Goal: Task Accomplishment & Management: Complete application form

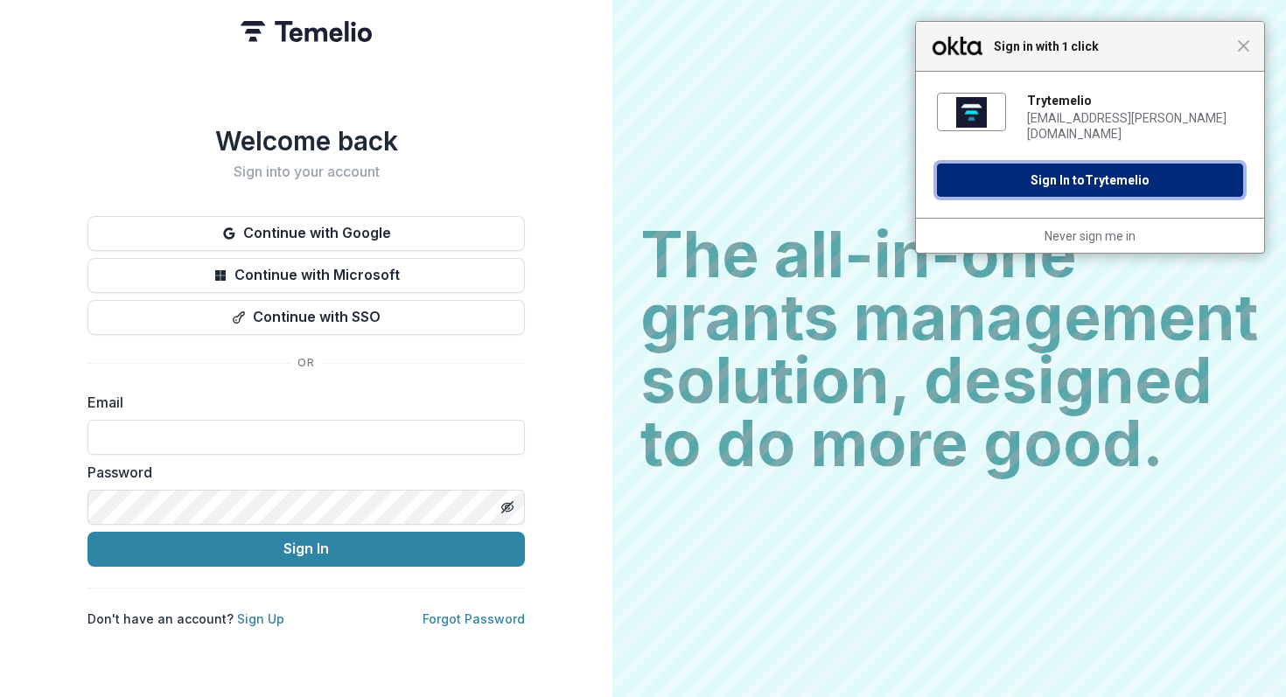
click at [1111, 173] on span "Trytemelio" at bounding box center [1117, 180] width 65 height 14
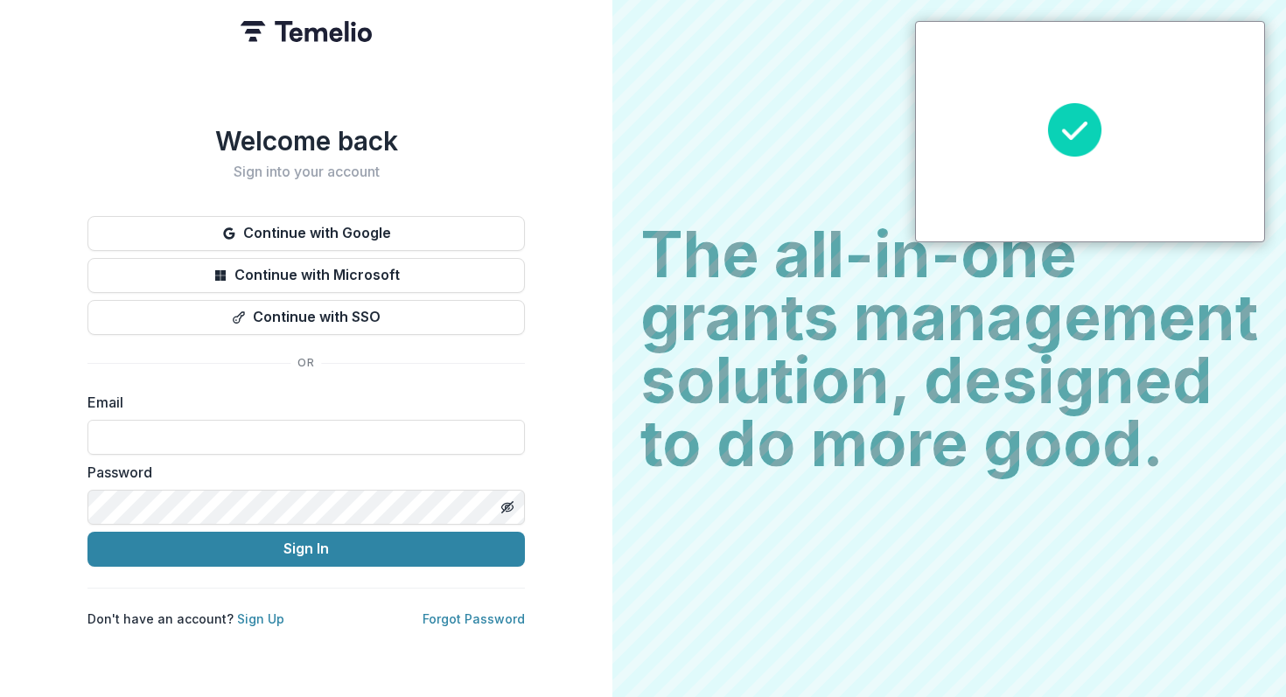
type input "**********"
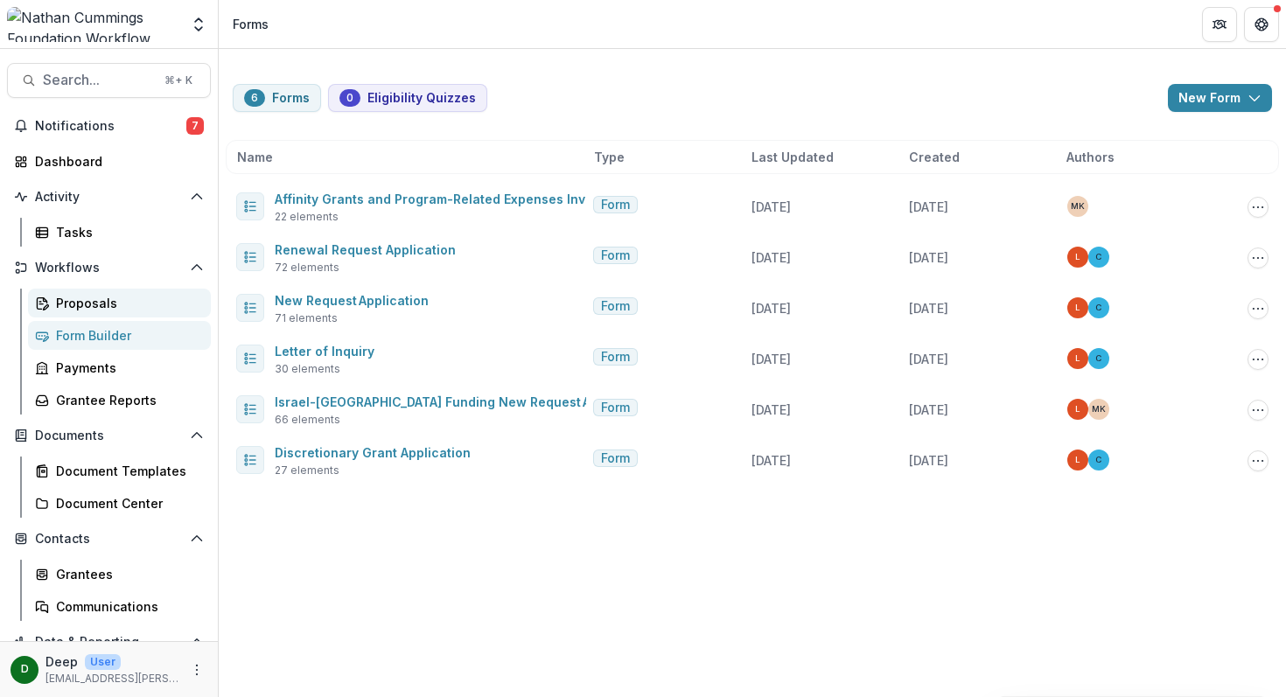
click at [78, 298] on div "Proposals" at bounding box center [126, 303] width 141 height 18
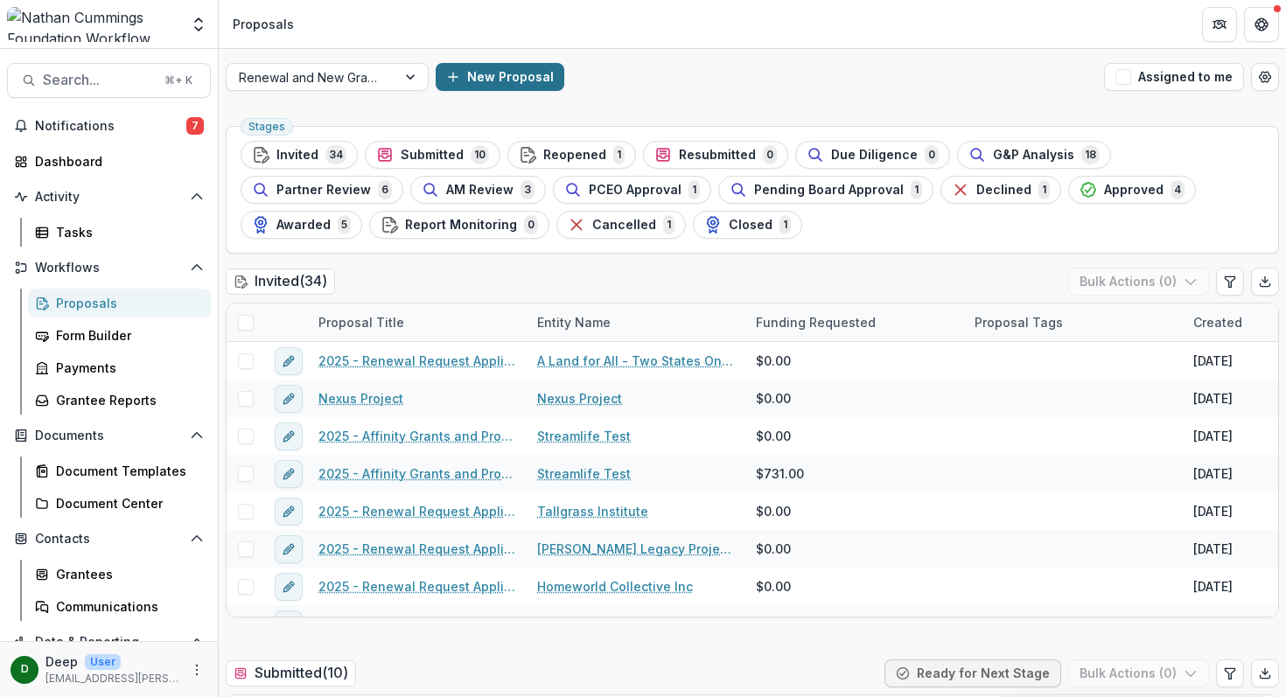
click at [476, 79] on button "New Proposal" at bounding box center [500, 77] width 129 height 28
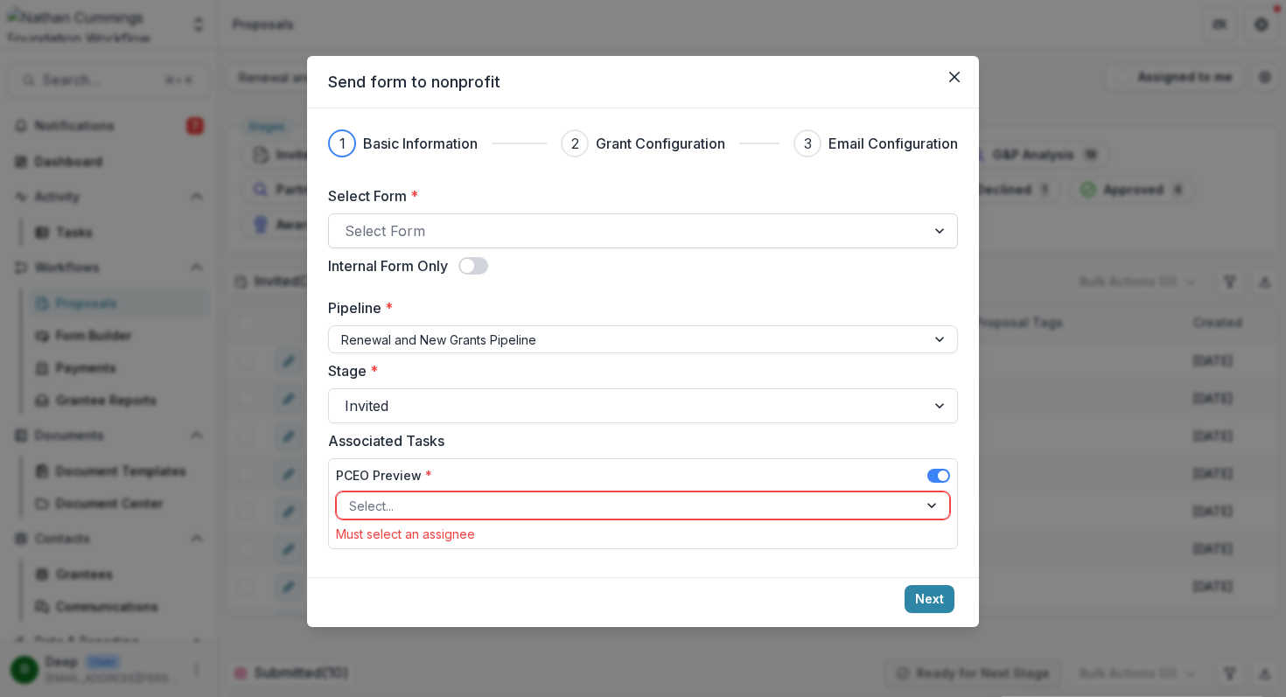
click at [453, 233] on div at bounding box center [627, 231] width 565 height 24
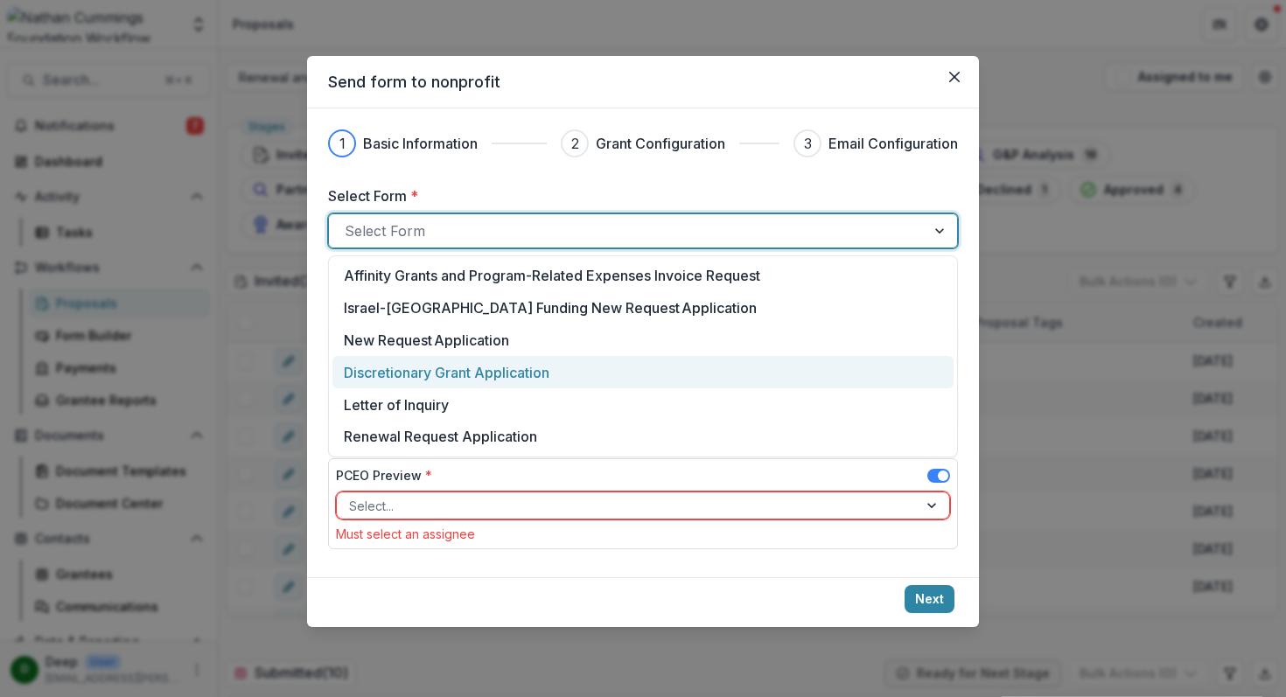
click at [464, 373] on p "Discretionary Grant Application" at bounding box center [447, 372] width 206 height 21
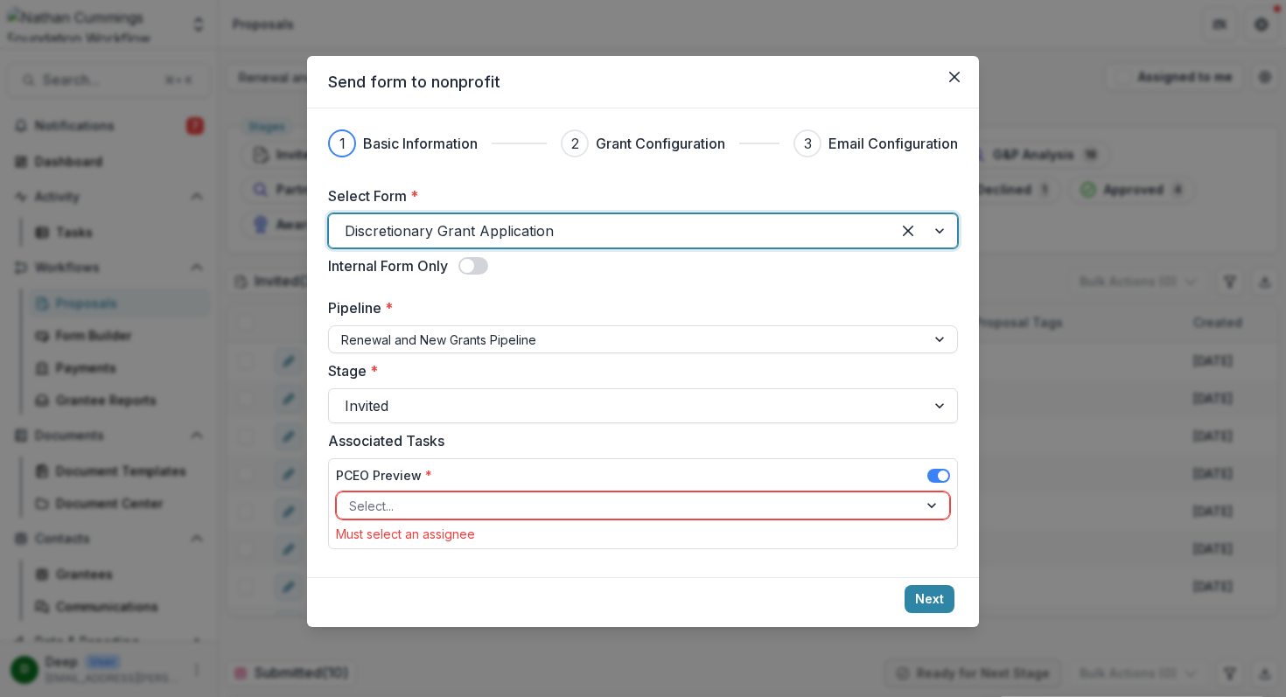
click at [508, 503] on div at bounding box center [627, 506] width 556 height 22
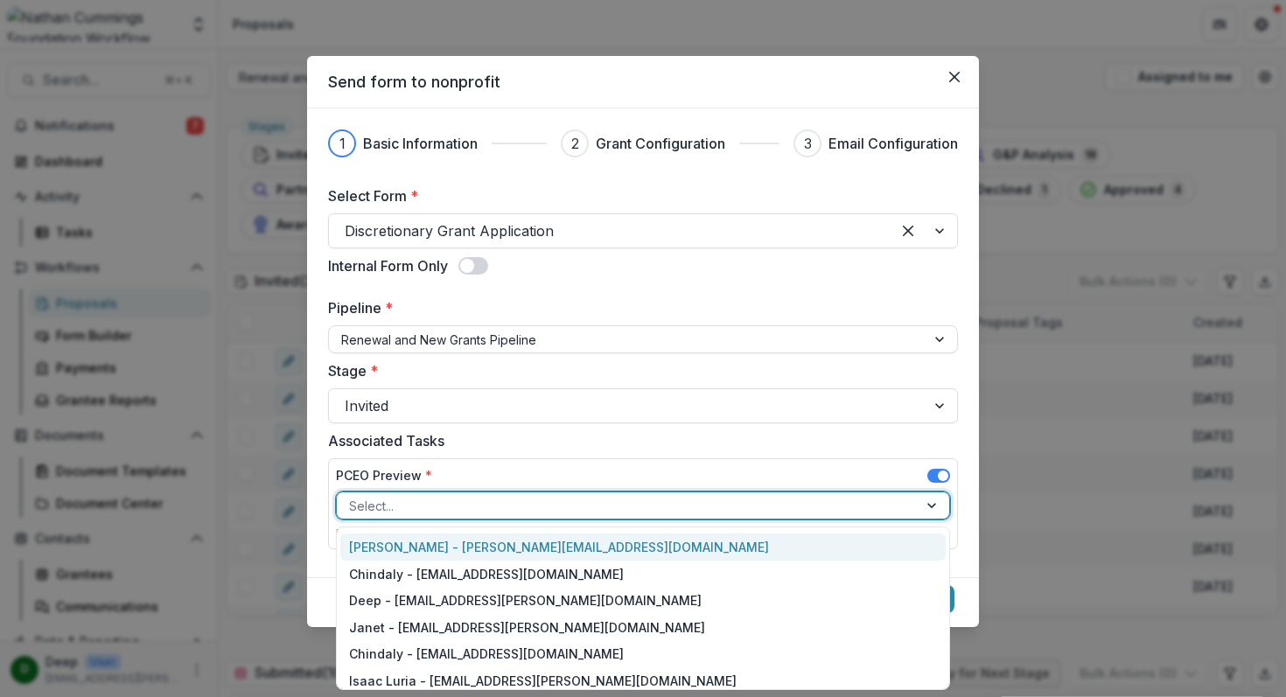
scroll to position [52, 0]
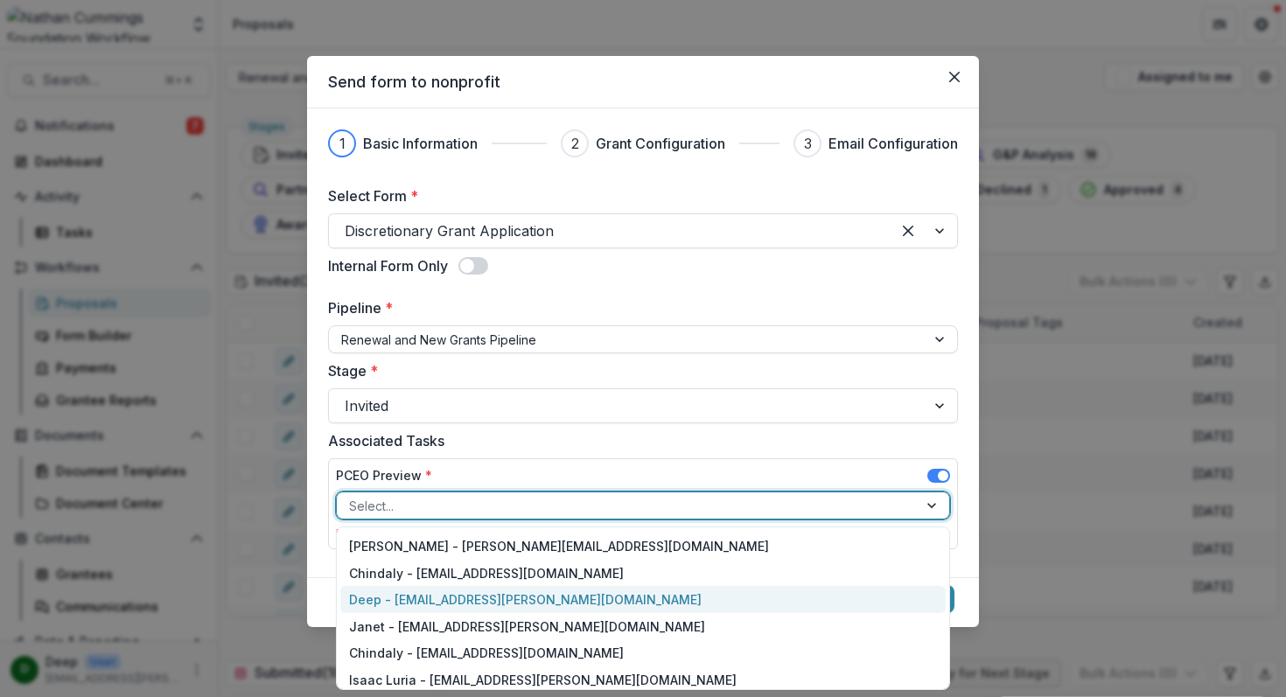
click at [521, 601] on div "Deep - deep.chadha@nathancummings.org" at bounding box center [642, 599] width 605 height 27
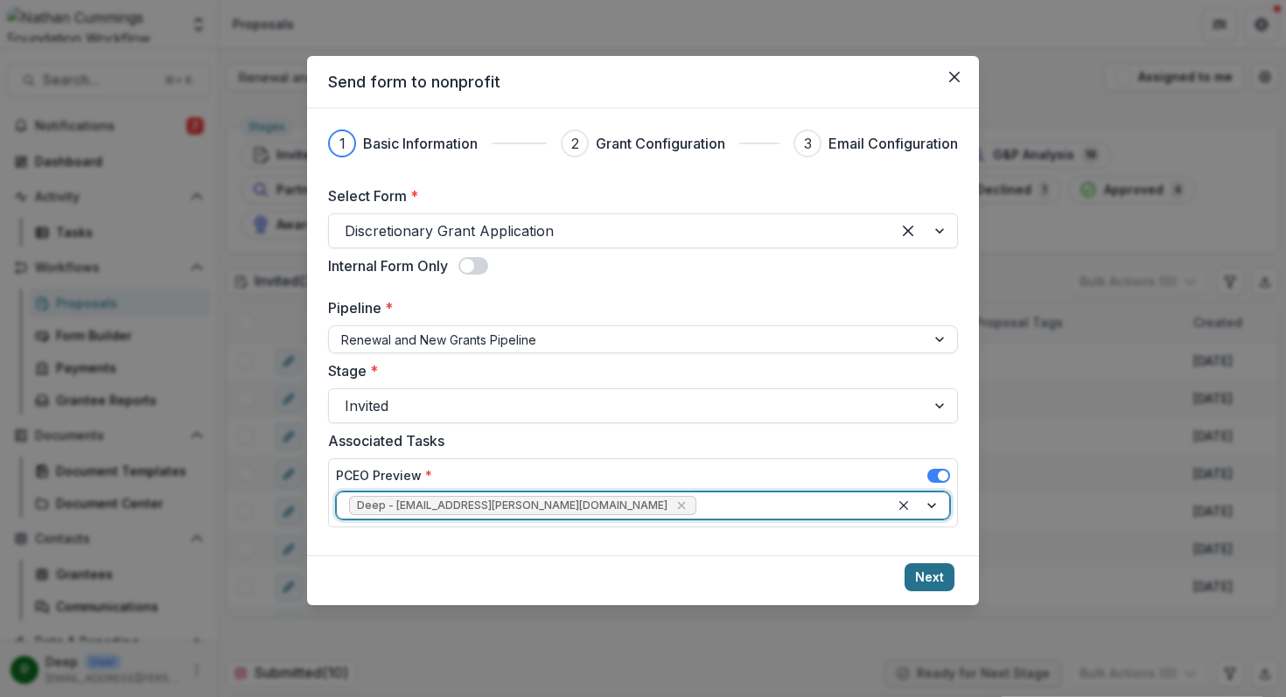
click at [933, 577] on button "Next" at bounding box center [930, 577] width 50 height 28
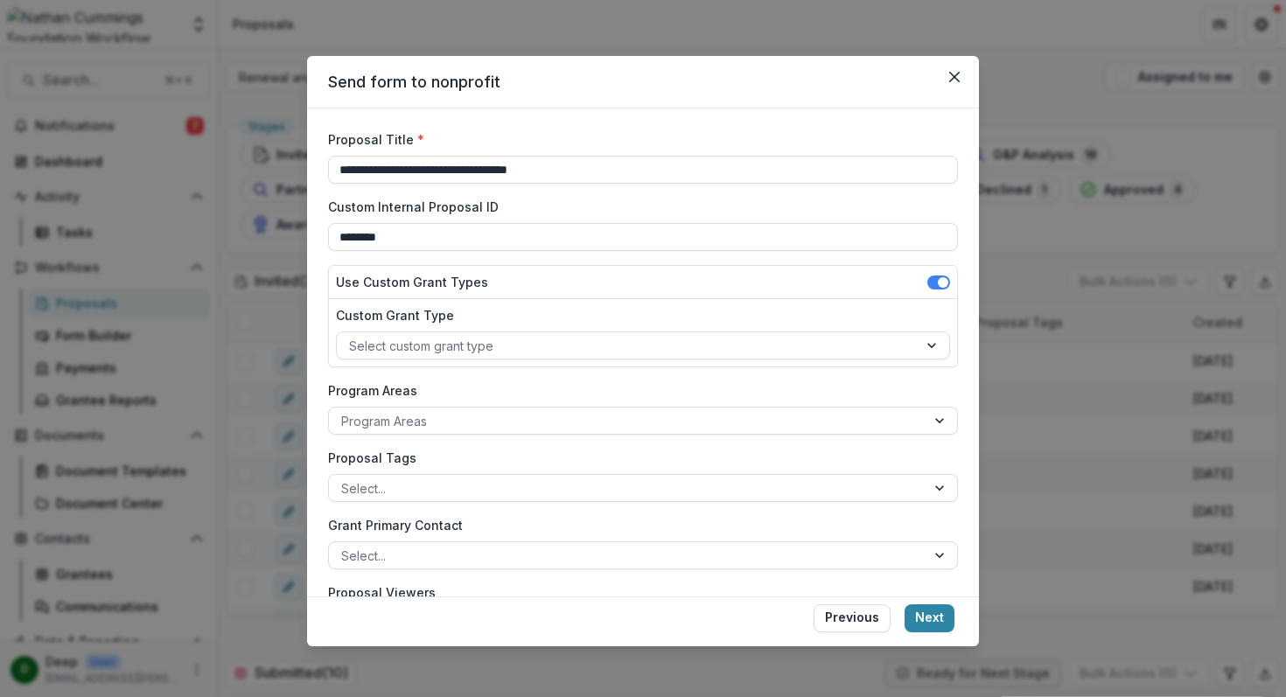
scroll to position [139, 0]
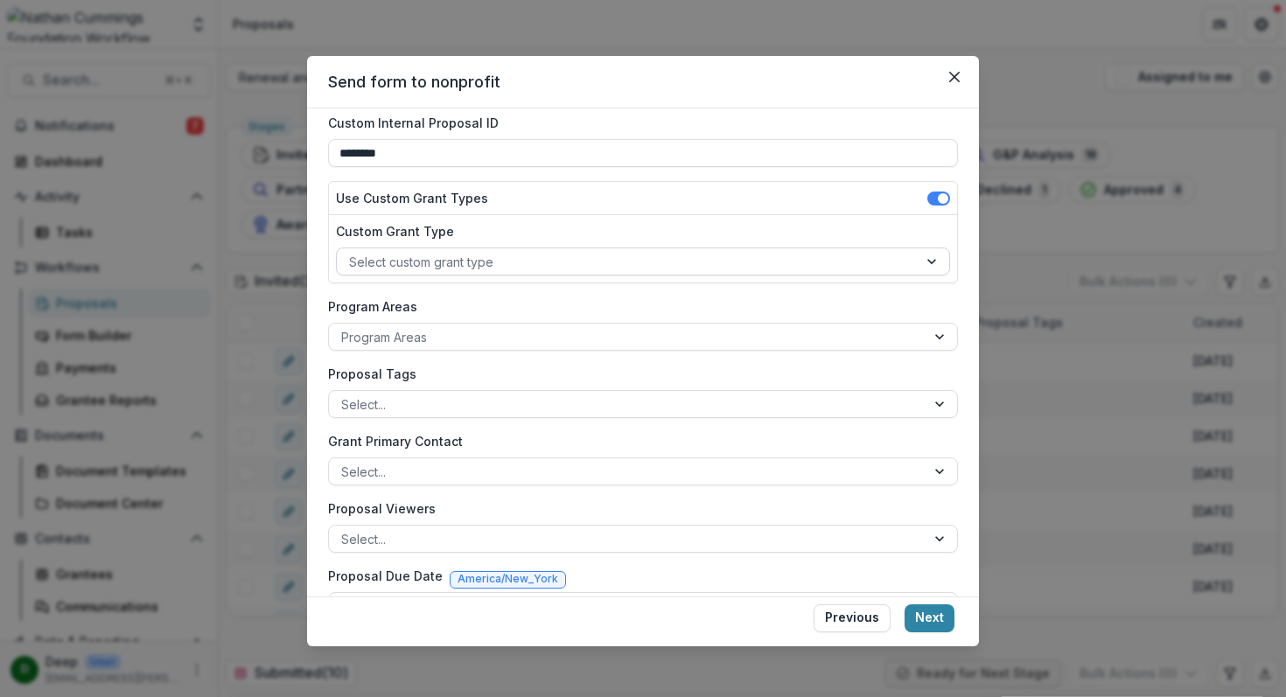
click at [610, 265] on div at bounding box center [627, 262] width 556 height 22
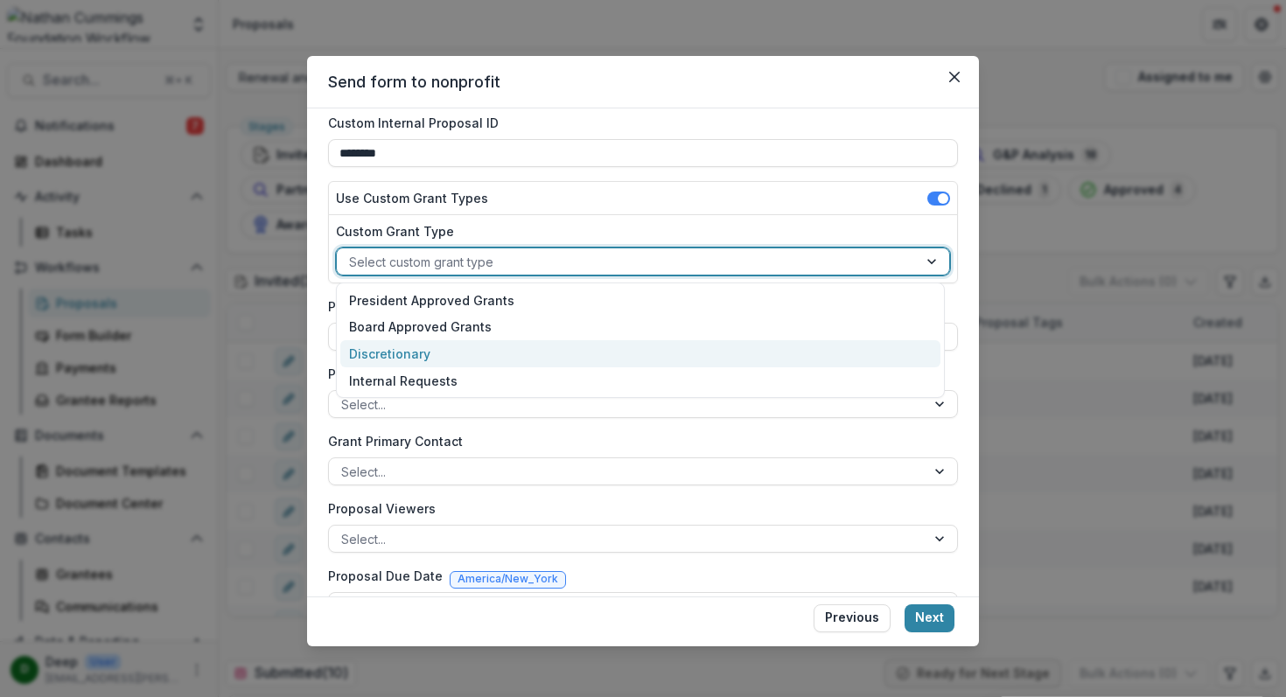
click at [580, 349] on div "Discretionary" at bounding box center [640, 353] width 600 height 27
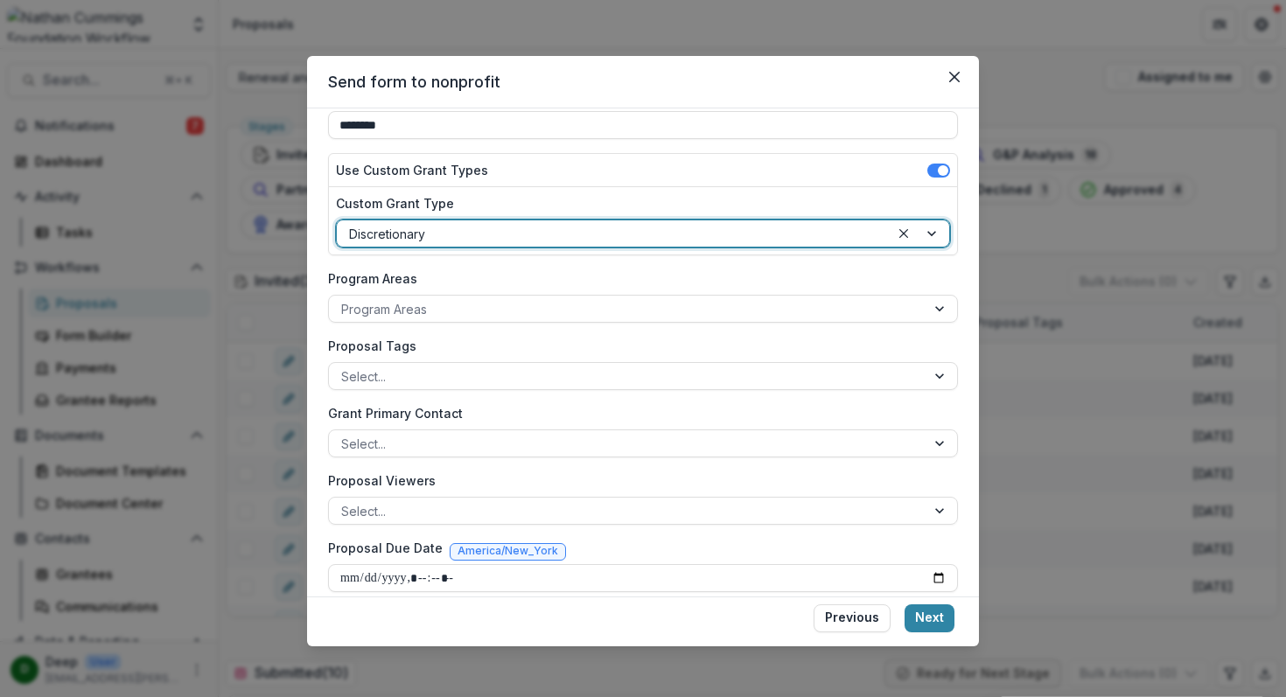
scroll to position [191, 0]
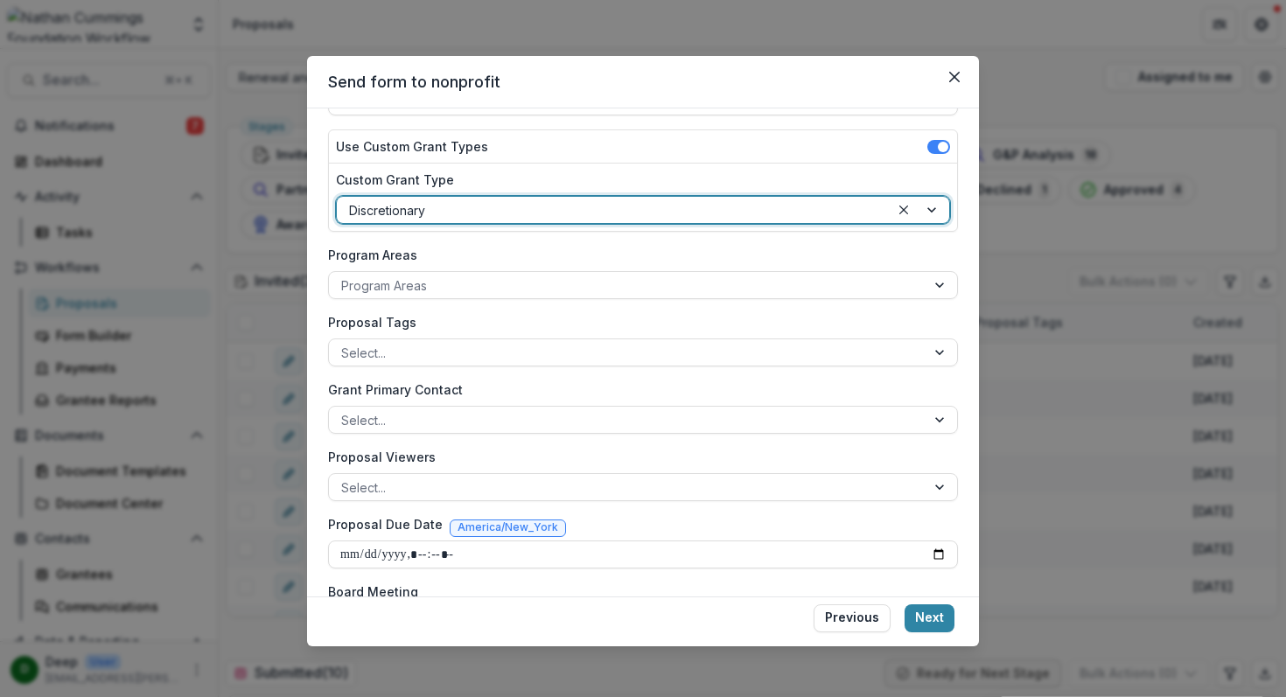
click at [542, 219] on div at bounding box center [613, 210] width 528 height 22
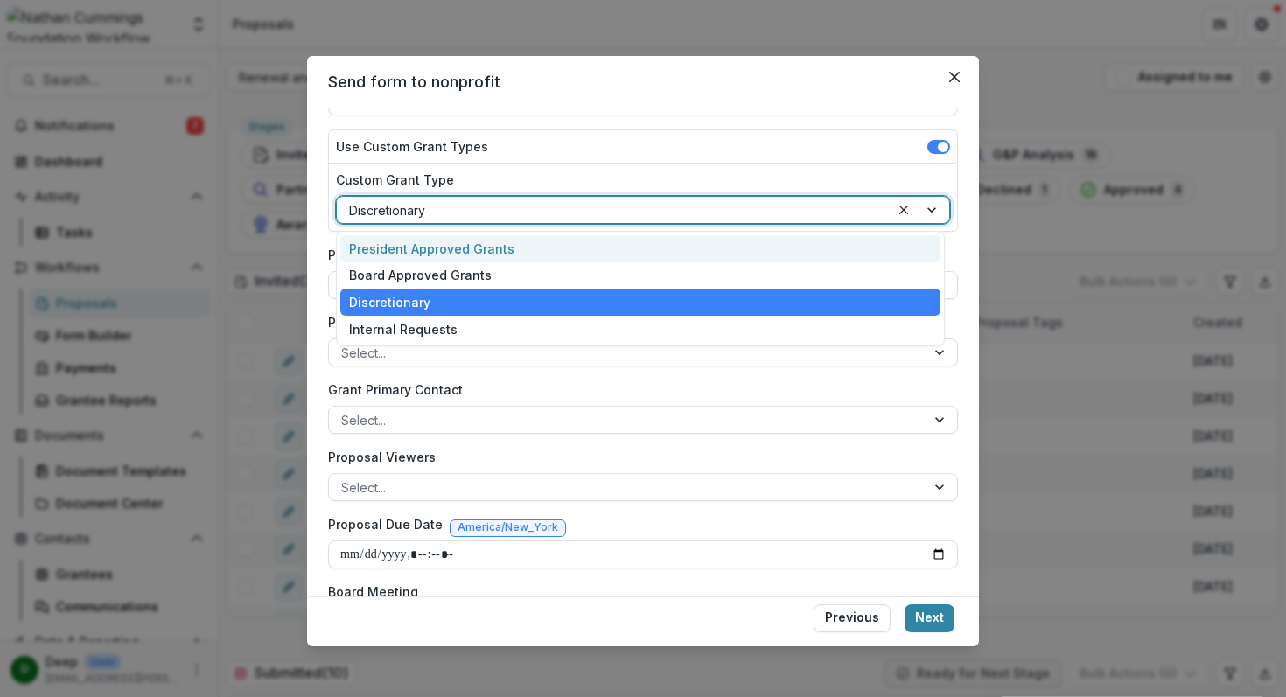
click at [544, 248] on div "President Approved Grants" at bounding box center [640, 248] width 600 height 27
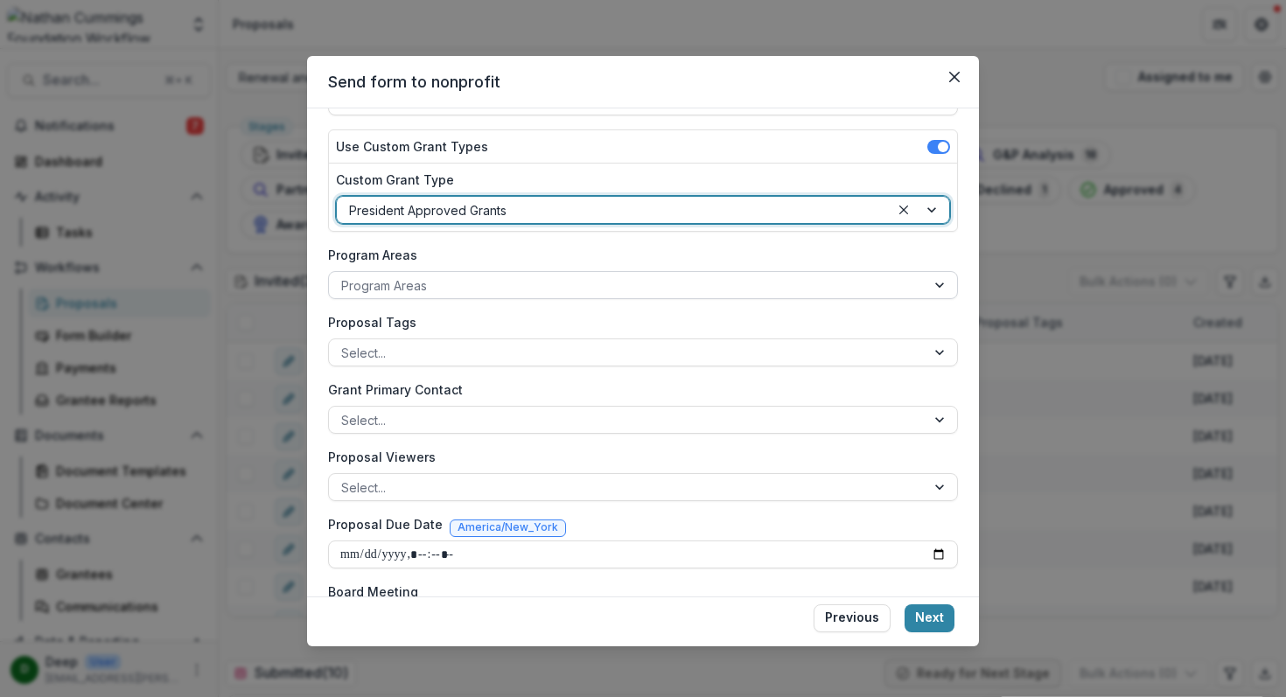
click at [521, 290] on div at bounding box center [627, 286] width 572 height 22
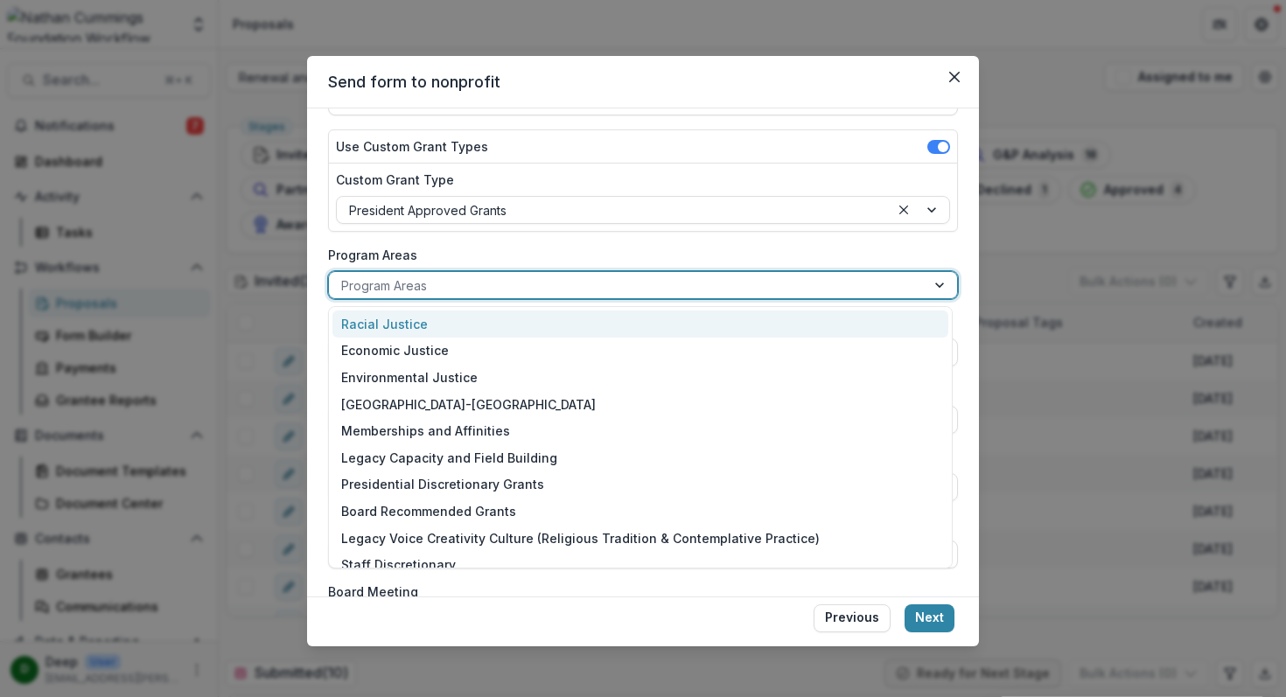
click at [521, 290] on div at bounding box center [627, 286] width 572 height 22
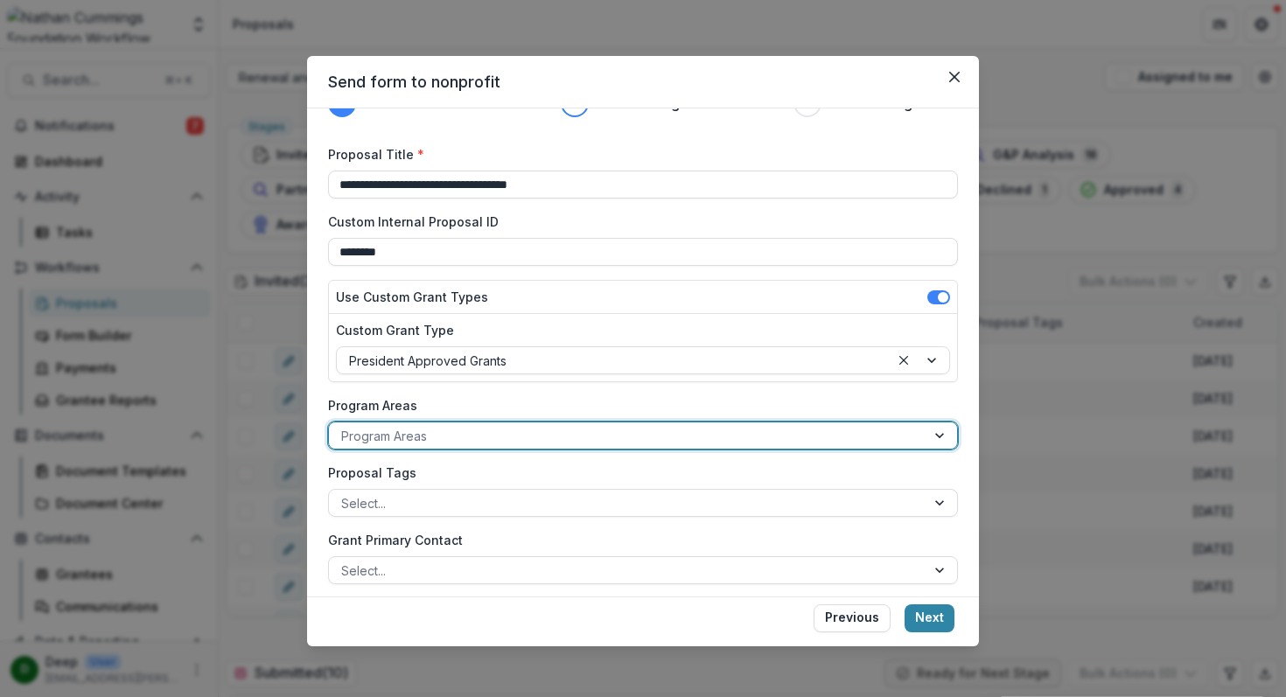
scroll to position [137, 0]
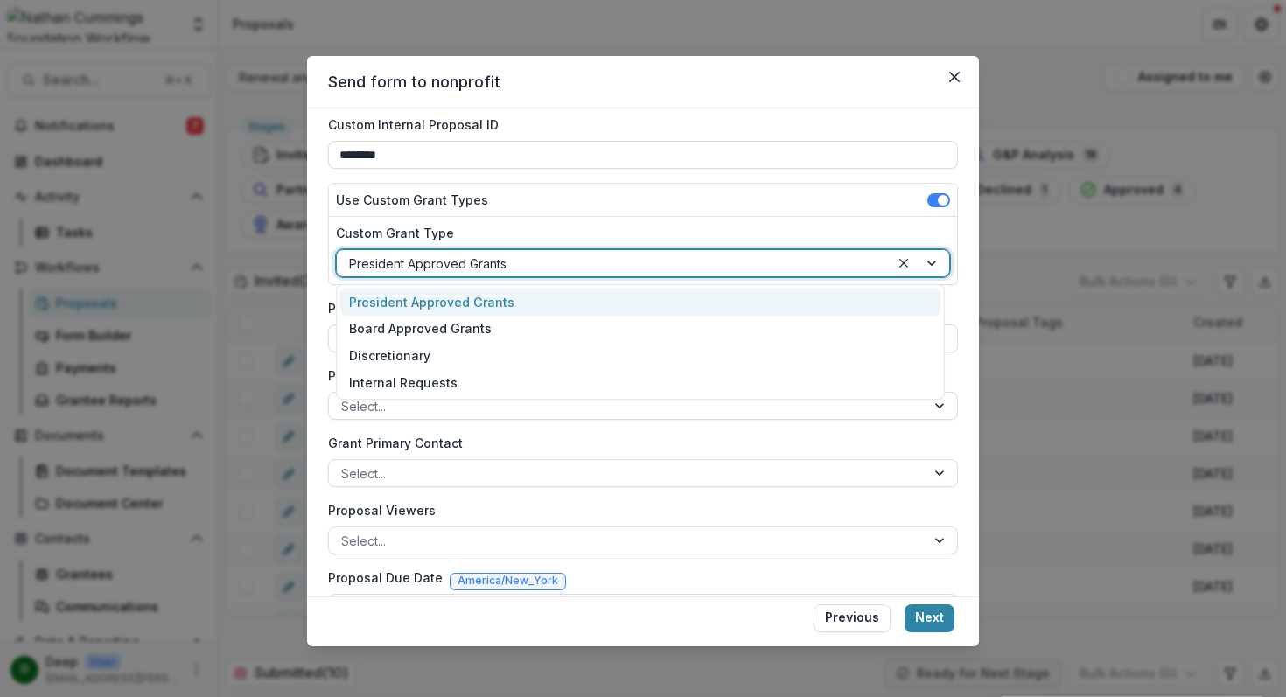
click at [926, 262] on div at bounding box center [919, 263] width 59 height 26
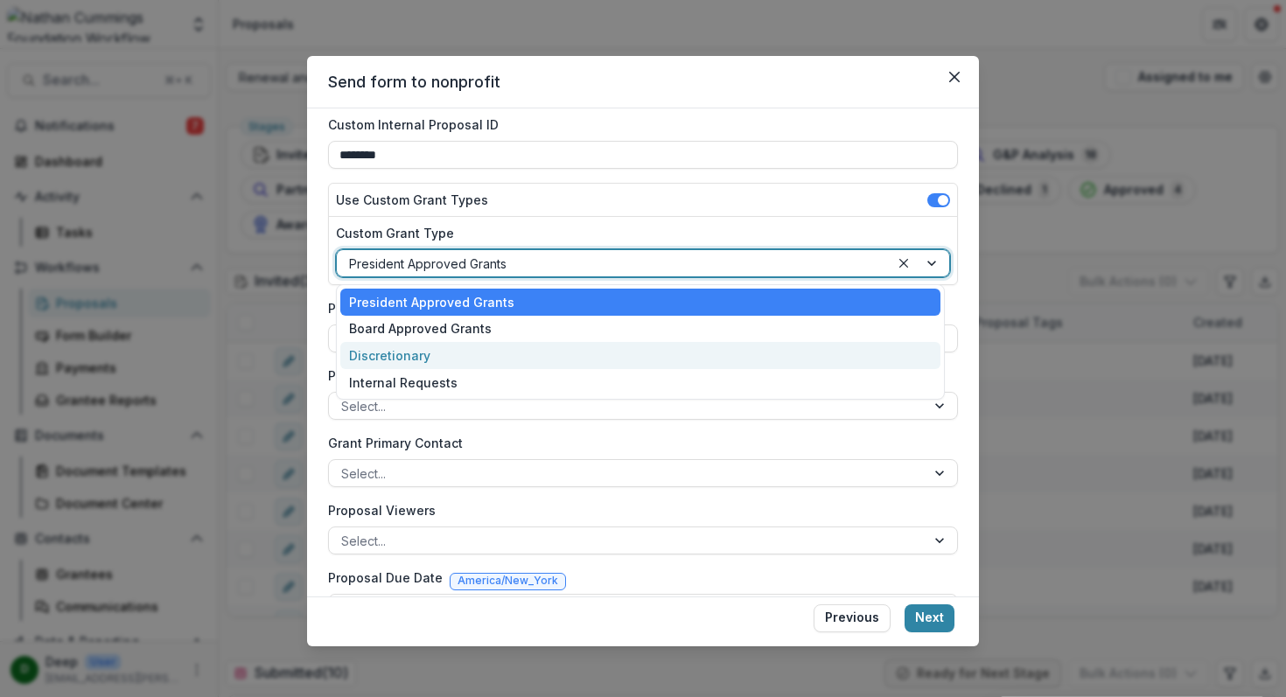
click at [587, 354] on div "Discretionary" at bounding box center [640, 355] width 600 height 27
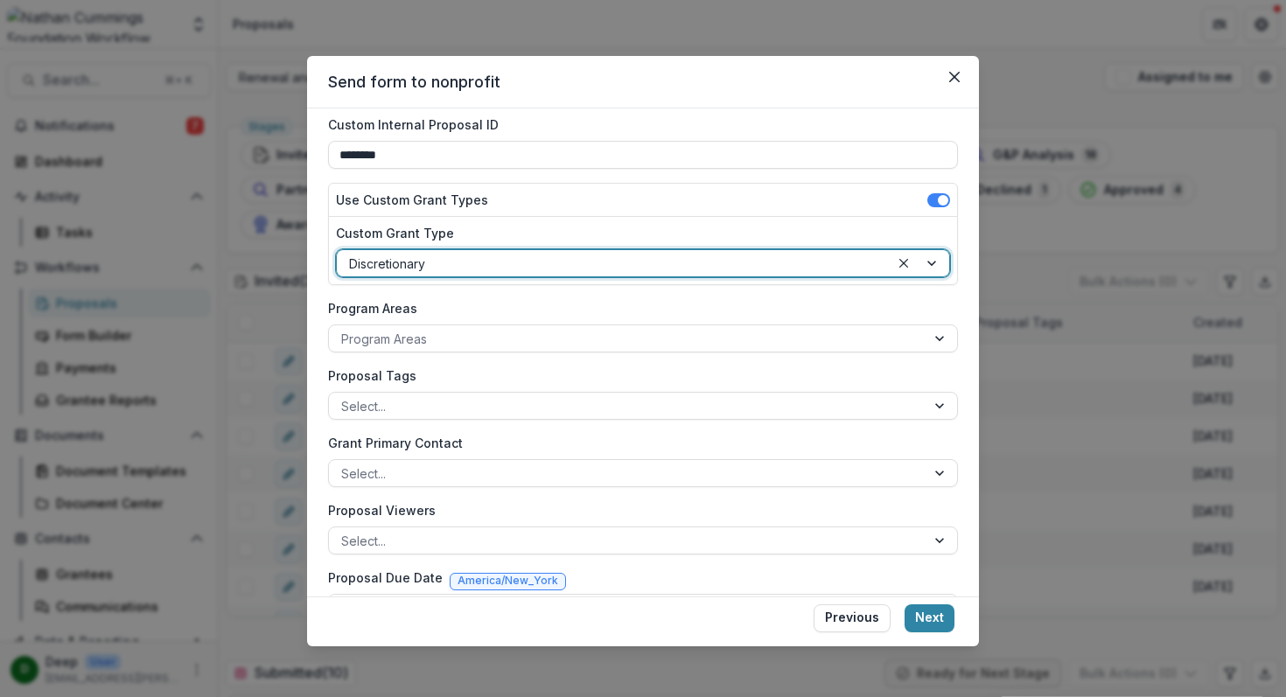
click at [649, 263] on div at bounding box center [613, 264] width 528 height 22
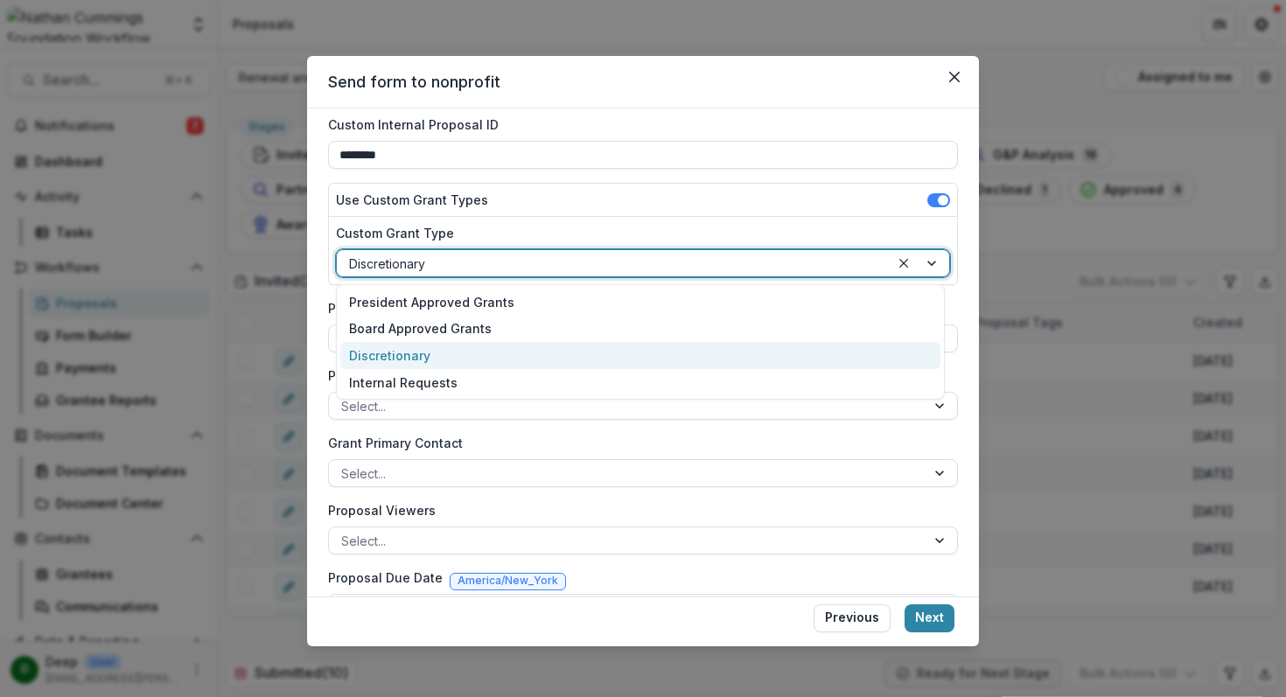
click at [624, 357] on div "Discretionary" at bounding box center [640, 355] width 600 height 27
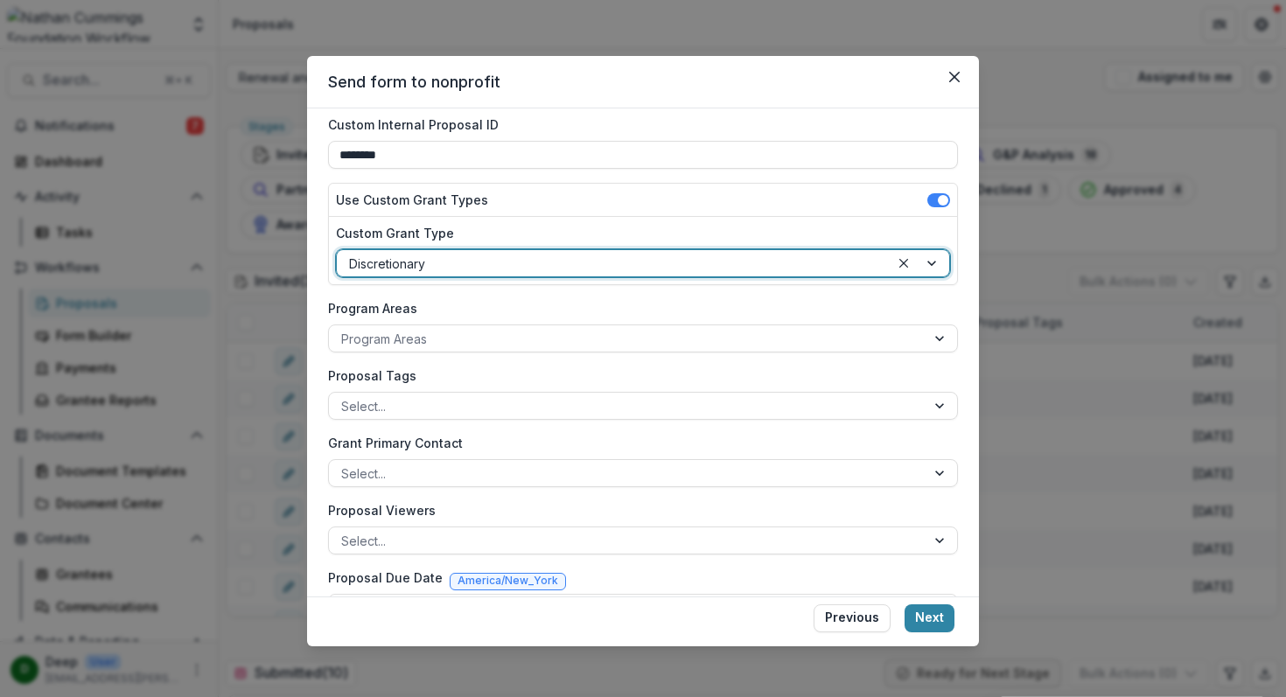
scroll to position [240, 0]
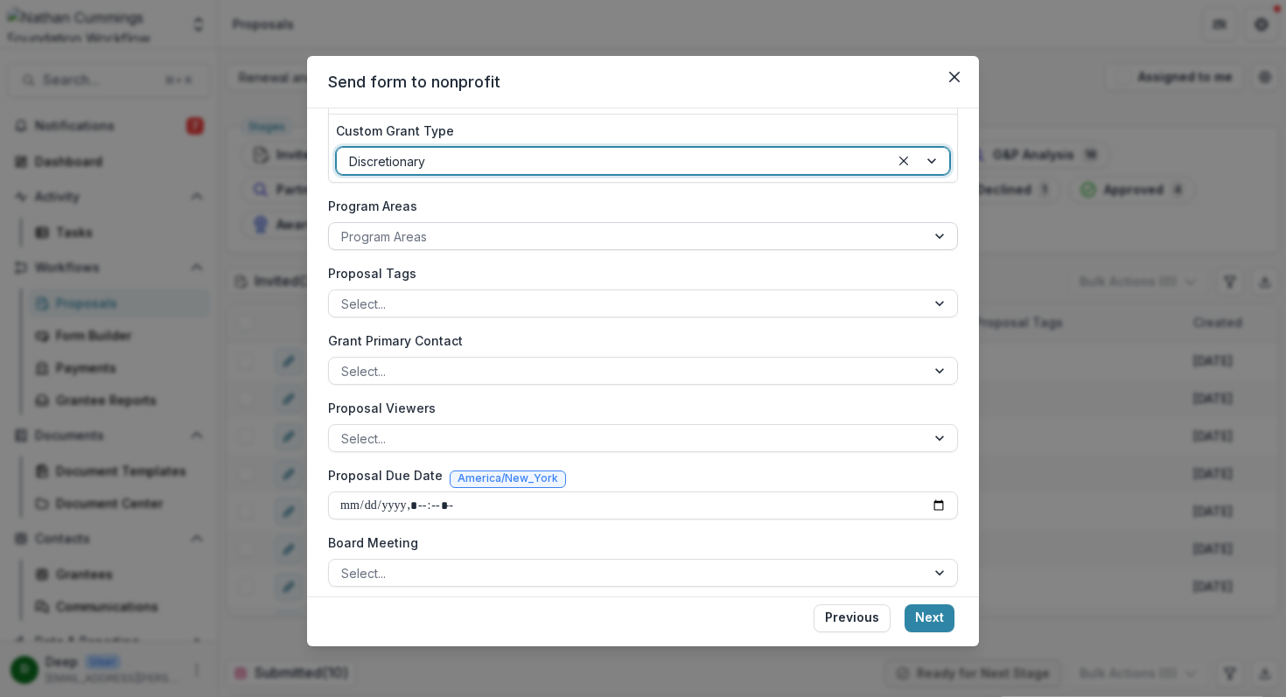
click at [588, 238] on div at bounding box center [627, 237] width 572 height 22
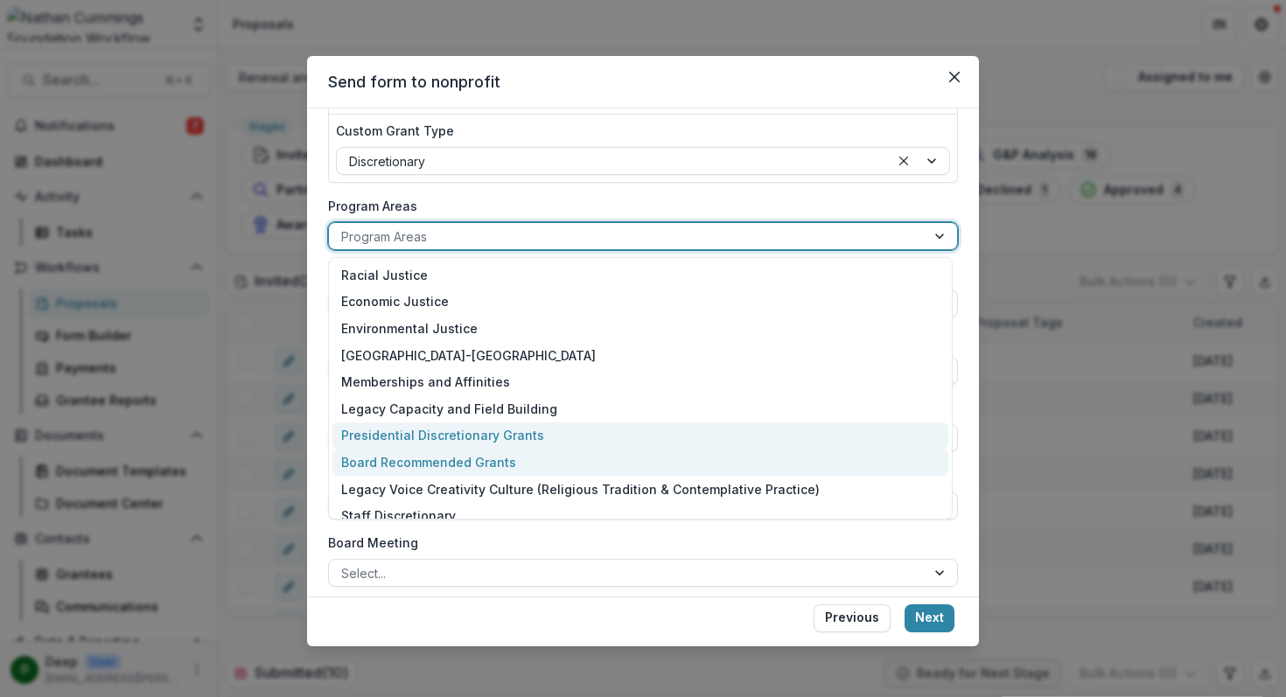
scroll to position [14, 0]
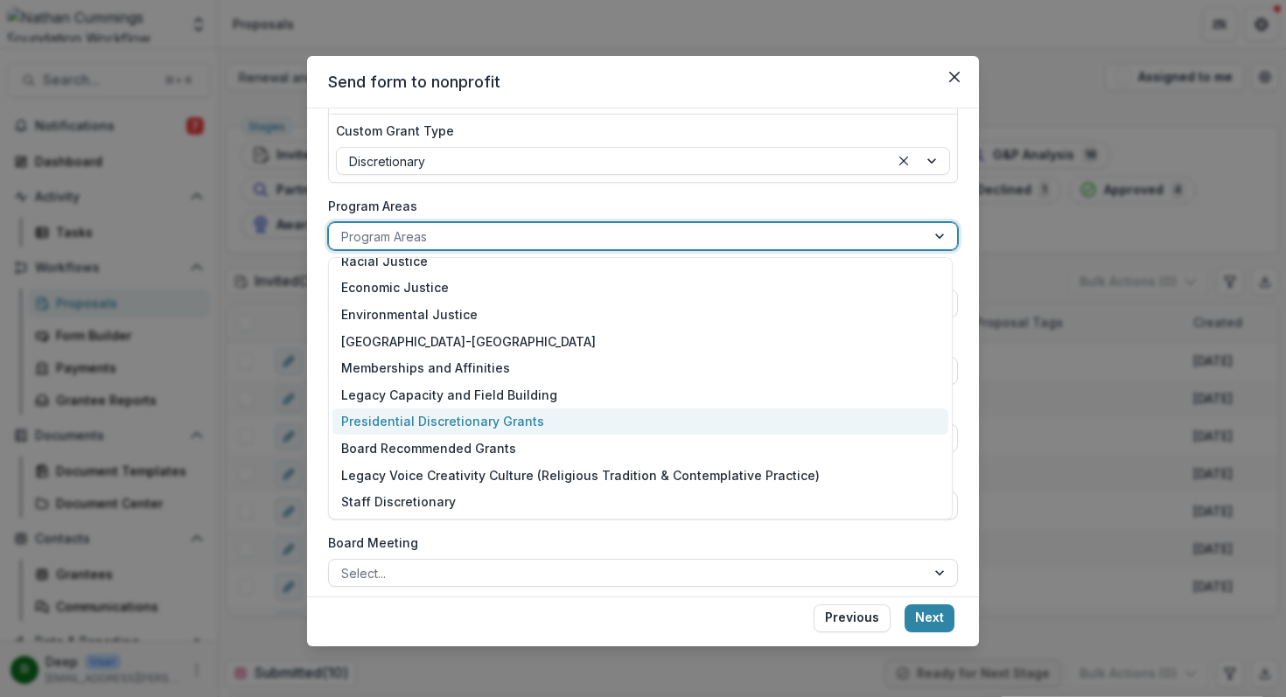
click at [549, 417] on div "Presidential Discretionary Grants" at bounding box center [640, 422] width 616 height 27
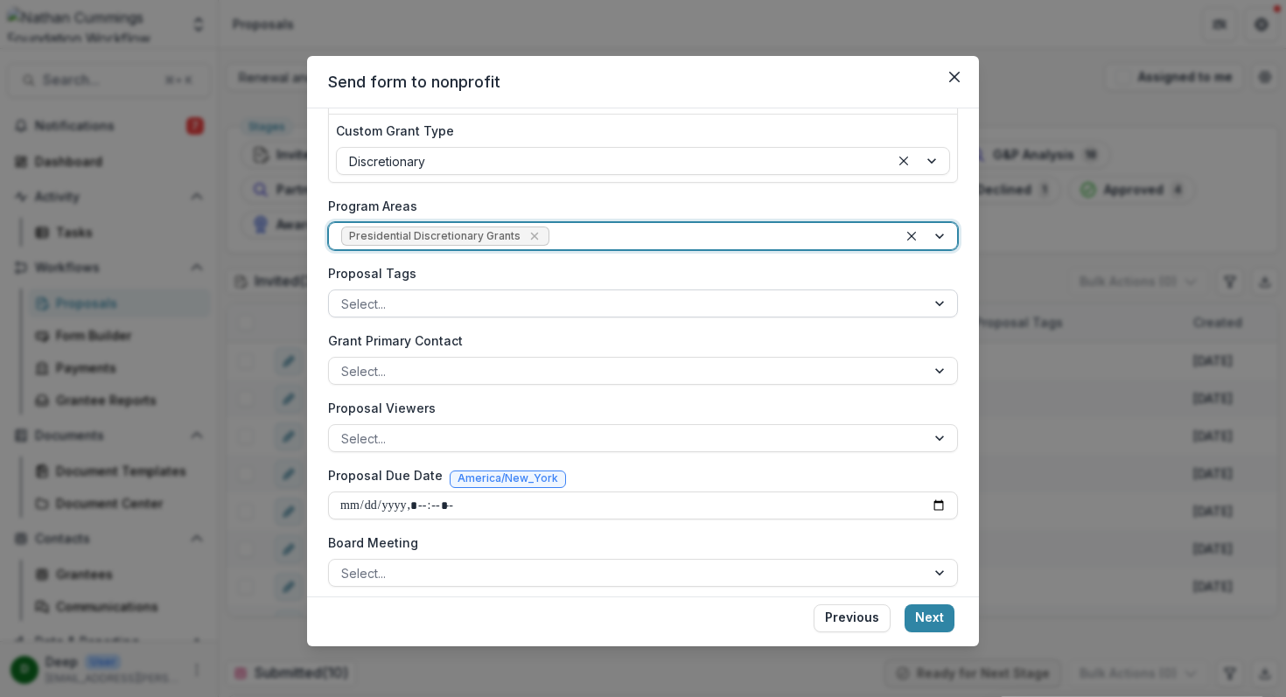
click at [500, 302] on div at bounding box center [627, 304] width 572 height 22
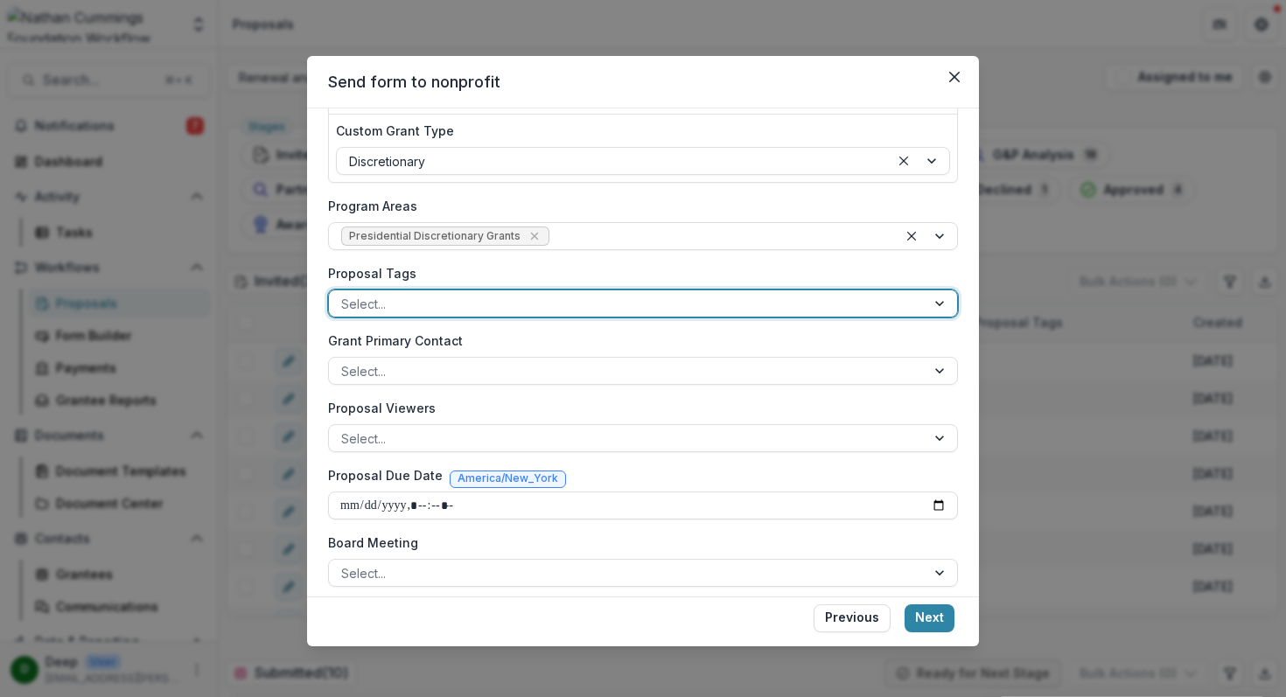
click at [500, 302] on div at bounding box center [627, 304] width 572 height 22
click at [498, 365] on div at bounding box center [627, 371] width 572 height 22
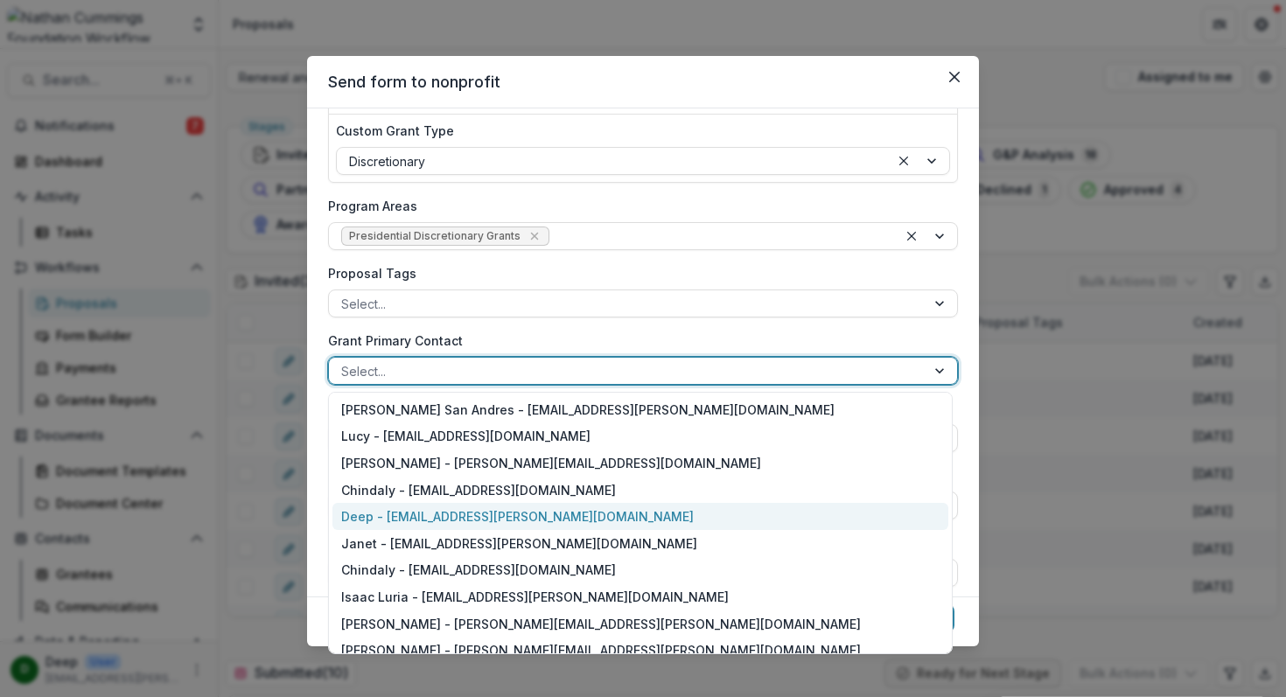
click at [498, 515] on div "Deep - deep.chadha@nathancummings.org" at bounding box center [640, 516] width 616 height 27
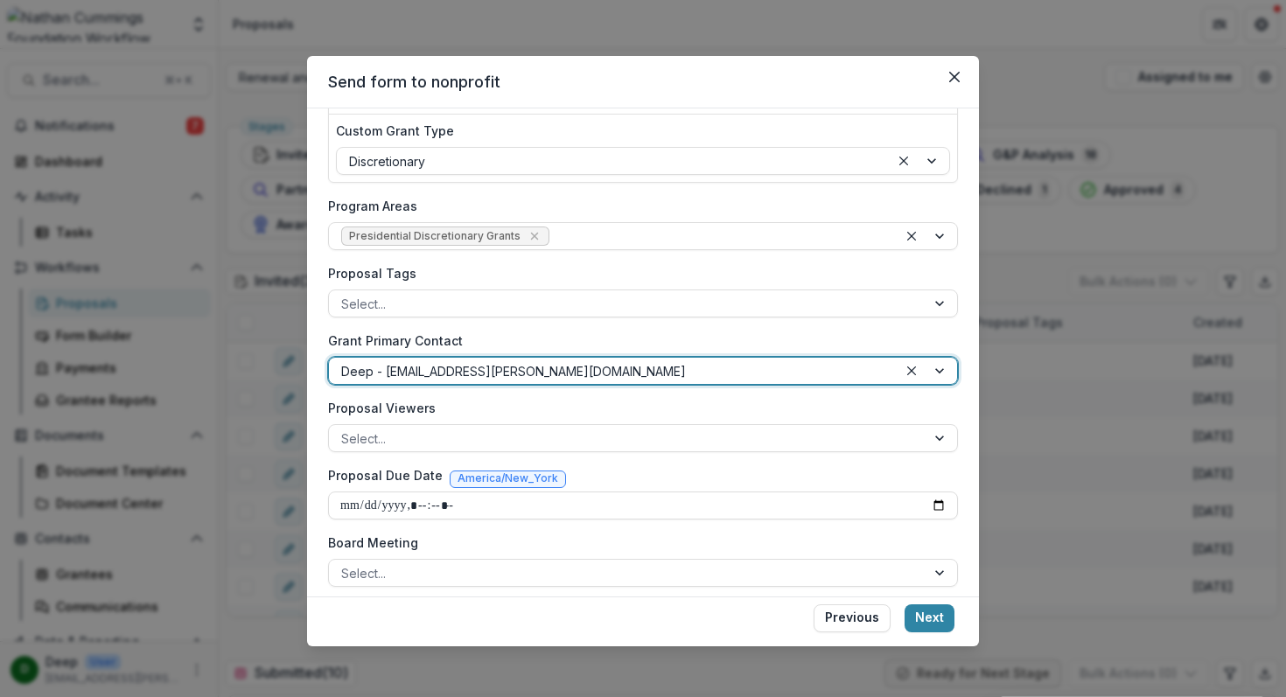
scroll to position [318, 0]
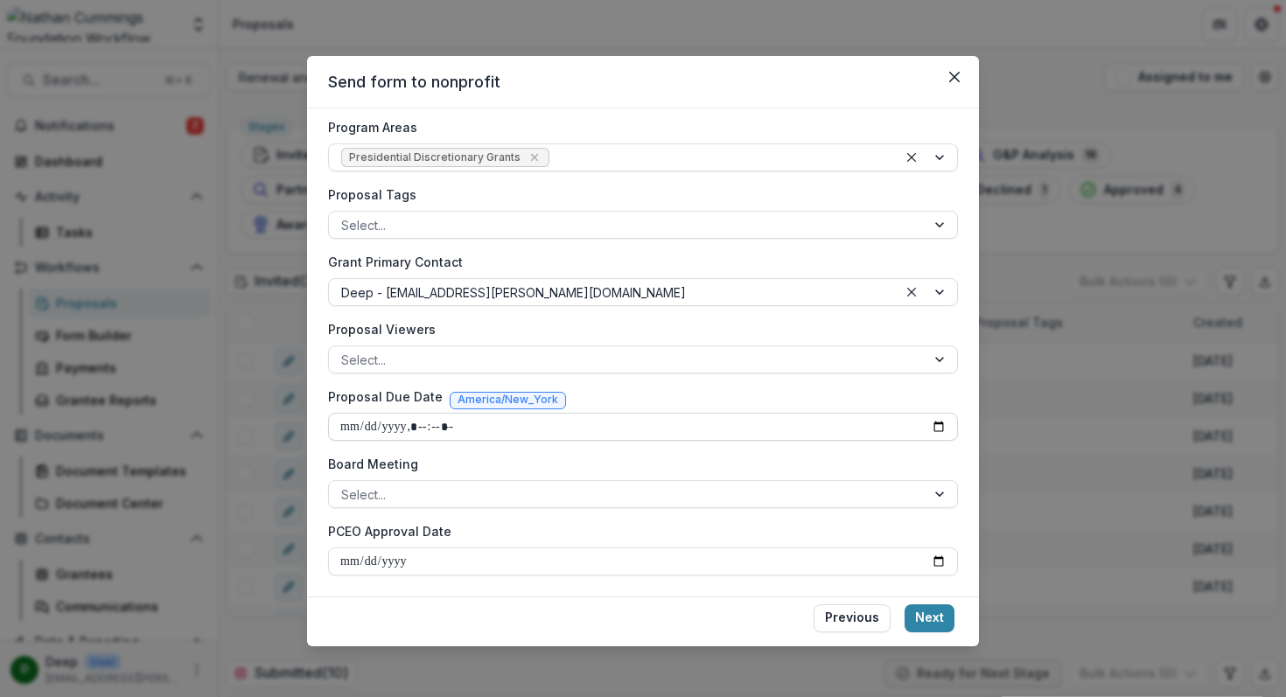
click at [937, 427] on input "Proposal Due Date" at bounding box center [643, 427] width 630 height 28
type input "**********"
click at [961, 454] on div "**********" at bounding box center [643, 352] width 672 height 488
click at [927, 486] on div at bounding box center [941, 494] width 31 height 26
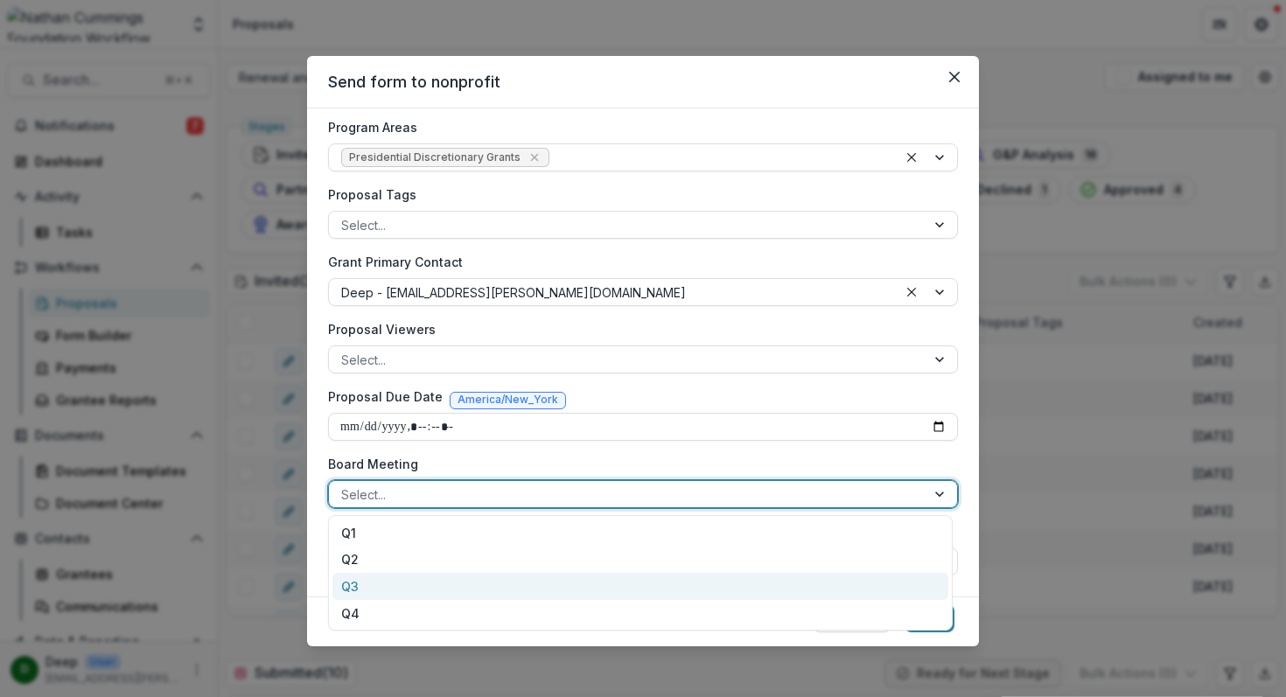
click at [637, 592] on div "Q3" at bounding box center [640, 586] width 616 height 27
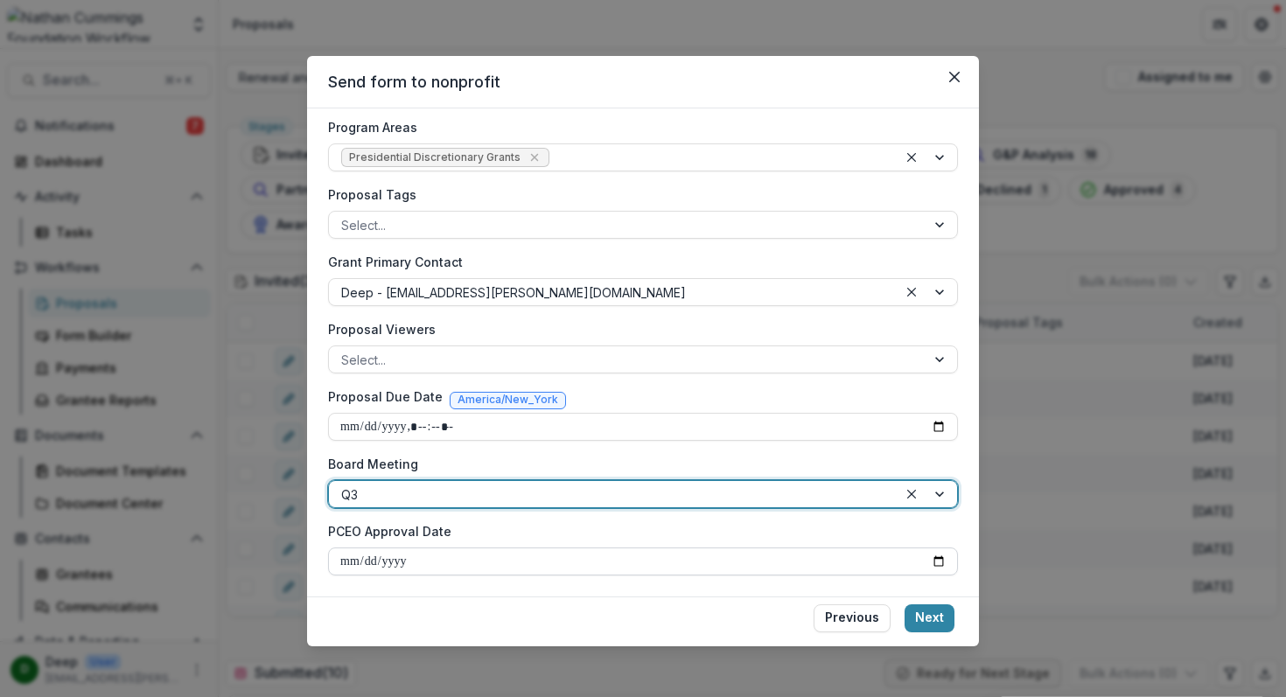
click at [930, 558] on input "PCEO Approval Date" at bounding box center [643, 562] width 630 height 28
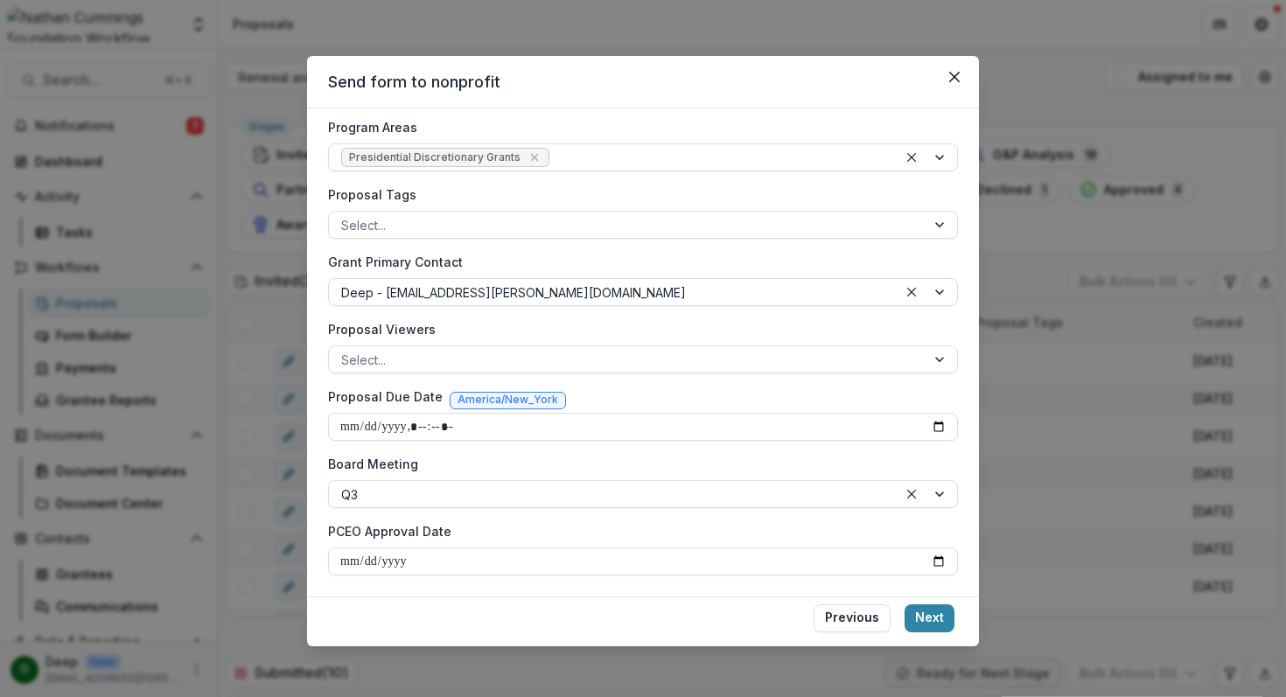
type input "**********"
click at [938, 611] on button "Next" at bounding box center [930, 619] width 50 height 28
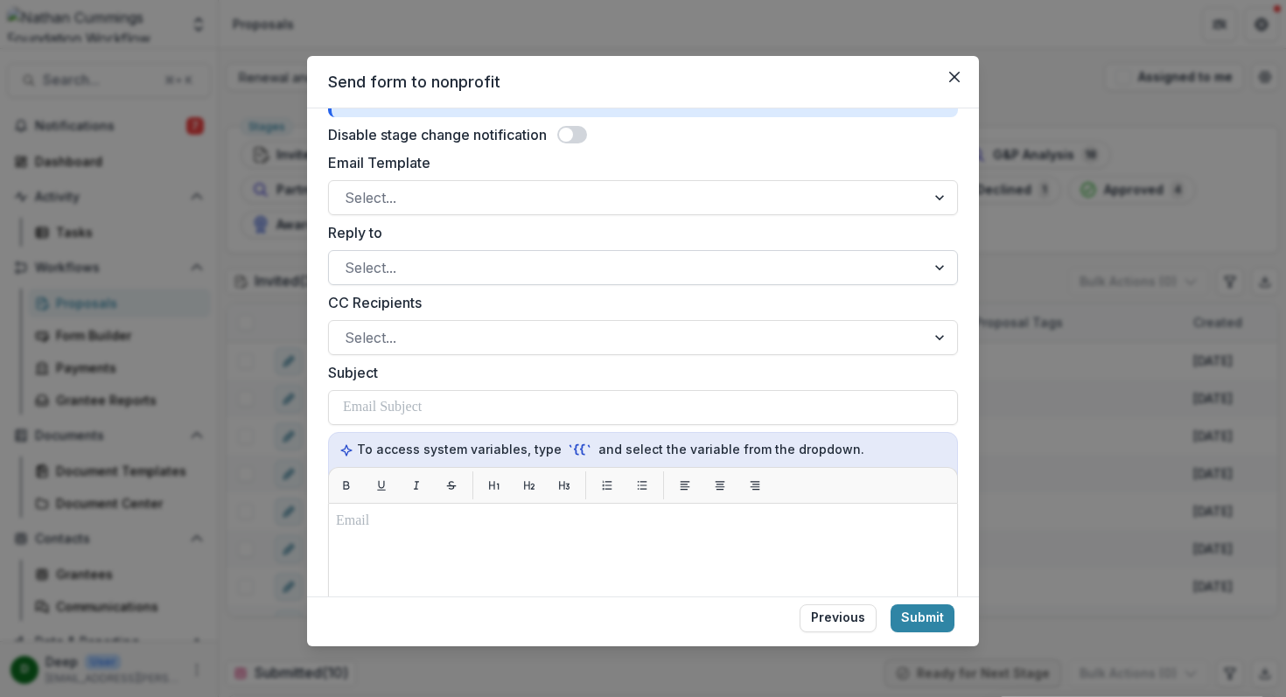
scroll to position [216, 0]
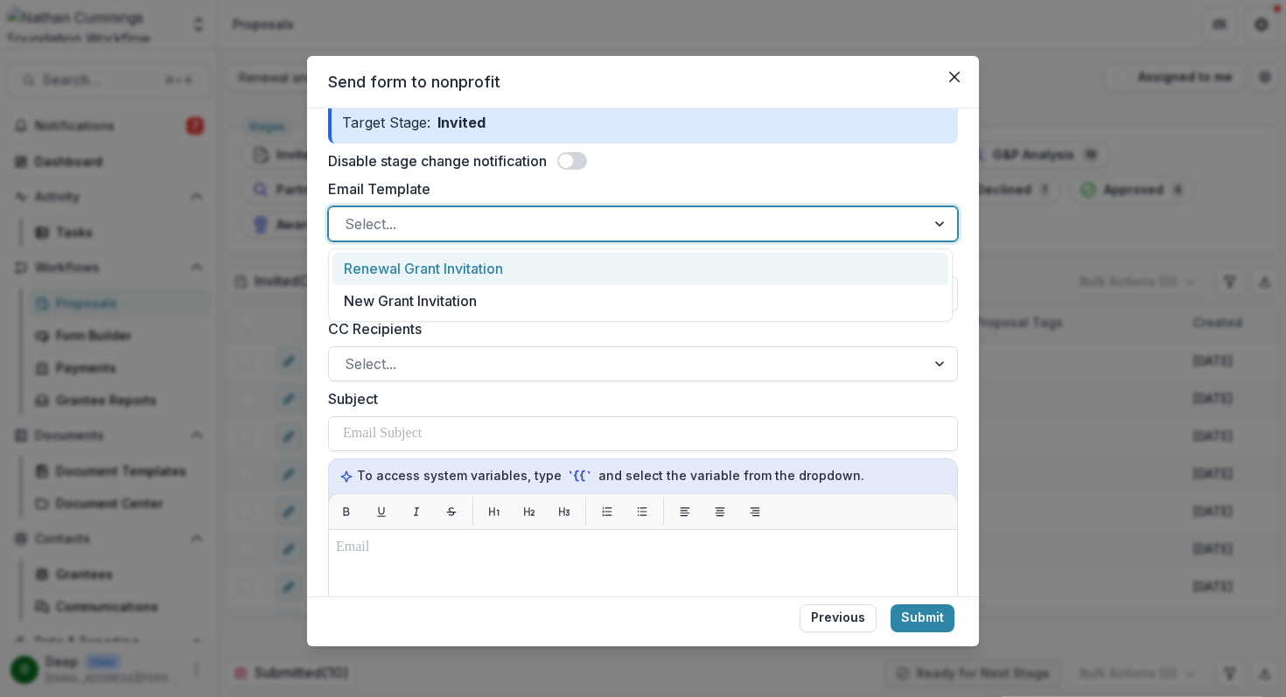
click at [650, 221] on div at bounding box center [627, 224] width 565 height 24
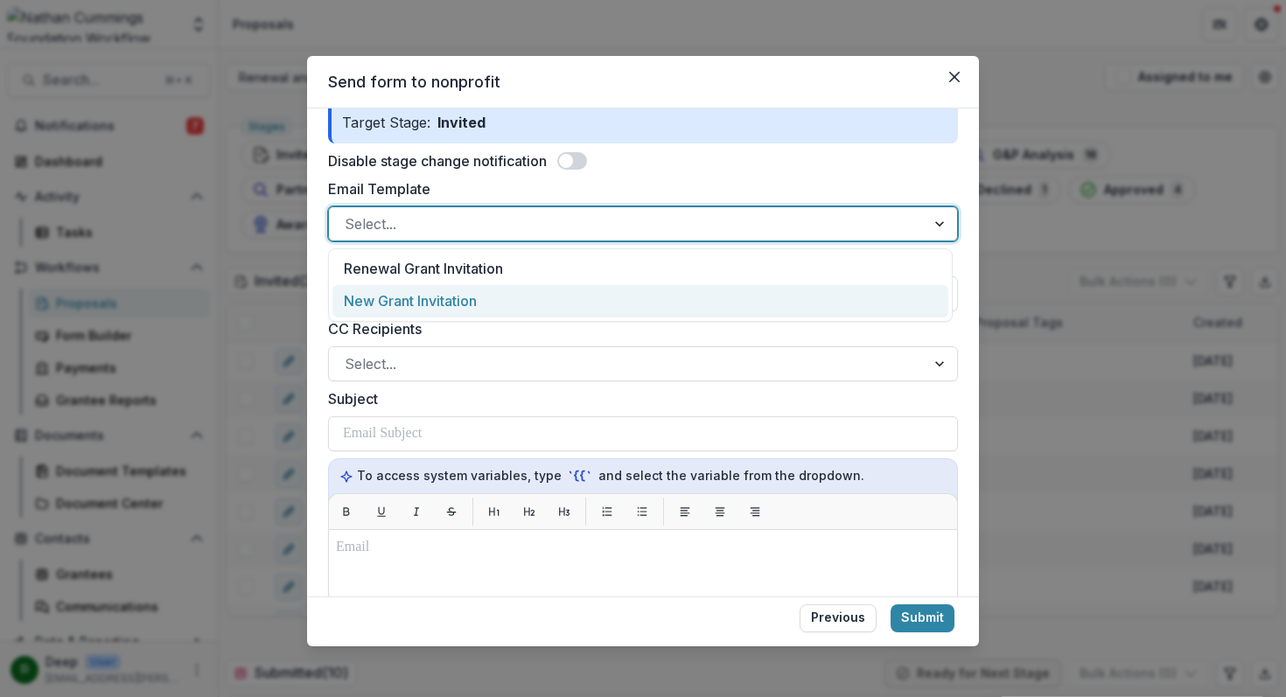
click at [601, 293] on div "New Grant Invitation" at bounding box center [640, 301] width 616 height 32
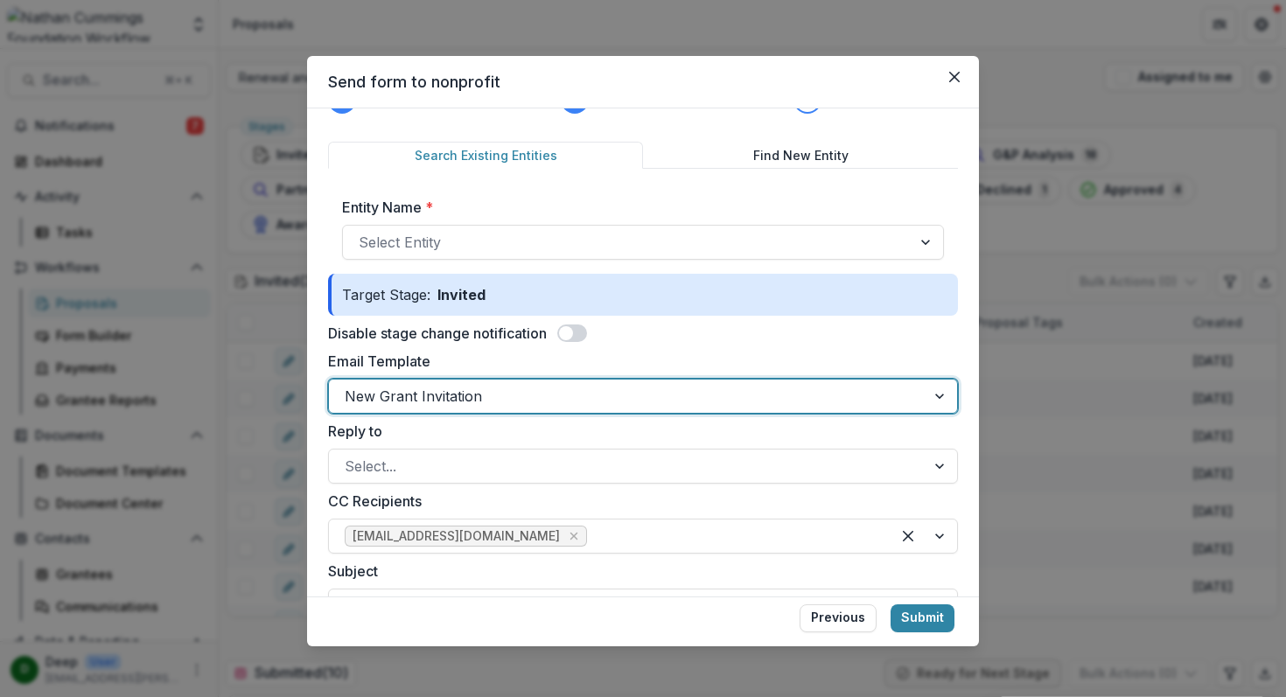
scroll to position [0, 0]
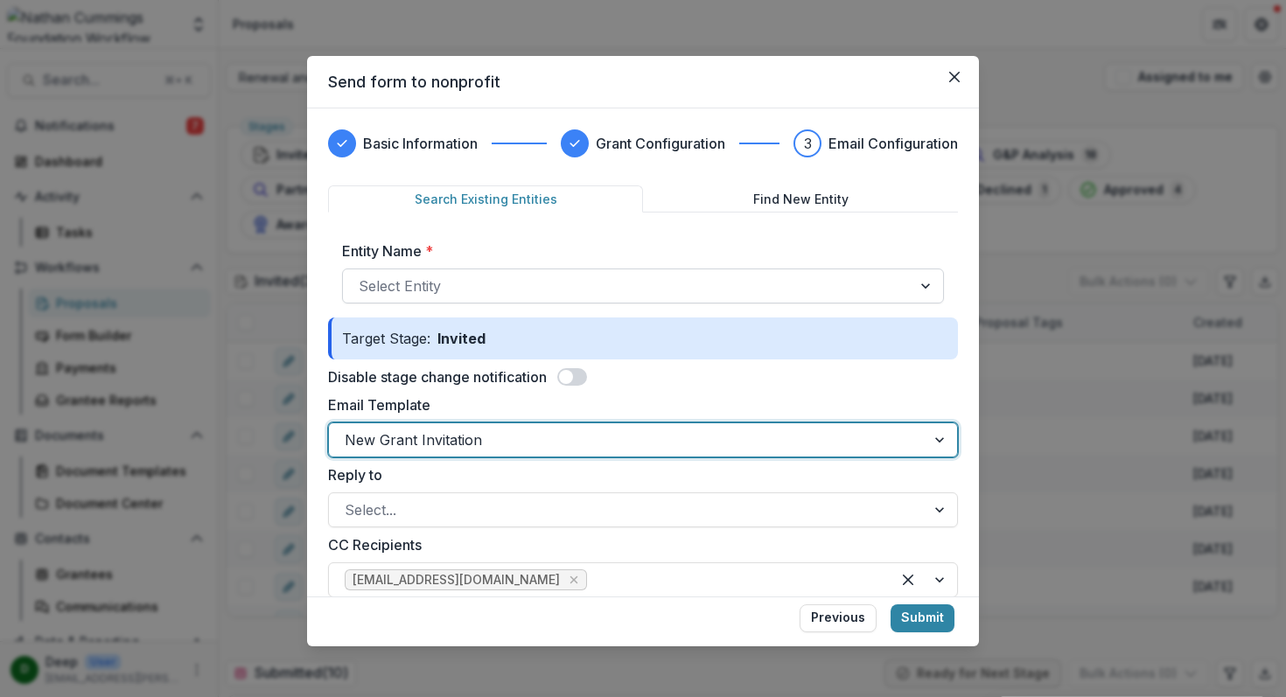
click at [698, 283] on div at bounding box center [627, 286] width 537 height 24
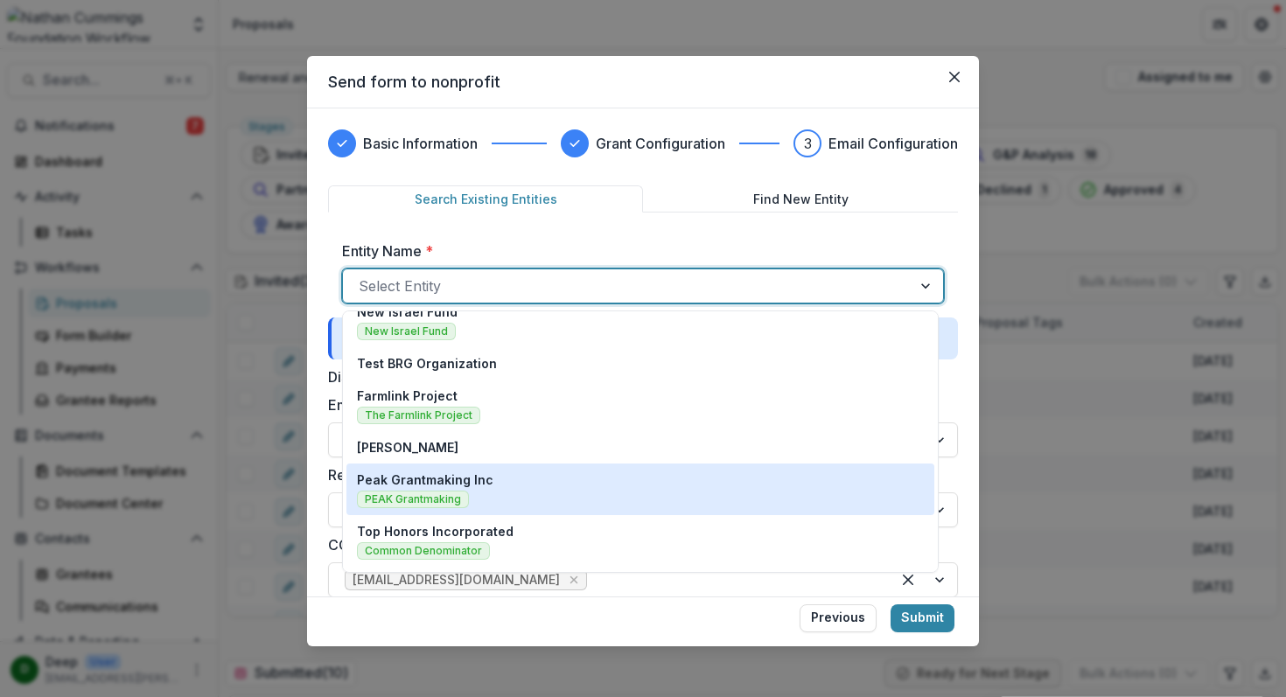
scroll to position [100, 0]
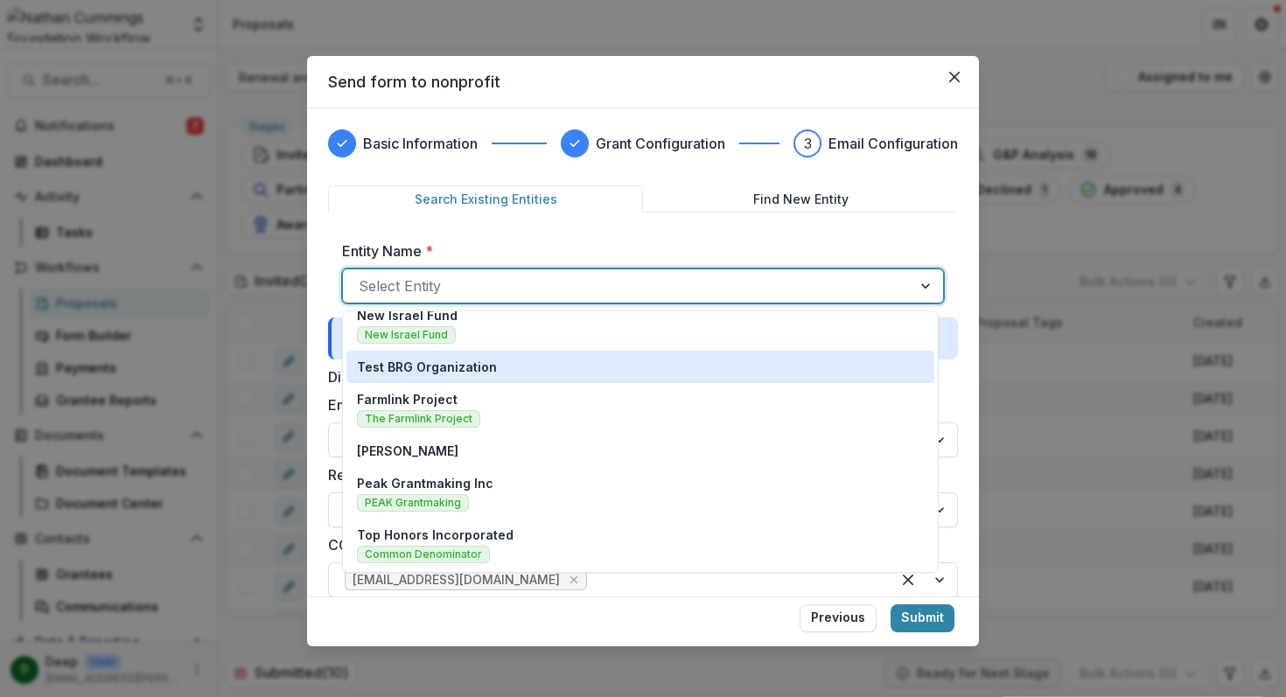
click at [574, 374] on div "Test BRG Organization" at bounding box center [640, 367] width 567 height 18
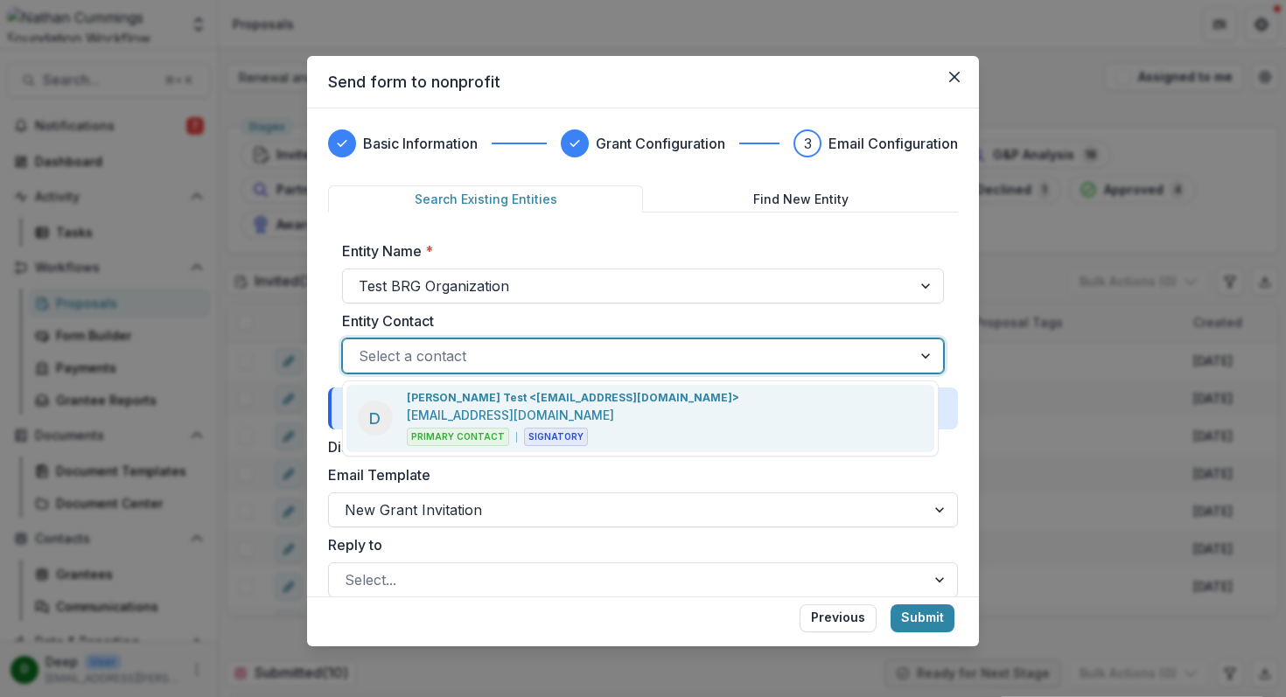
click at [561, 360] on div at bounding box center [627, 356] width 537 height 24
click at [558, 403] on p "Deeptansh Chadha Test <deepchadha95@gmail.com>" at bounding box center [573, 398] width 332 height 16
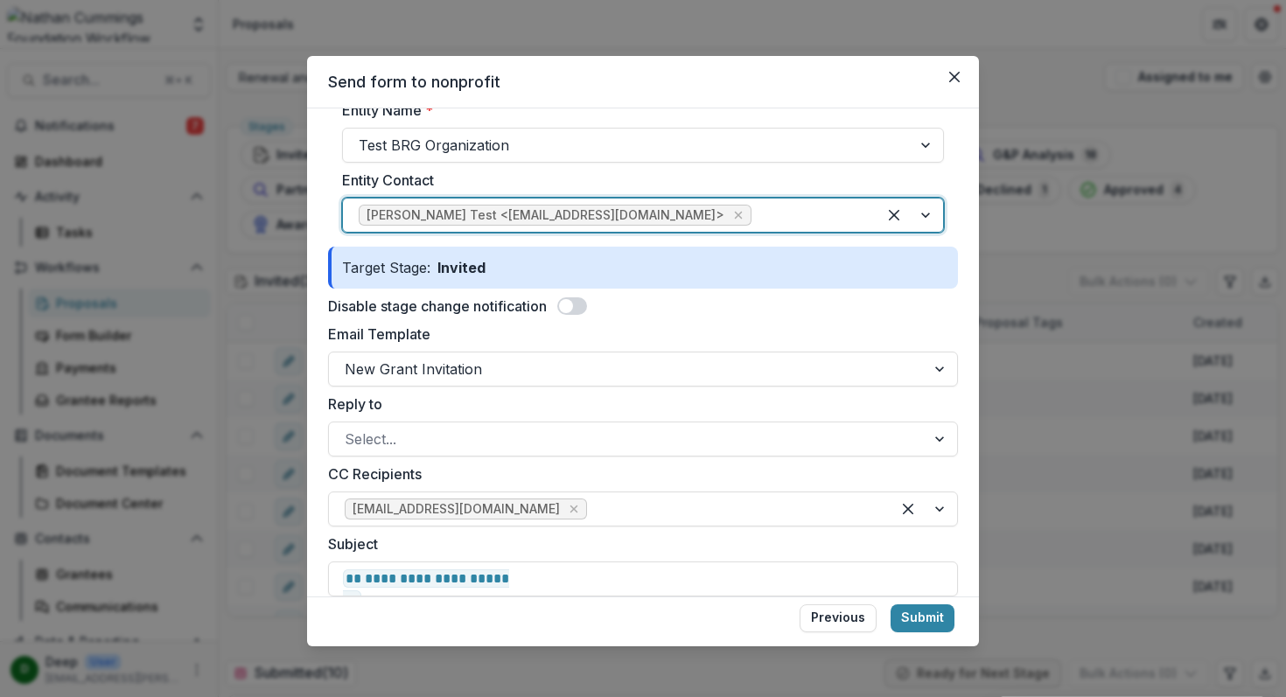
scroll to position [185, 0]
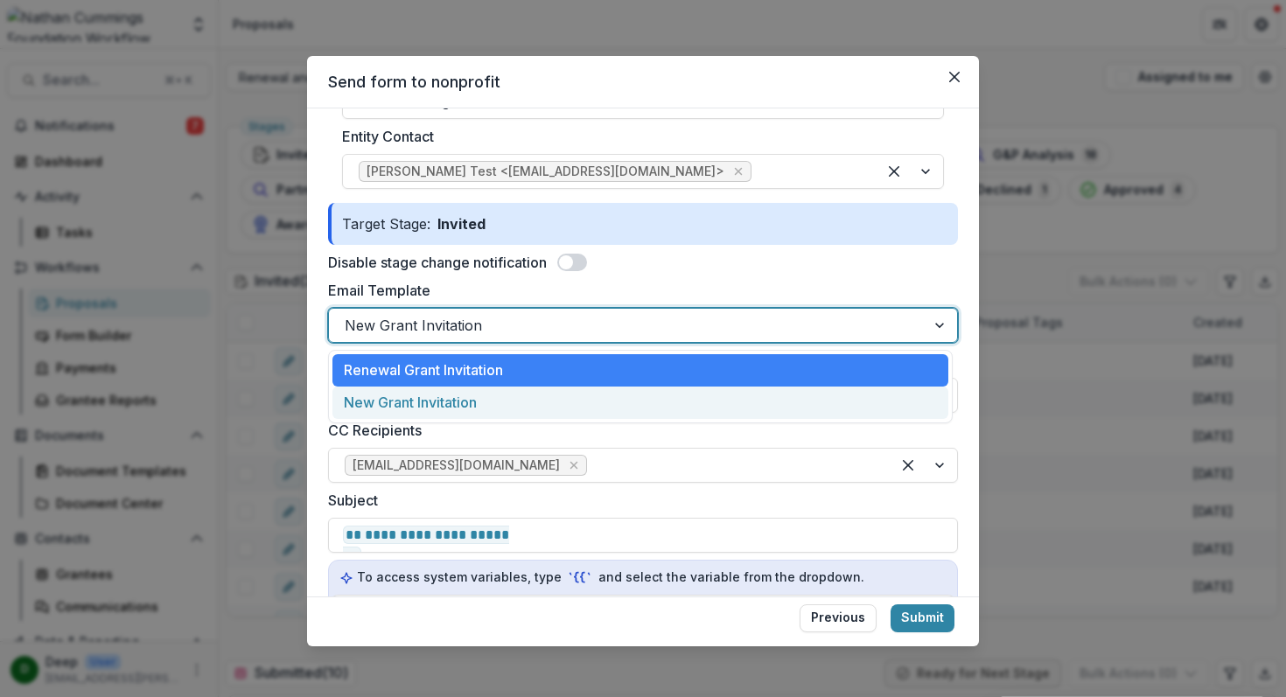
click at [542, 326] on div at bounding box center [627, 325] width 565 height 24
click at [676, 281] on label "Email Template" at bounding box center [637, 290] width 619 height 21
click at [349, 315] on input "Email Template" at bounding box center [347, 325] width 4 height 21
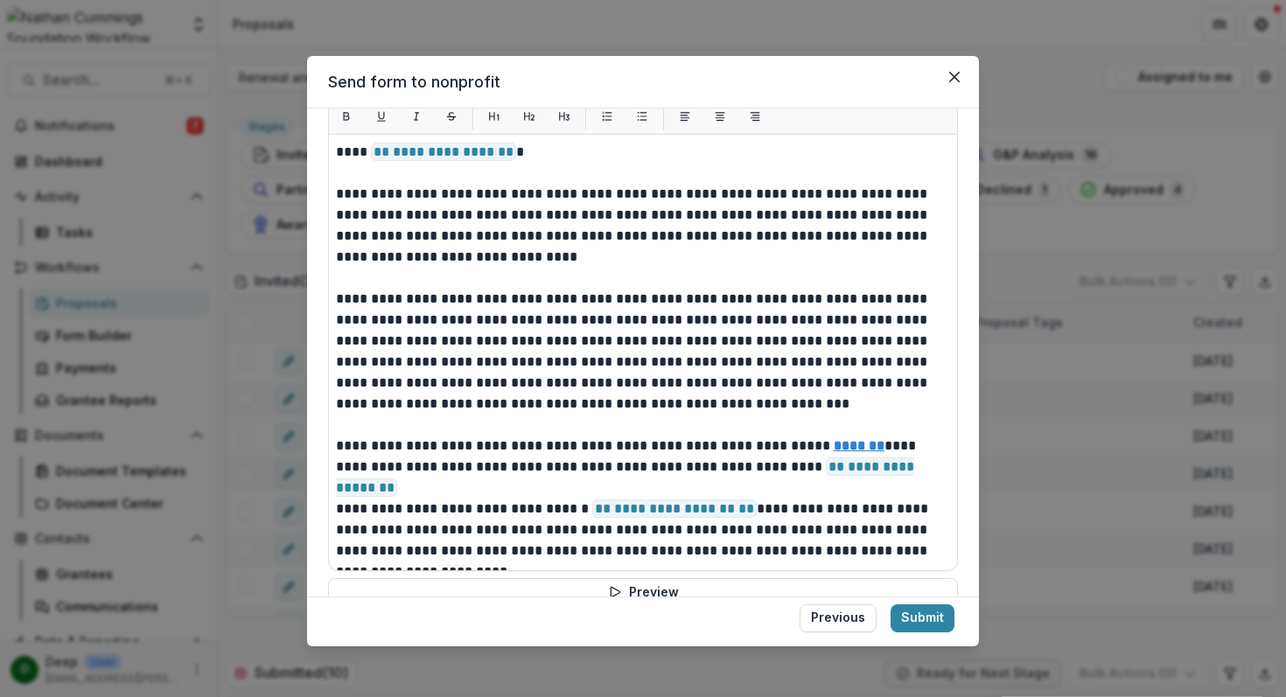
scroll to position [687, 0]
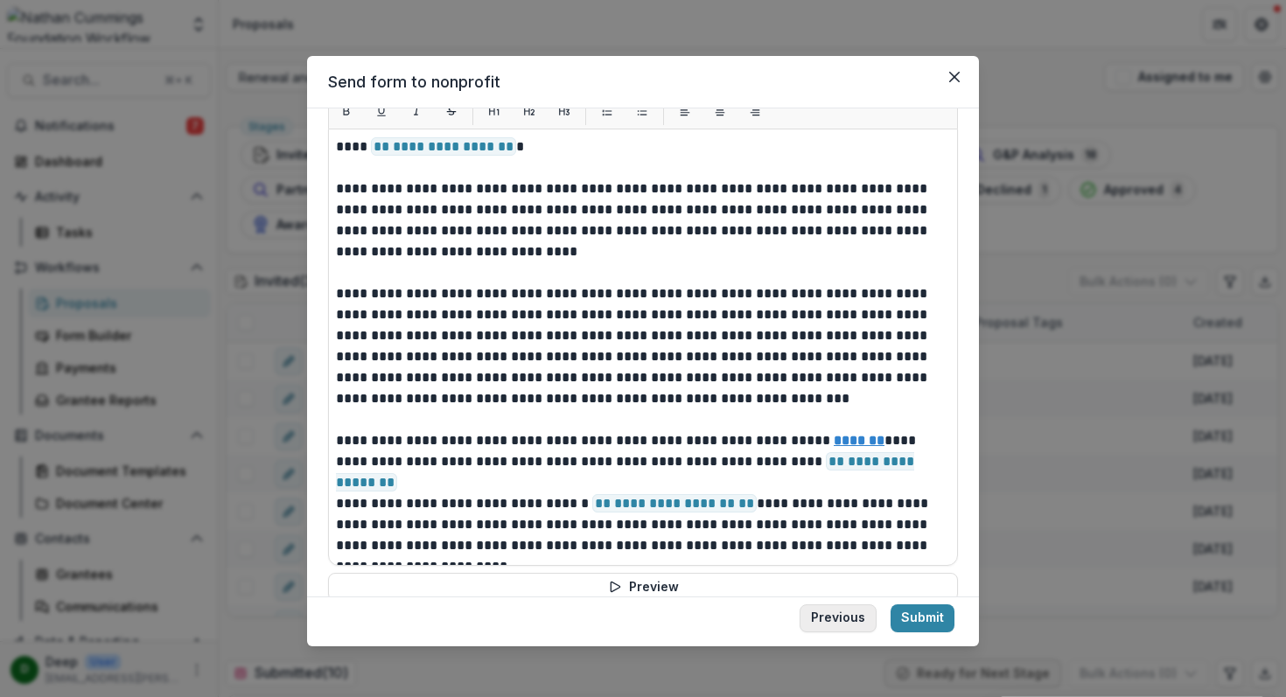
click at [849, 616] on button "Previous" at bounding box center [838, 619] width 77 height 28
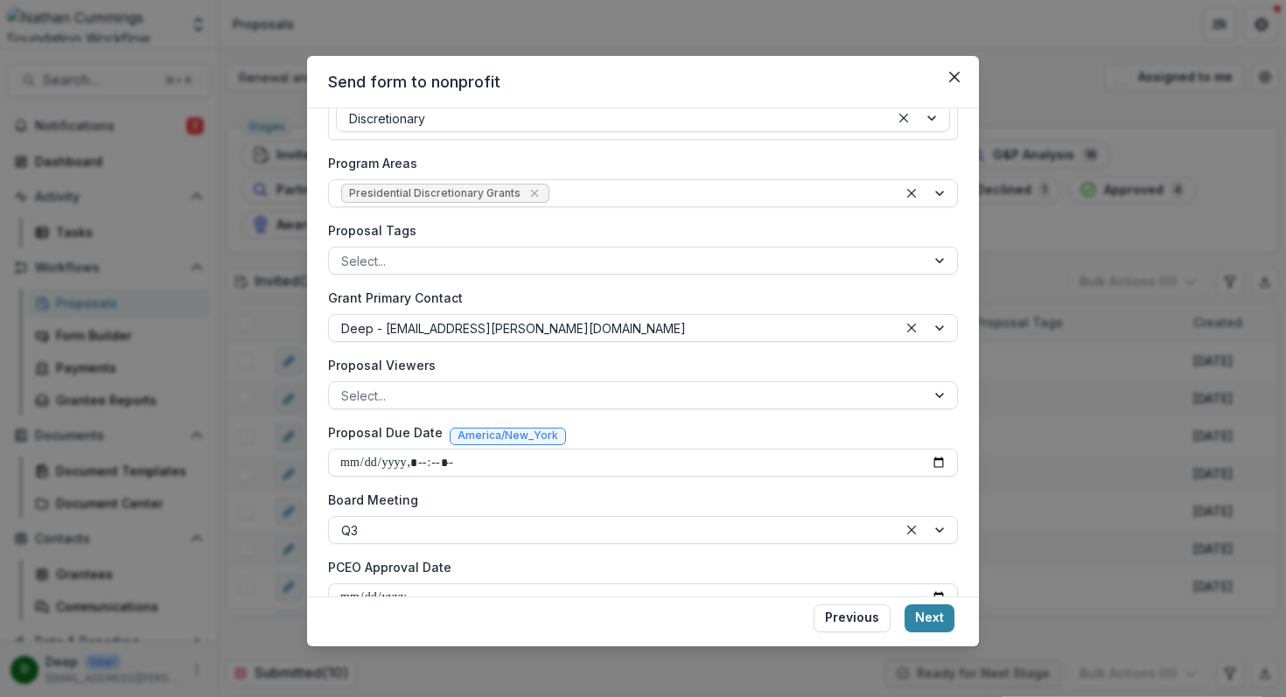
scroll to position [285, 0]
click at [847, 617] on button "Previous" at bounding box center [852, 619] width 77 height 28
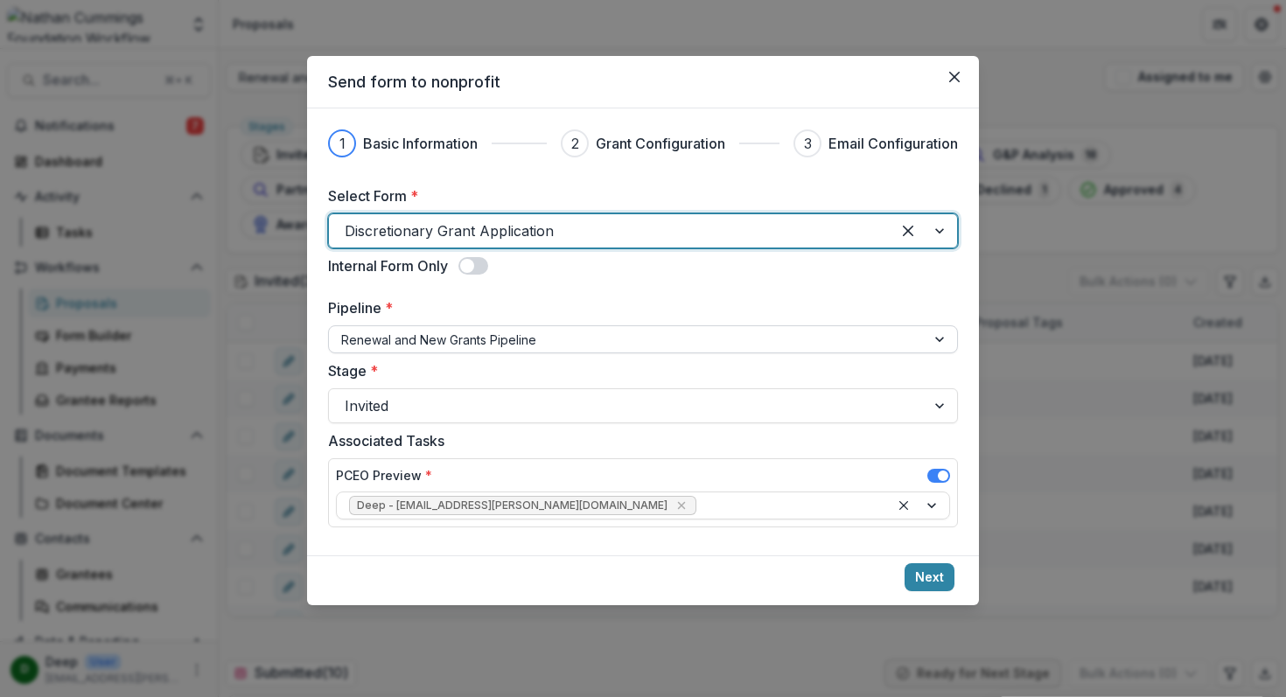
click at [652, 330] on div at bounding box center [627, 340] width 572 height 22
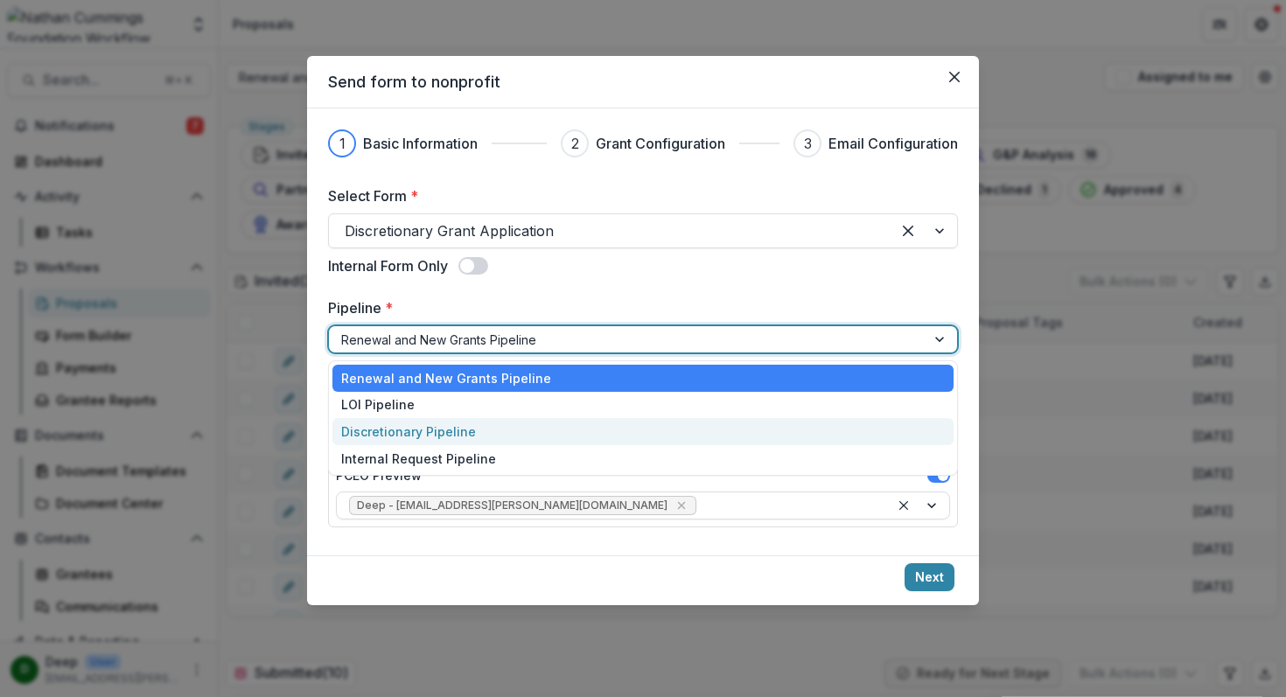
click at [546, 434] on div "Discretionary Pipeline" at bounding box center [642, 431] width 621 height 27
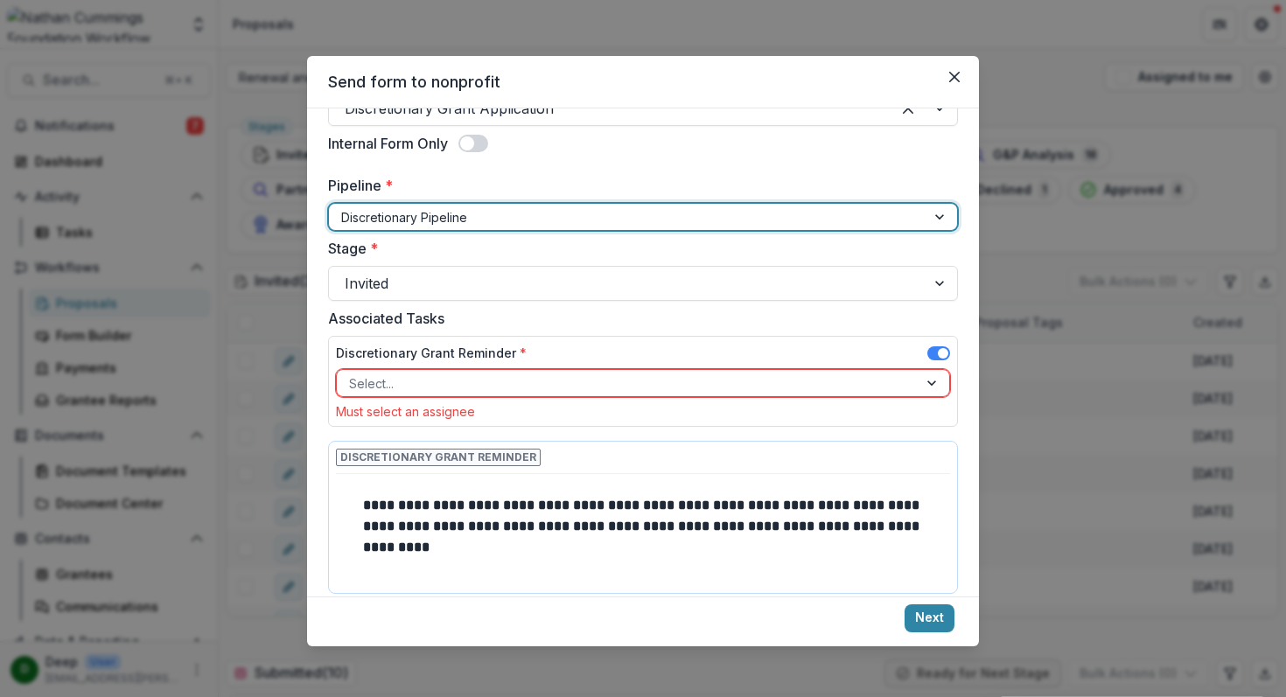
scroll to position [141, 0]
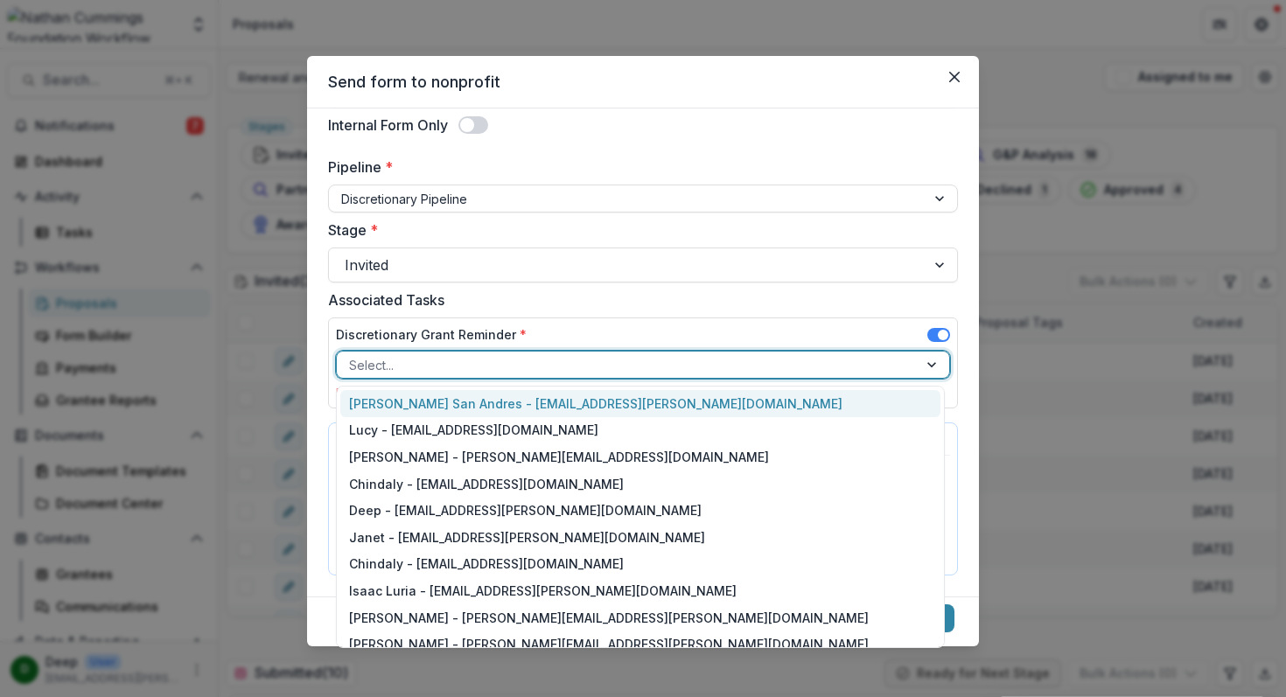
click at [577, 360] on div at bounding box center [627, 365] width 556 height 22
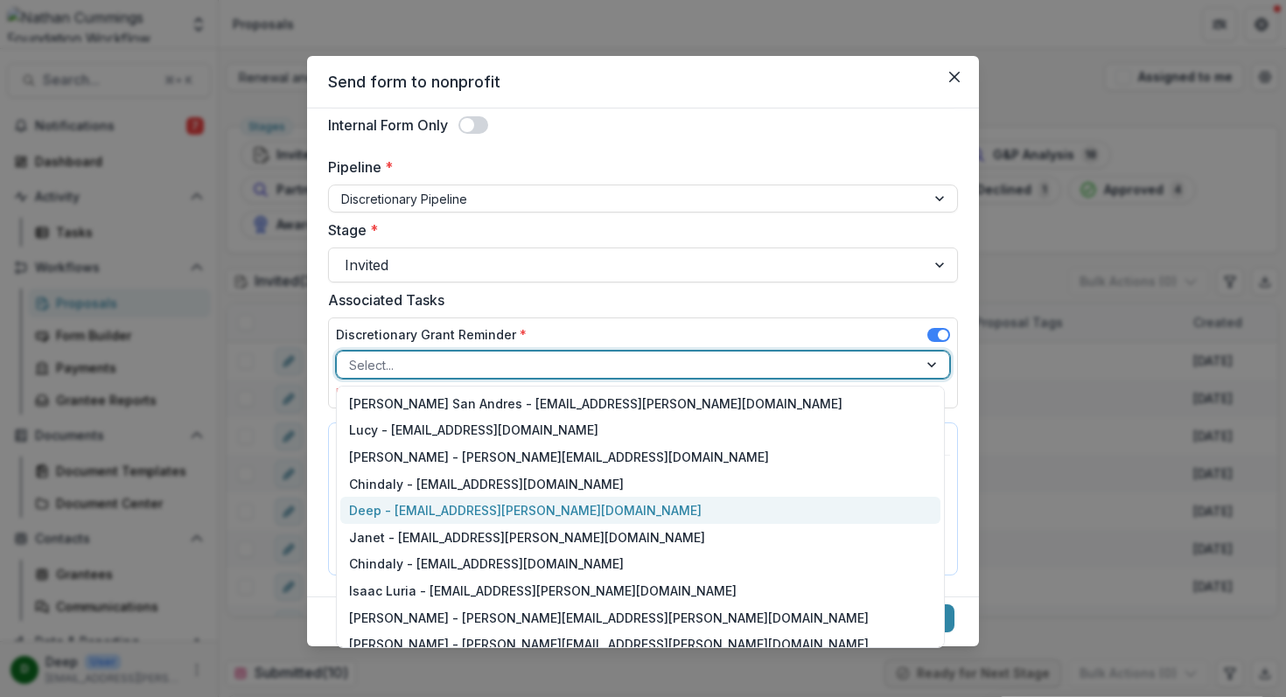
click at [531, 507] on div "Deep - deep.chadha@nathancummings.org" at bounding box center [640, 510] width 600 height 27
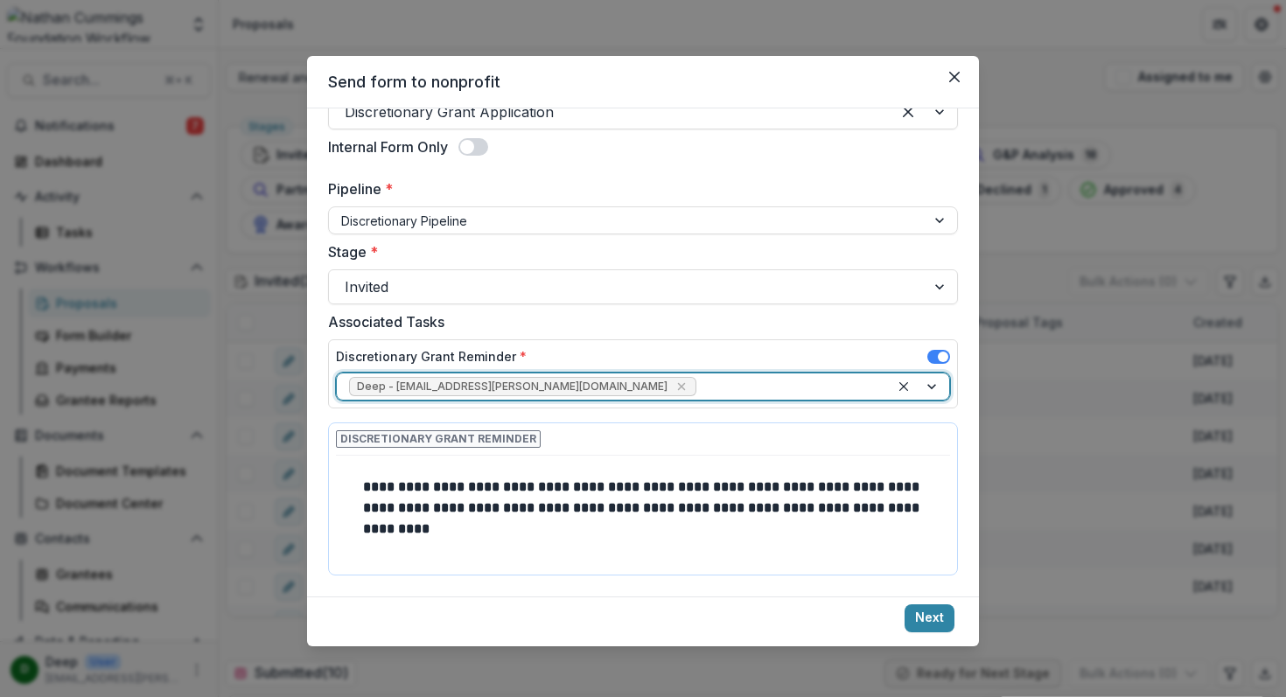
click at [703, 329] on label "Associated Tasks" at bounding box center [637, 321] width 619 height 21
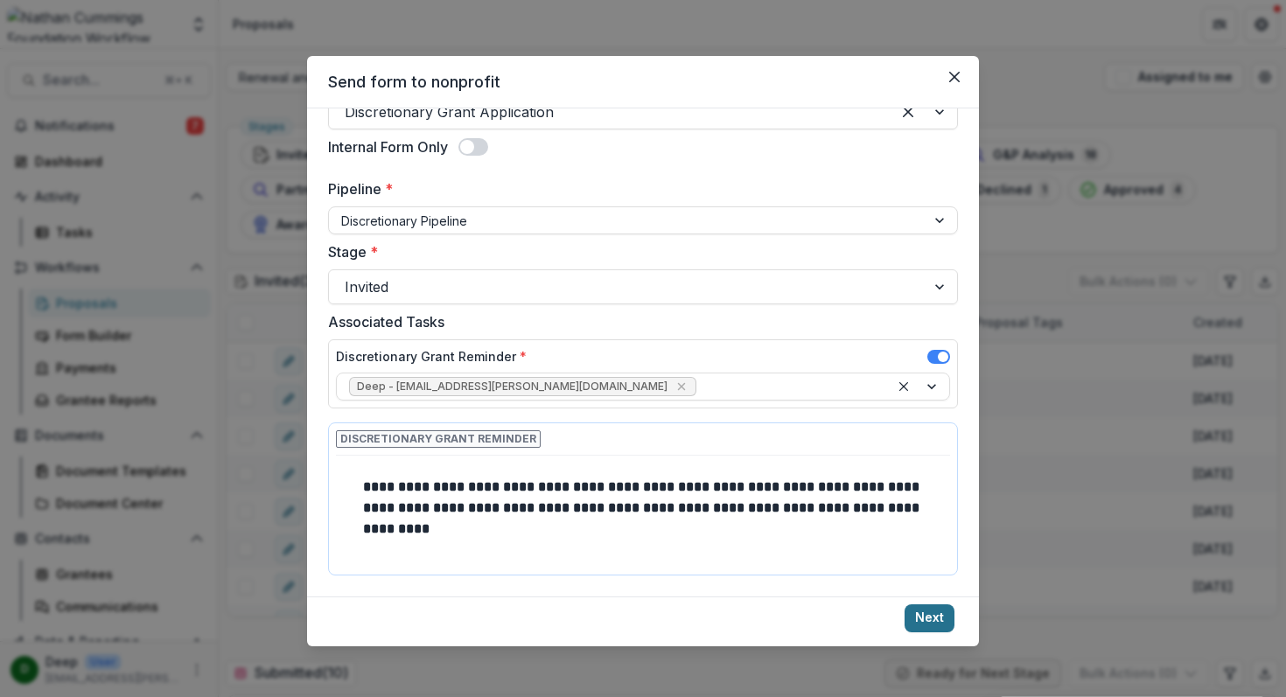
click at [941, 618] on button "Next" at bounding box center [930, 619] width 50 height 28
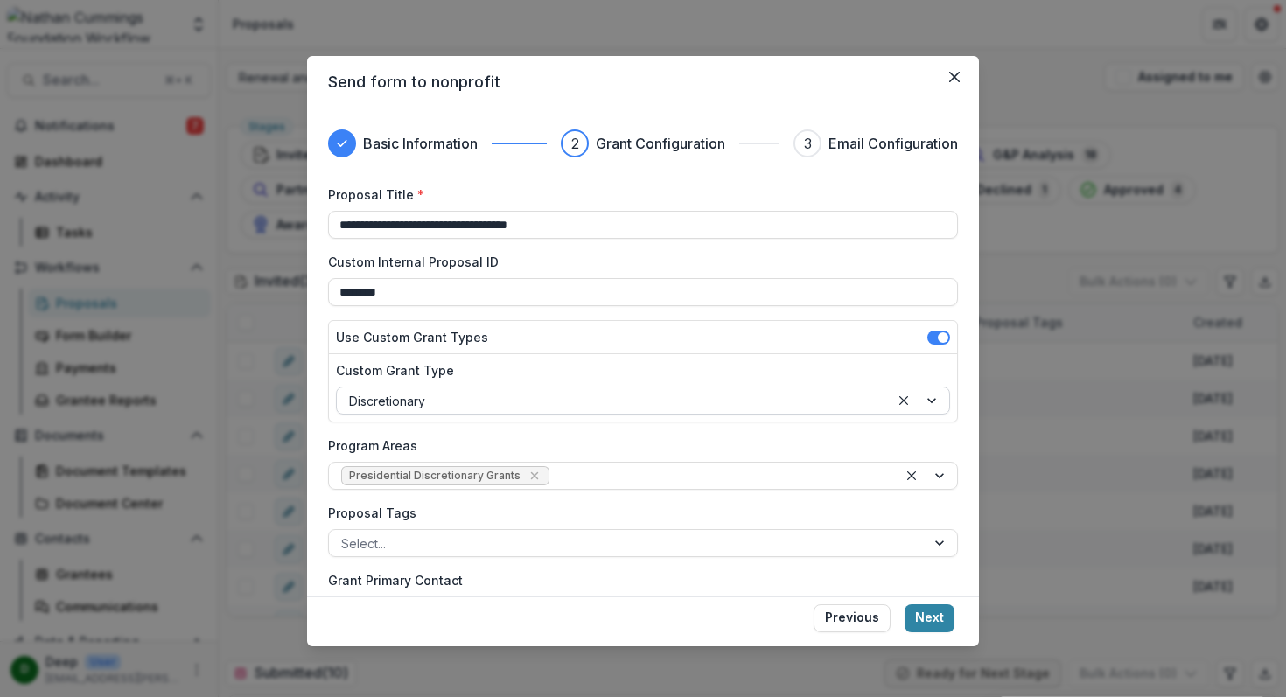
click at [474, 402] on div at bounding box center [613, 401] width 528 height 22
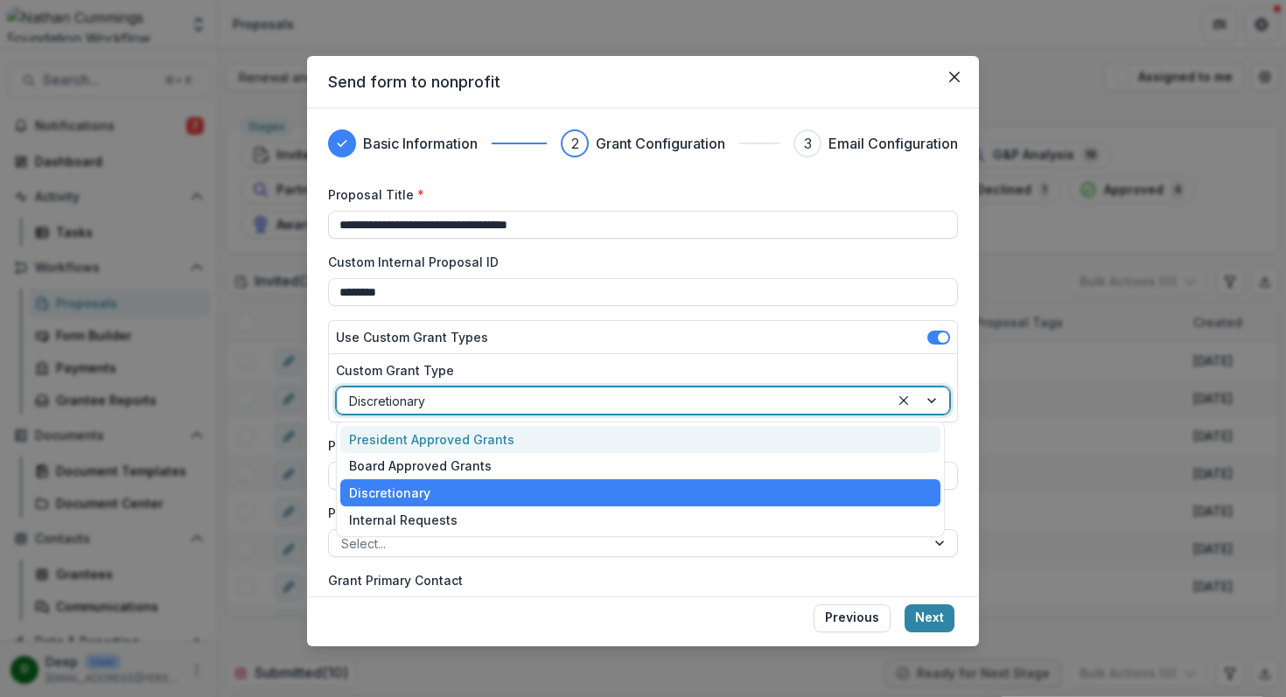
click at [474, 402] on div at bounding box center [613, 401] width 528 height 22
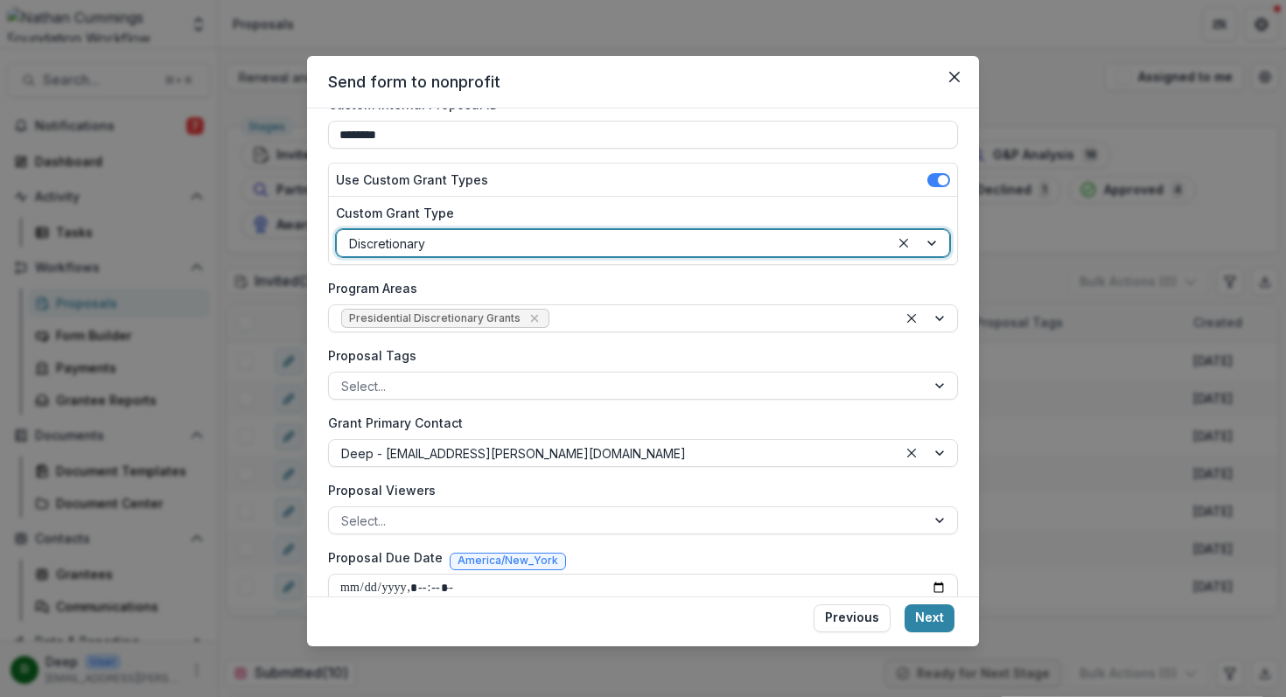
scroll to position [164, 0]
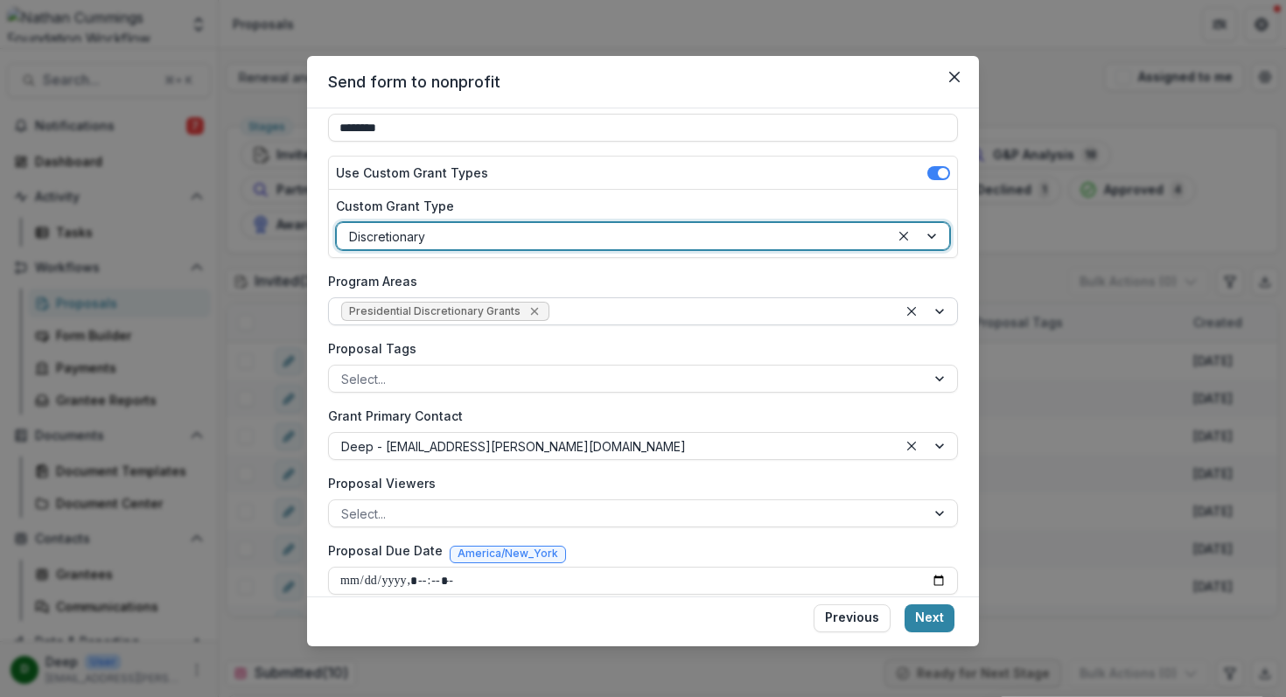
click at [530, 310] on icon "Remove Presidential Discretionary Grants" at bounding box center [534, 312] width 8 height 8
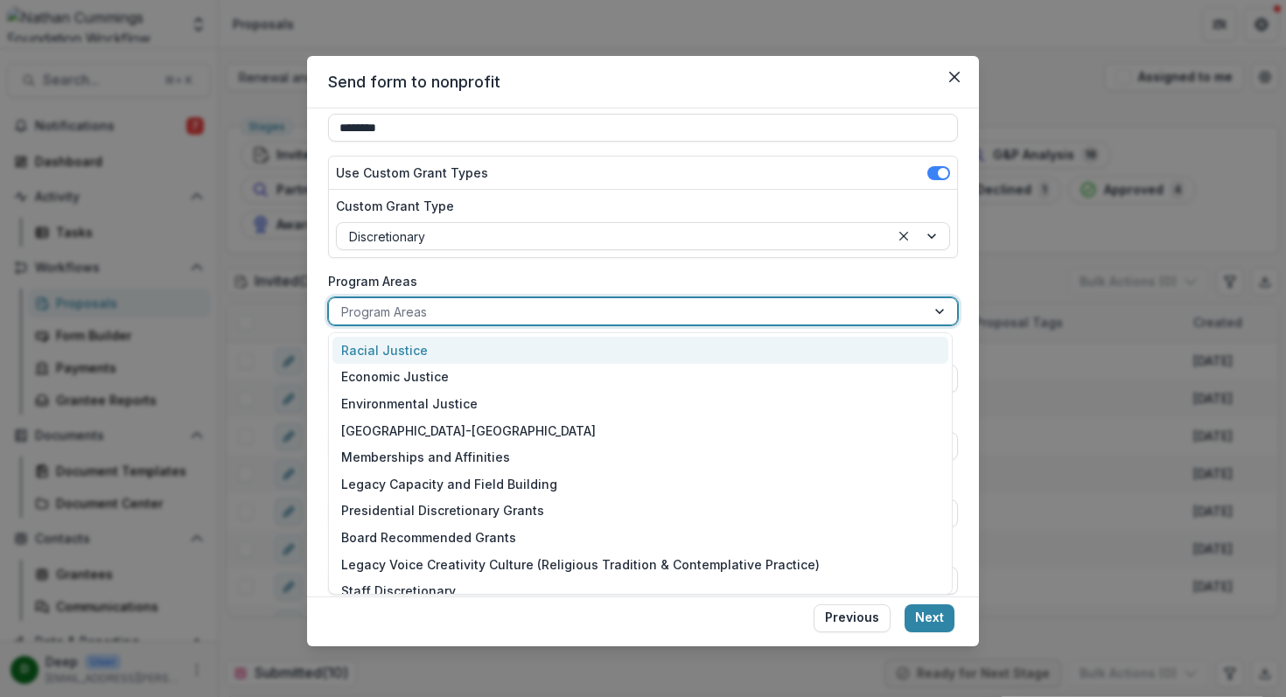
click at [506, 310] on div at bounding box center [627, 312] width 572 height 22
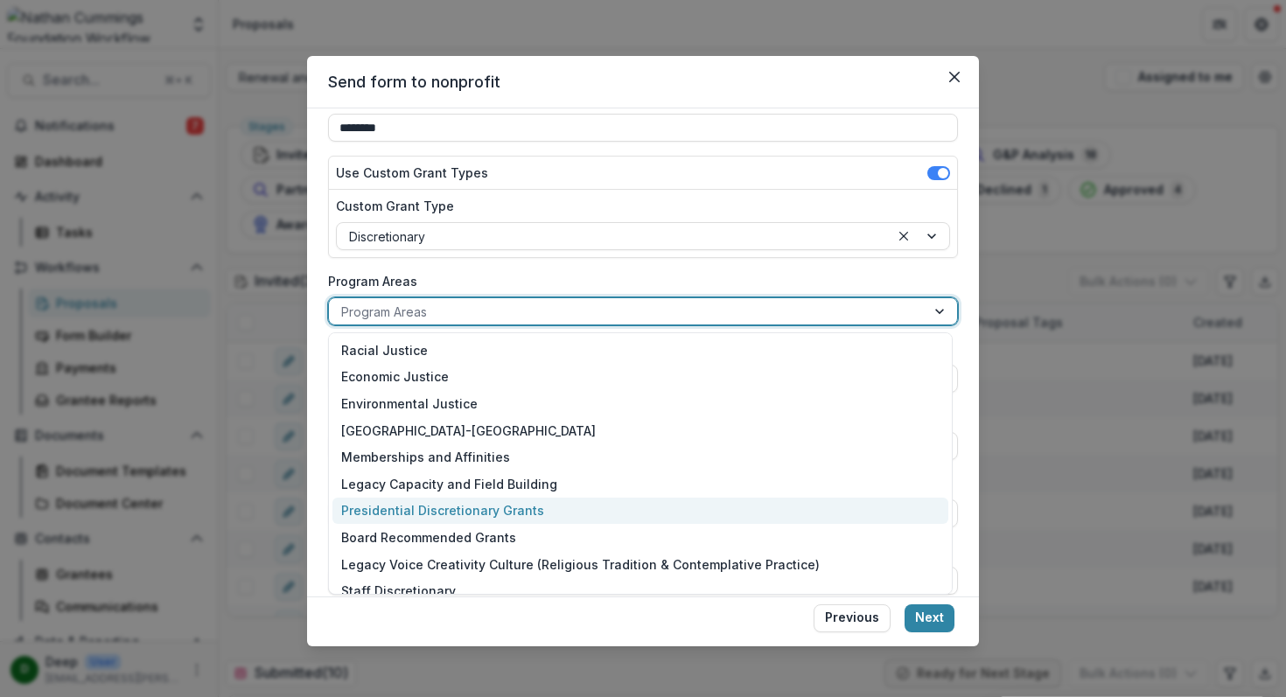
click at [471, 507] on div "Presidential Discretionary Grants" at bounding box center [640, 511] width 616 height 27
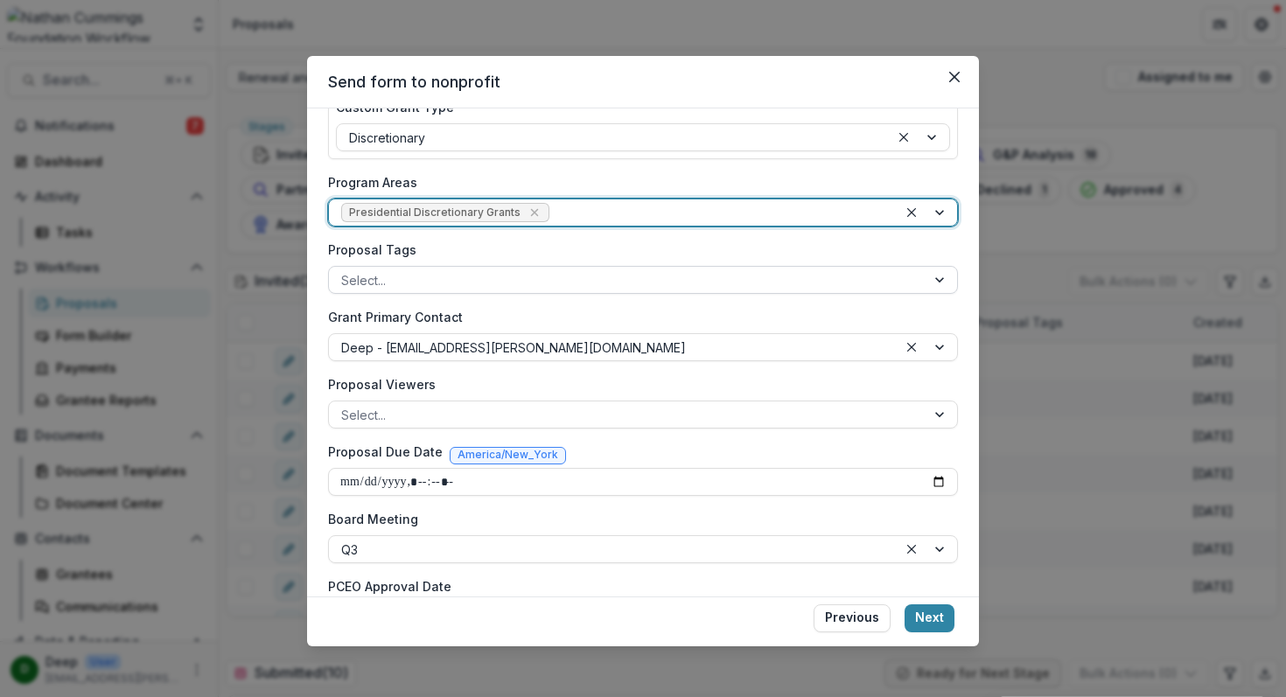
scroll to position [318, 0]
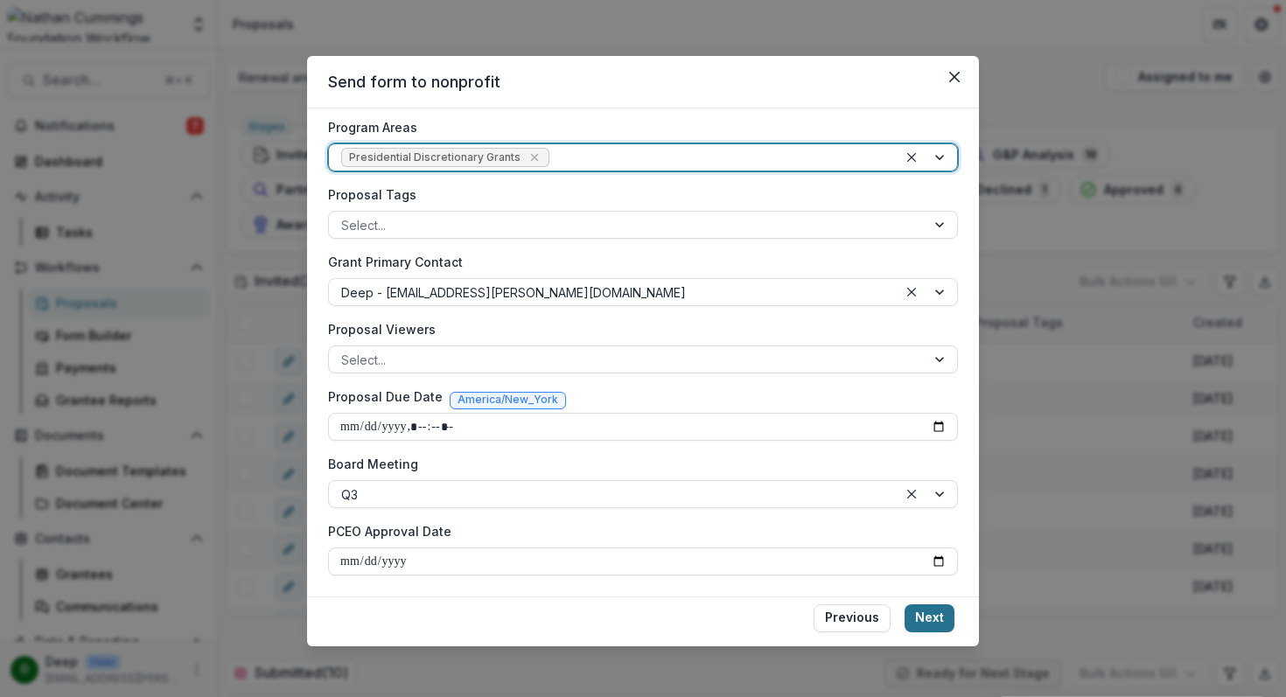
click at [940, 620] on button "Next" at bounding box center [930, 619] width 50 height 28
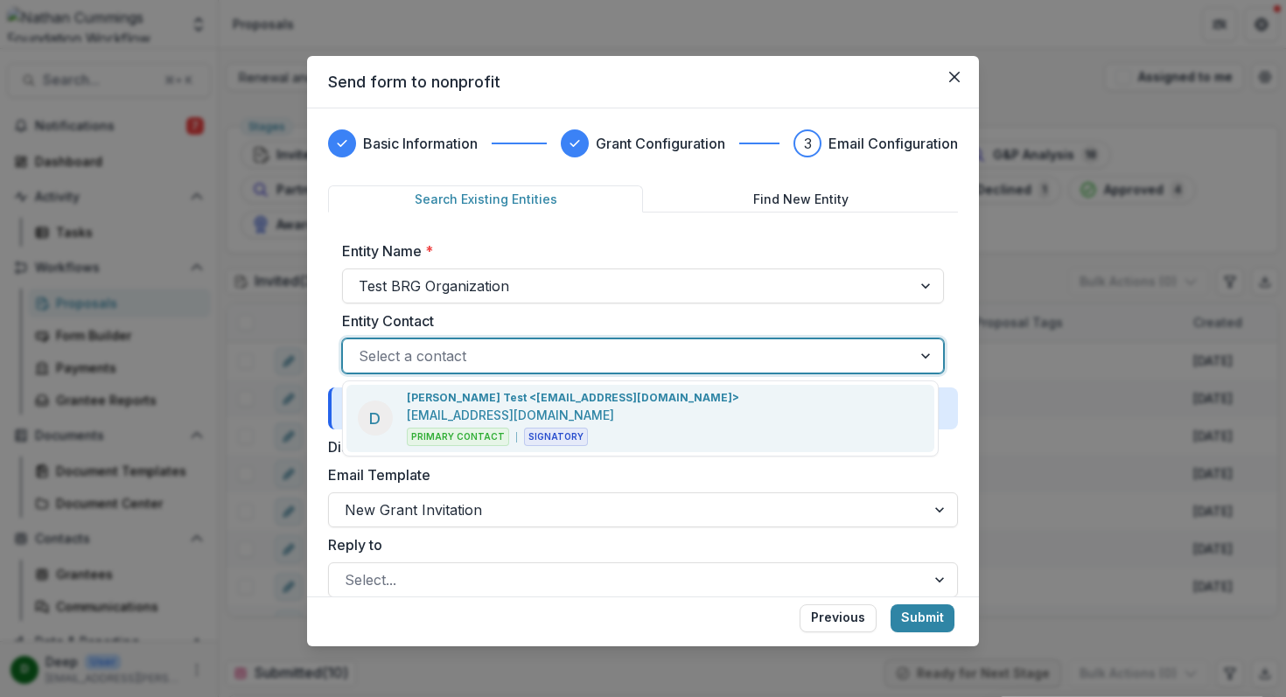
click at [654, 353] on div at bounding box center [627, 356] width 537 height 24
click at [648, 401] on p "Deeptansh Chadha Test <deepchadha95@gmail.com>" at bounding box center [573, 398] width 332 height 16
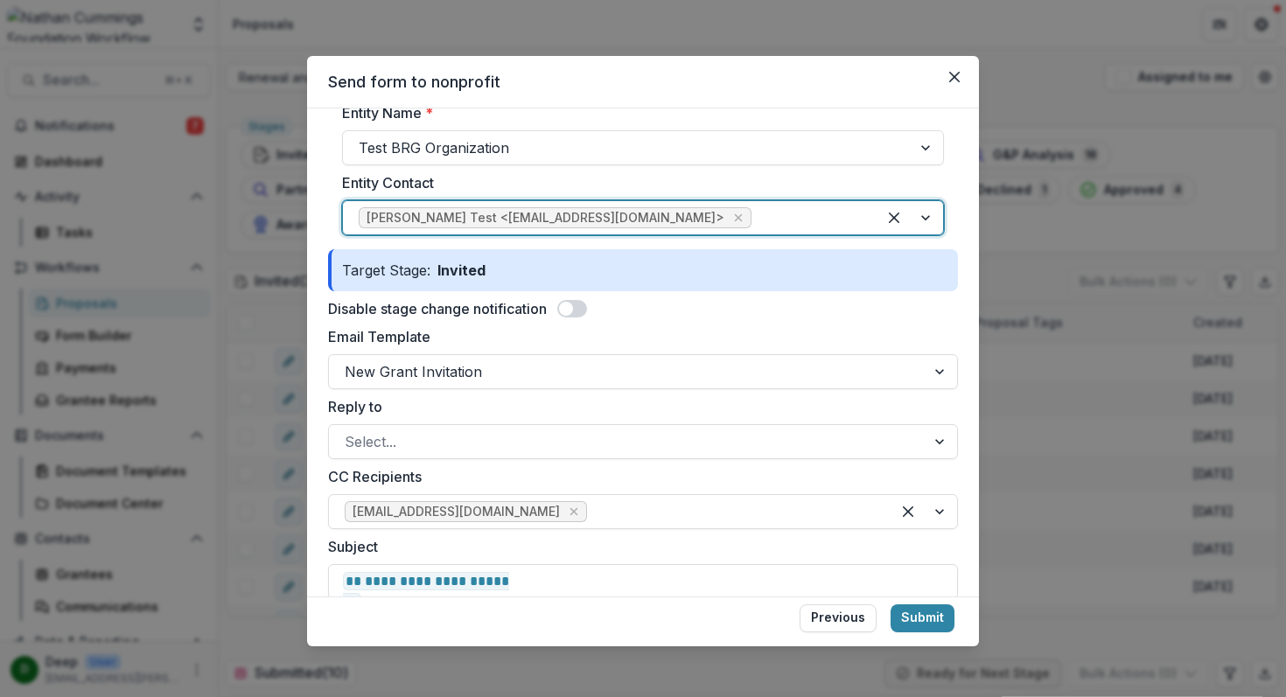
scroll to position [171, 0]
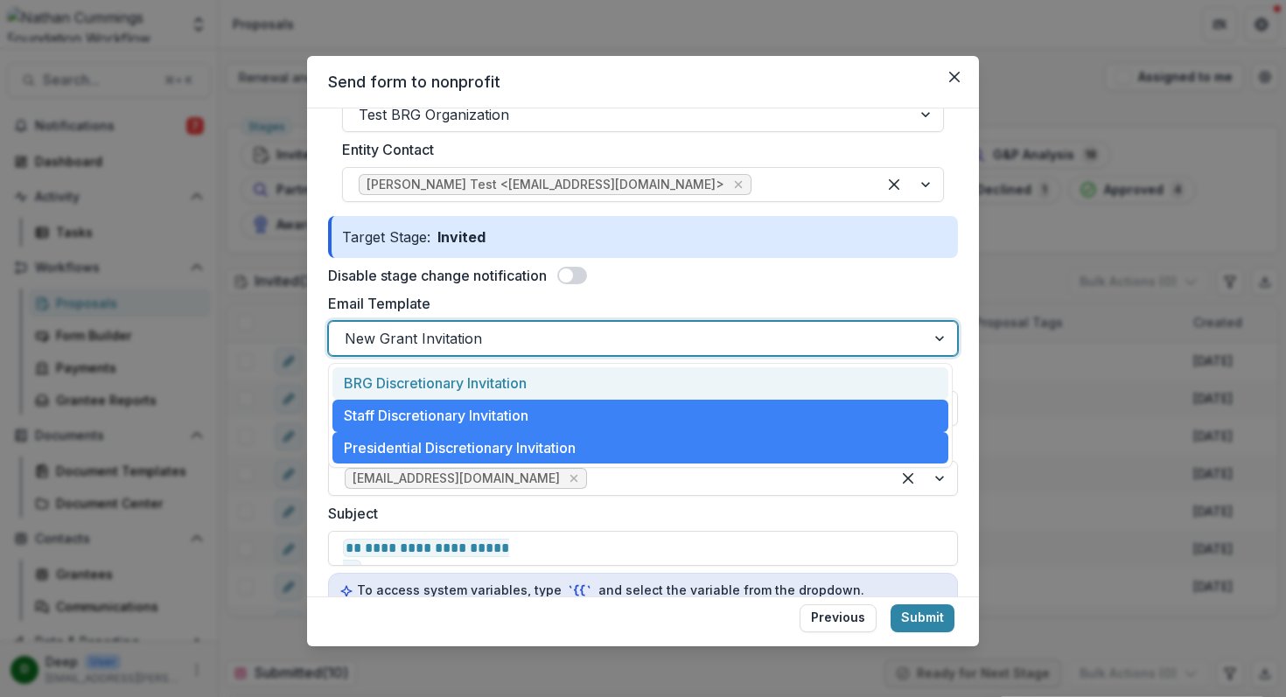
click at [560, 331] on div at bounding box center [627, 338] width 565 height 24
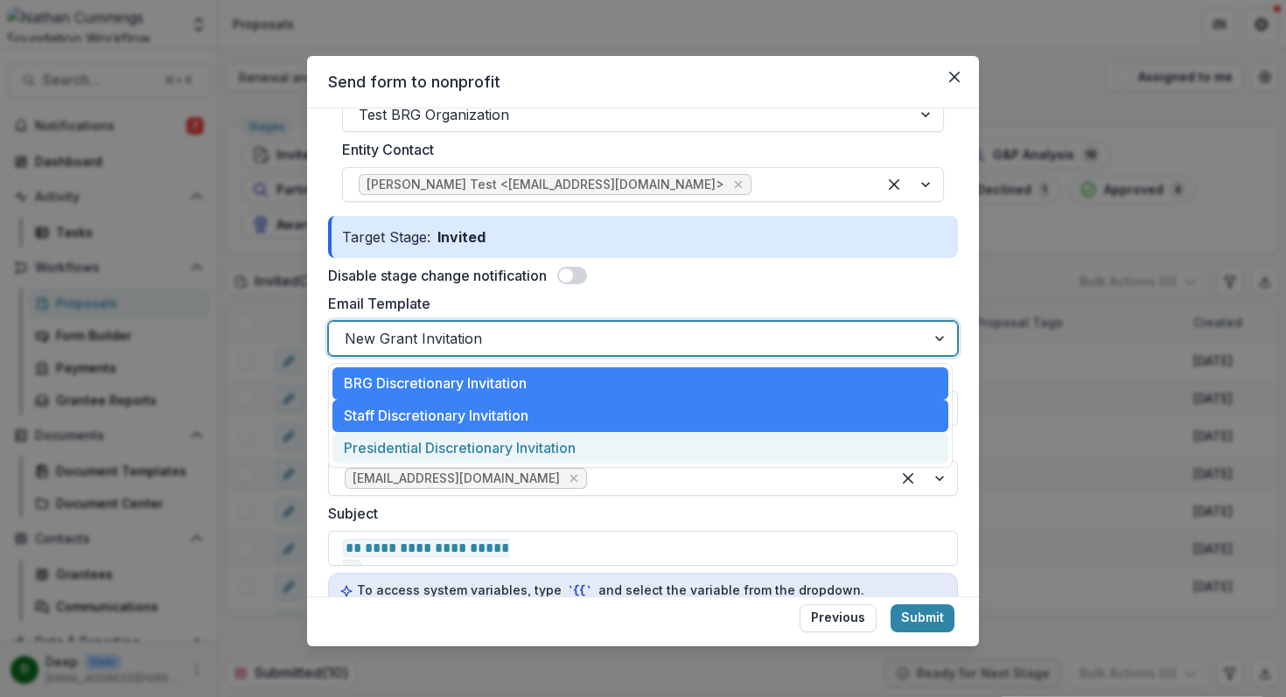
click at [540, 442] on div "Presidential Discretionary Invitation" at bounding box center [640, 448] width 616 height 32
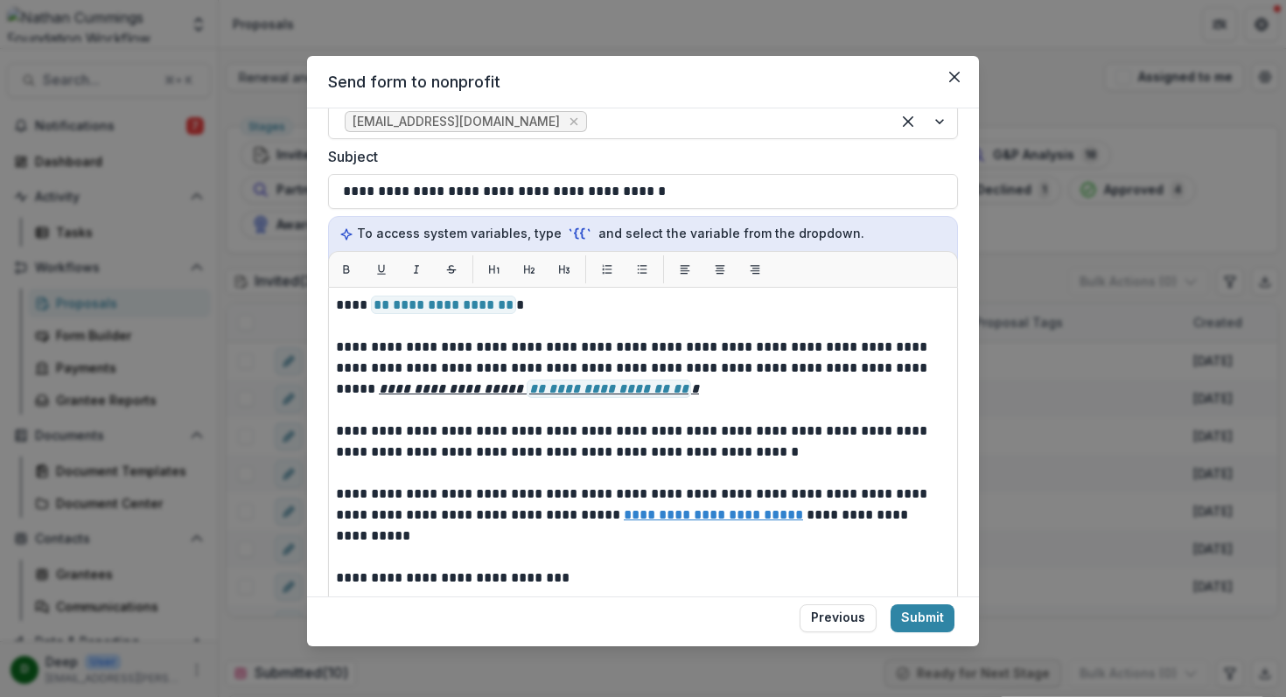
scroll to position [537, 0]
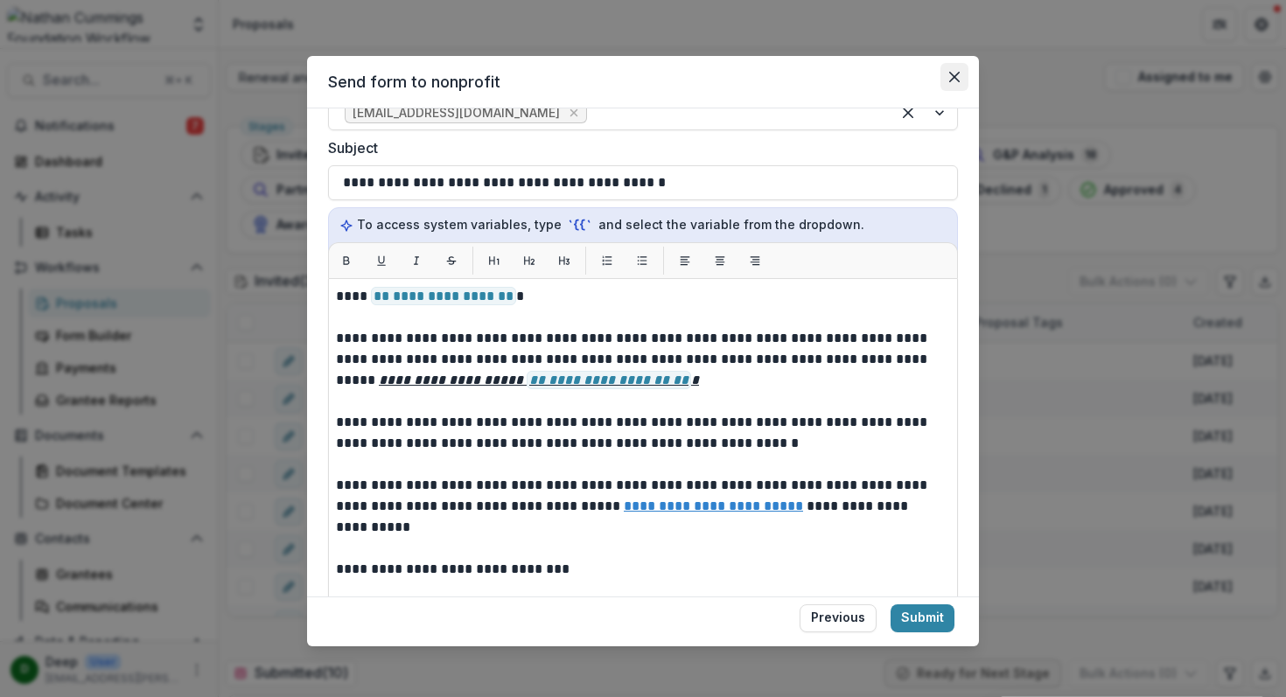
click at [959, 71] on button "Close" at bounding box center [954, 77] width 28 height 28
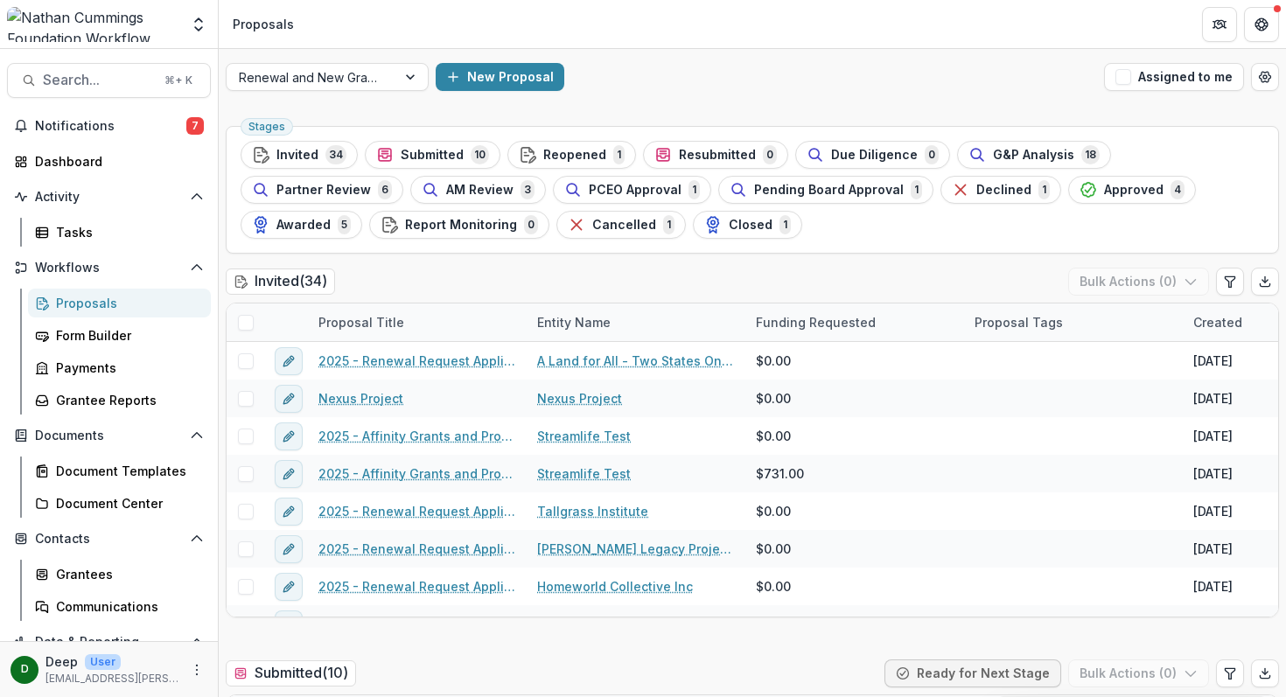
scroll to position [0, 0]
click at [75, 309] on div "Proposals" at bounding box center [126, 303] width 141 height 18
click at [856, 164] on div "Due Diligence 0" at bounding box center [873, 154] width 132 height 19
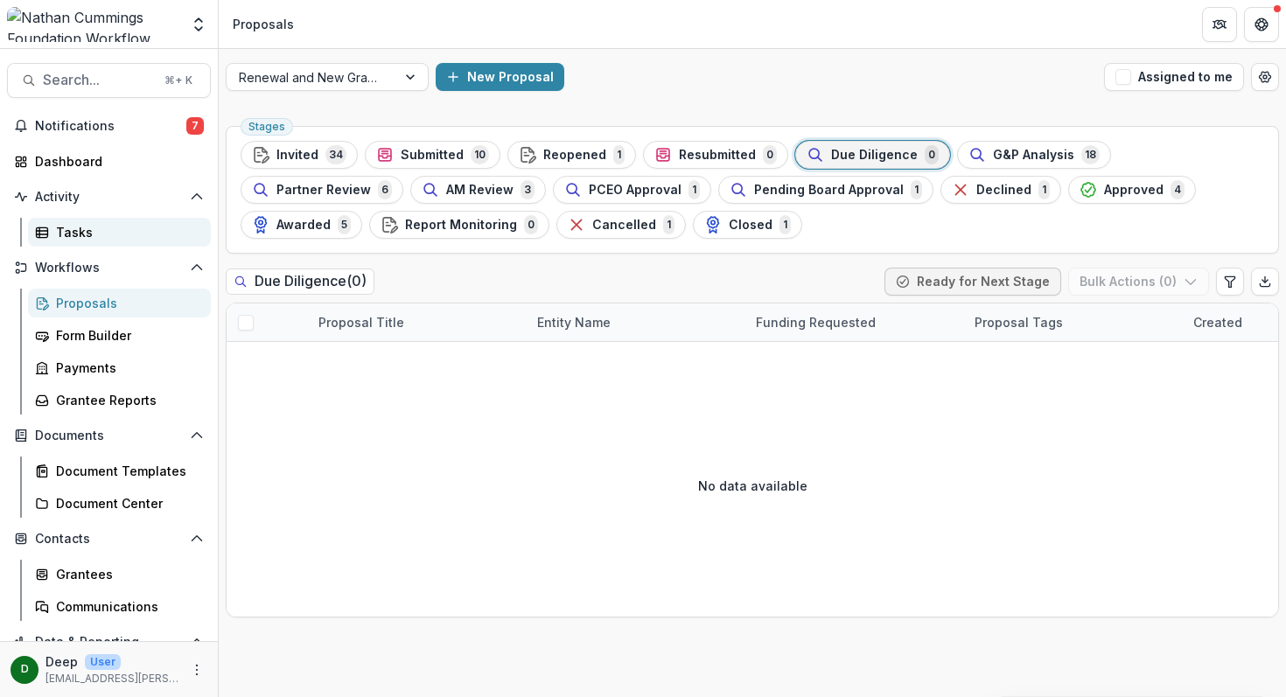
click at [89, 240] on div "Tasks" at bounding box center [126, 232] width 141 height 18
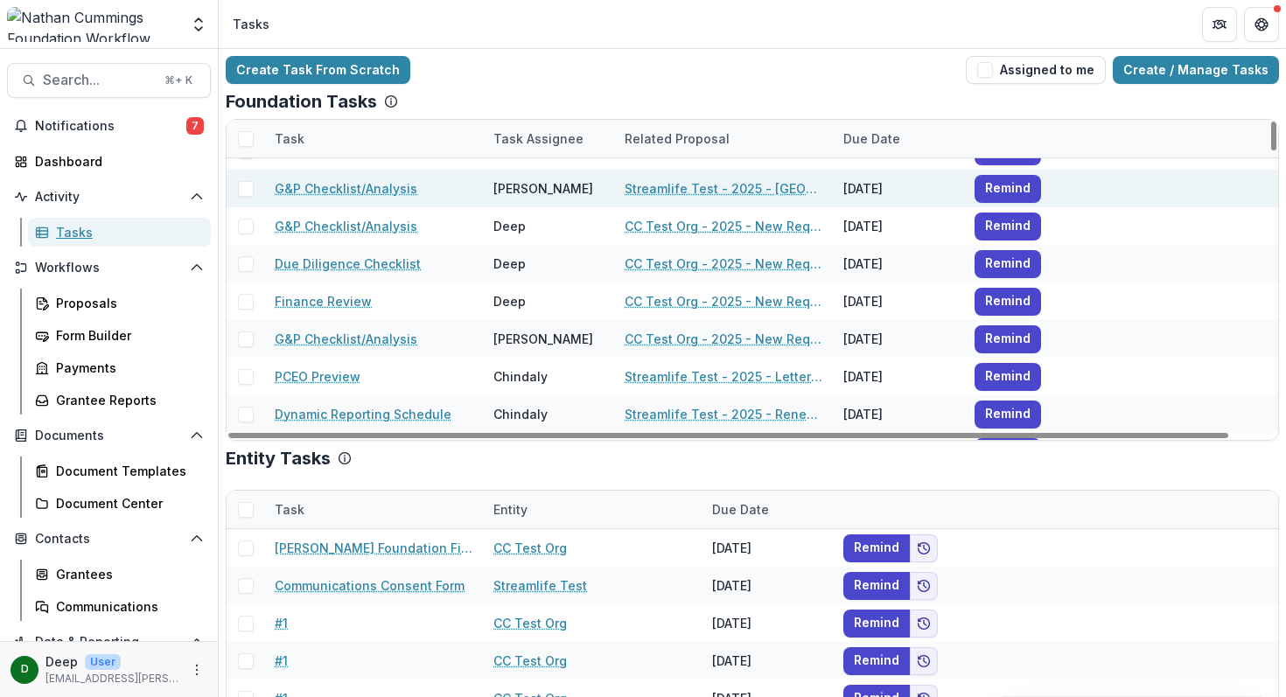
scroll to position [194, 0]
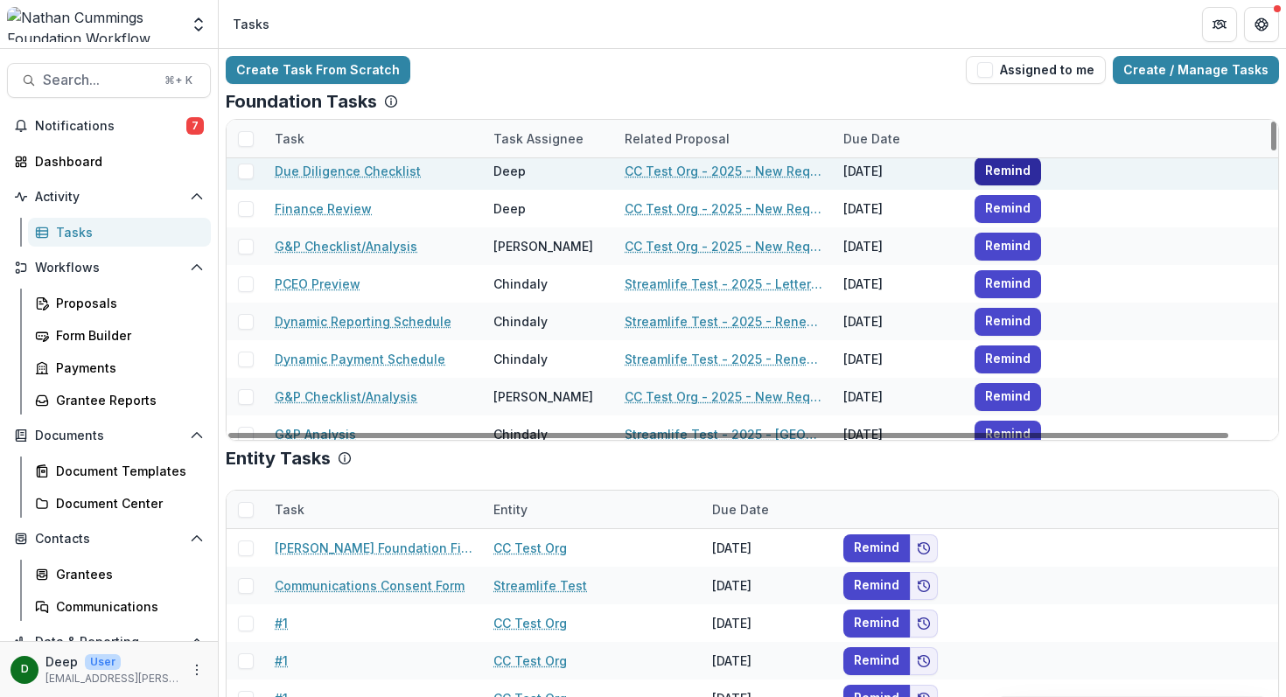
click at [1014, 172] on button "Remind" at bounding box center [1008, 171] width 66 height 28
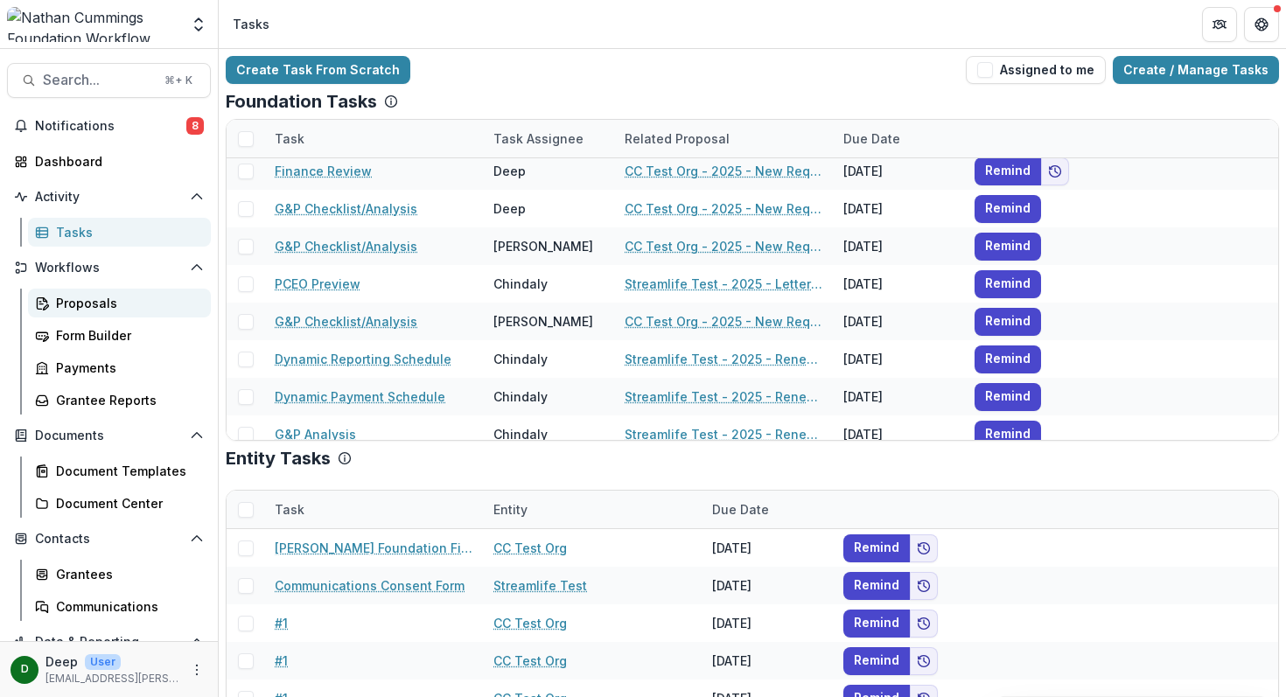
click at [85, 300] on div "Proposals" at bounding box center [126, 303] width 141 height 18
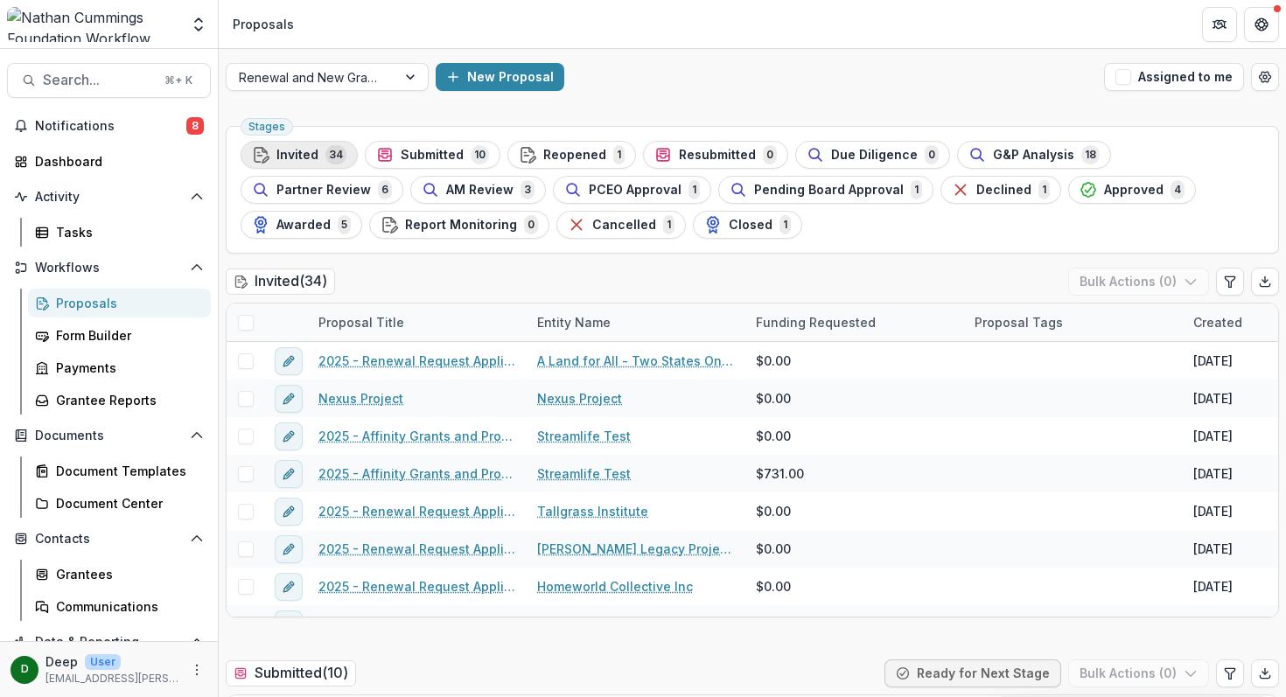
click at [307, 157] on span "Invited" at bounding box center [297, 155] width 42 height 15
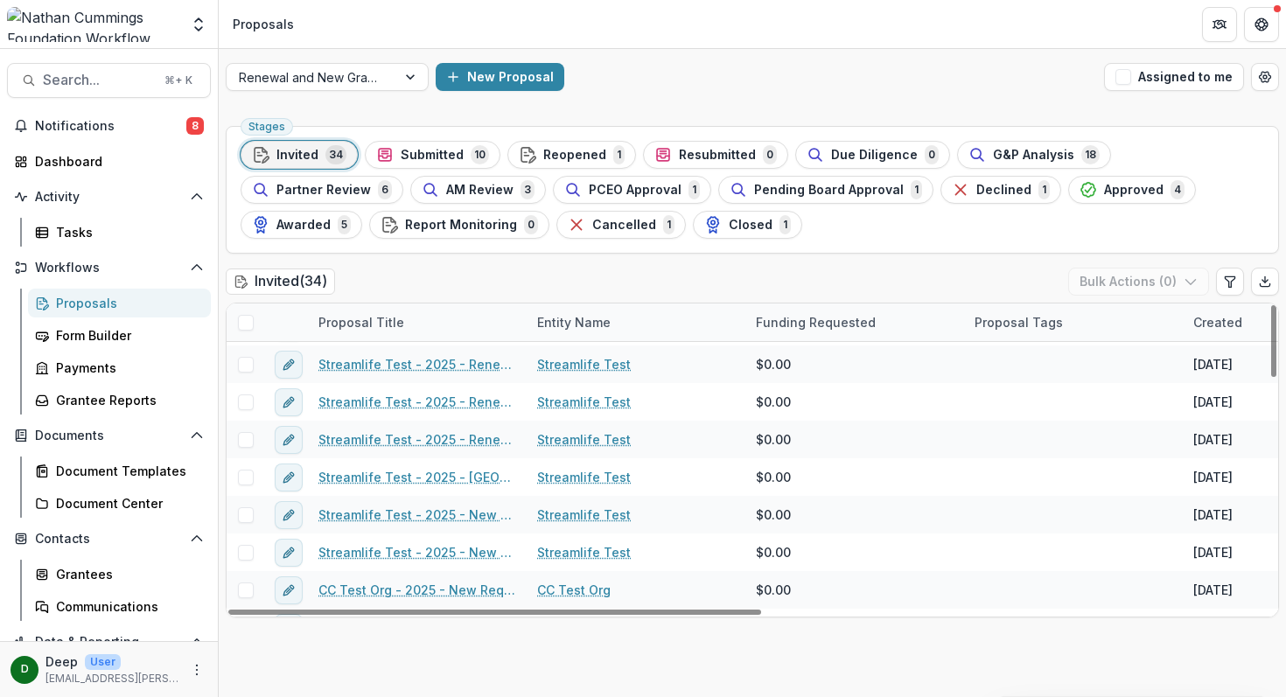
scroll to position [702, 0]
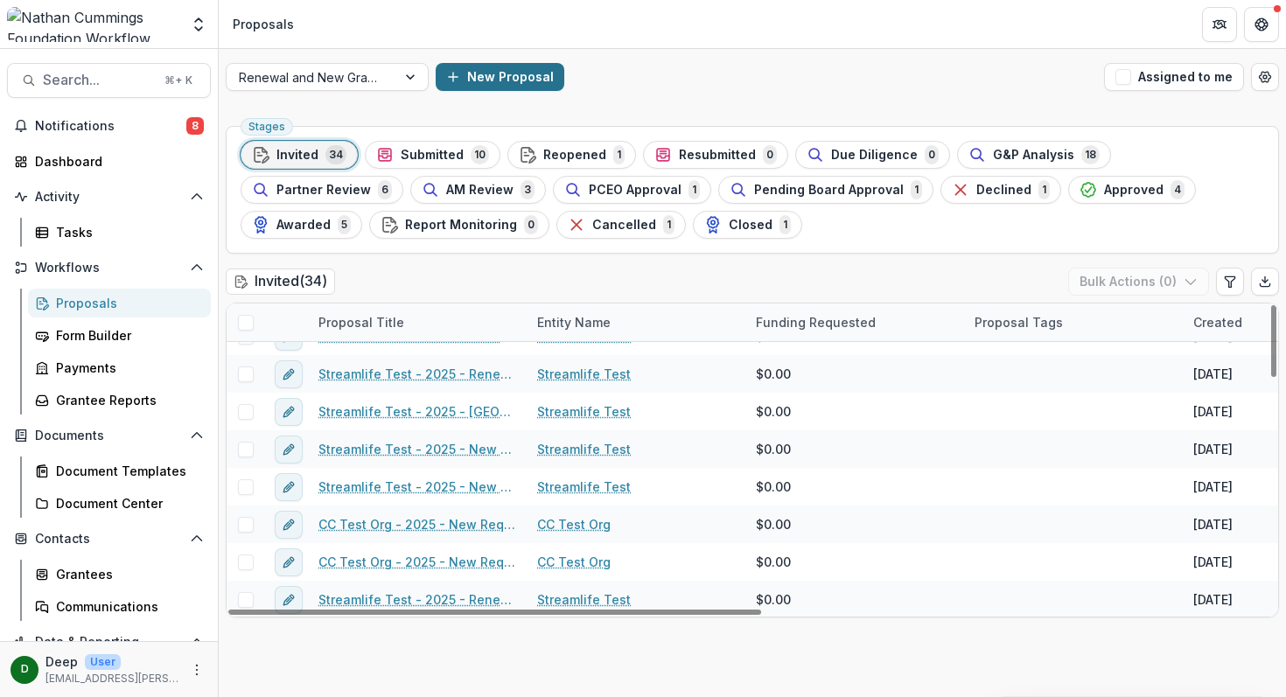
click at [494, 76] on button "New Proposal" at bounding box center [500, 77] width 129 height 28
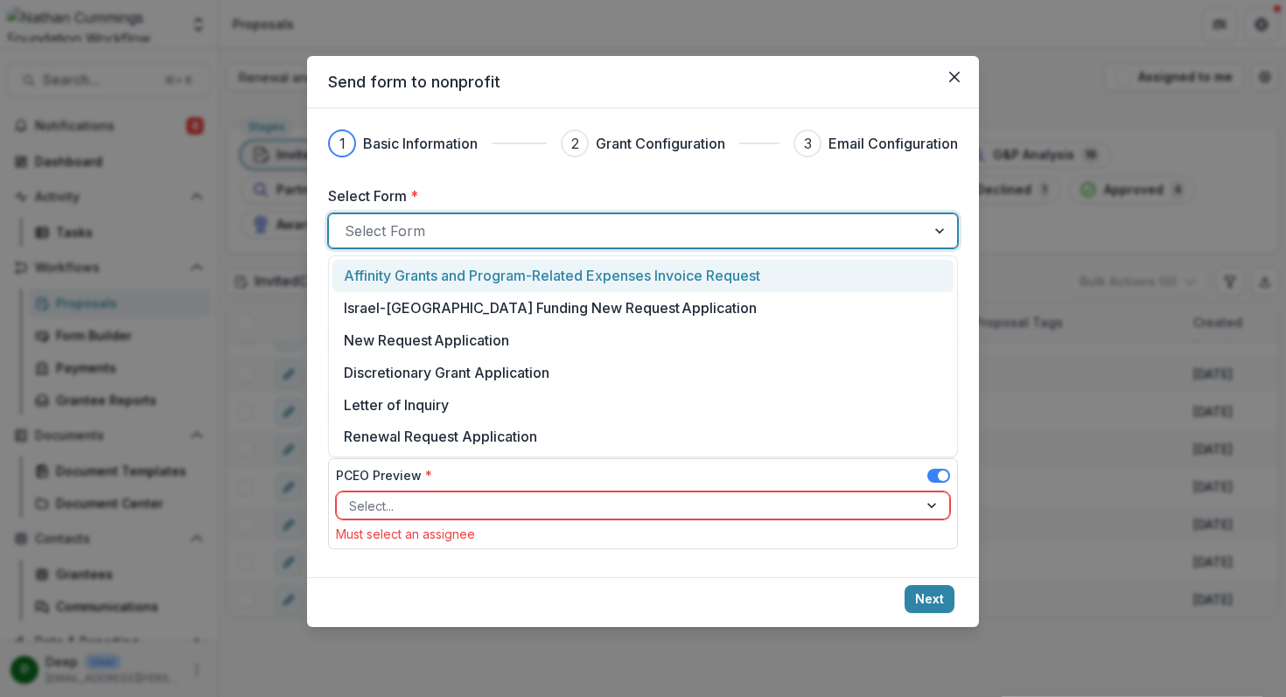
click at [443, 219] on div at bounding box center [627, 231] width 565 height 24
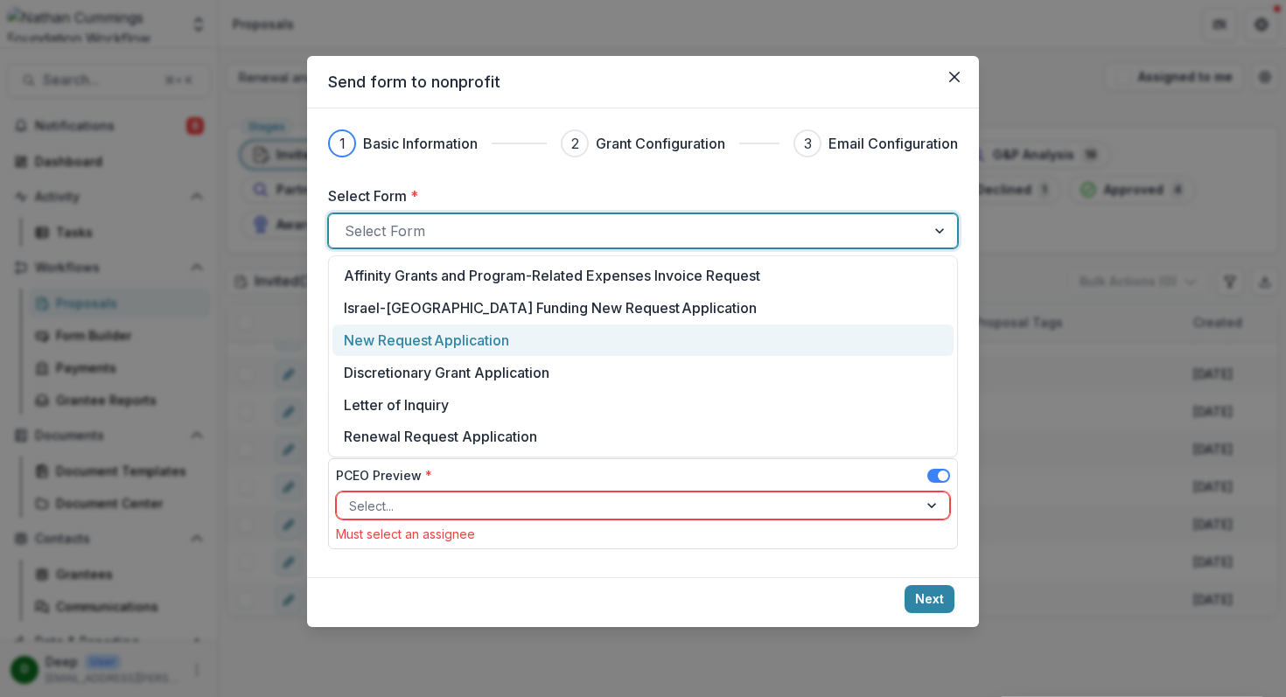
click at [442, 346] on p "New Request Application" at bounding box center [426, 340] width 165 height 21
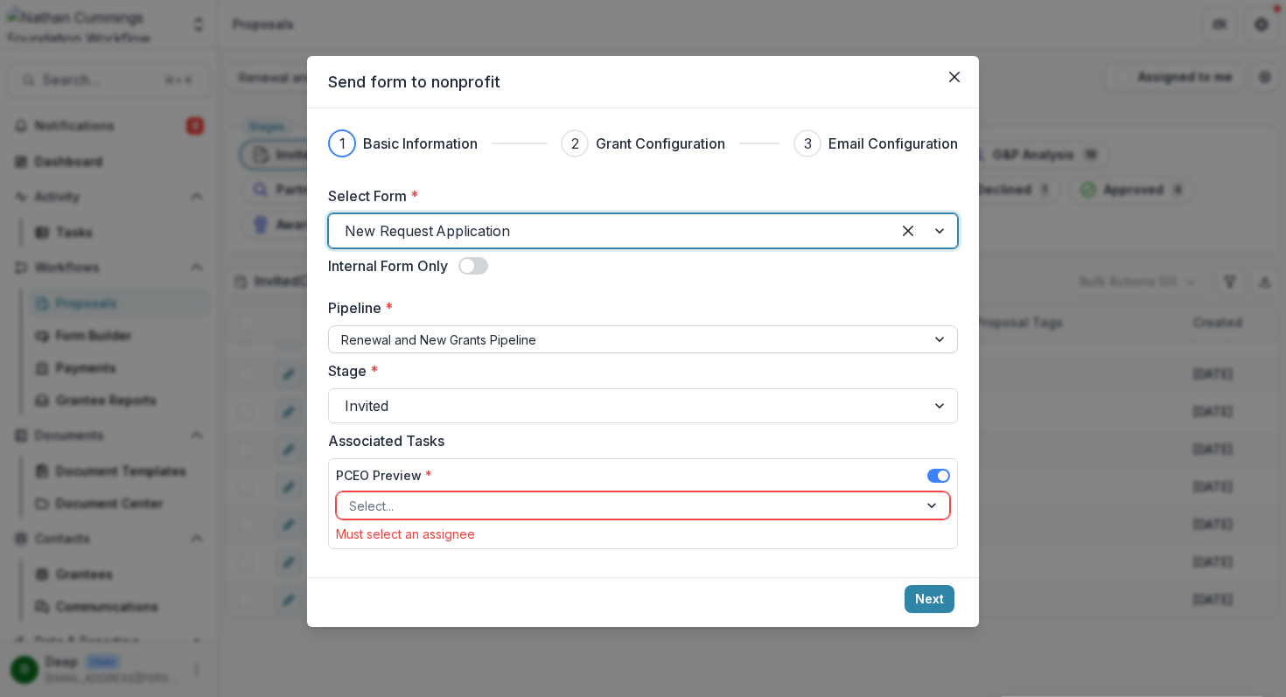
click at [429, 336] on div at bounding box center [627, 340] width 572 height 22
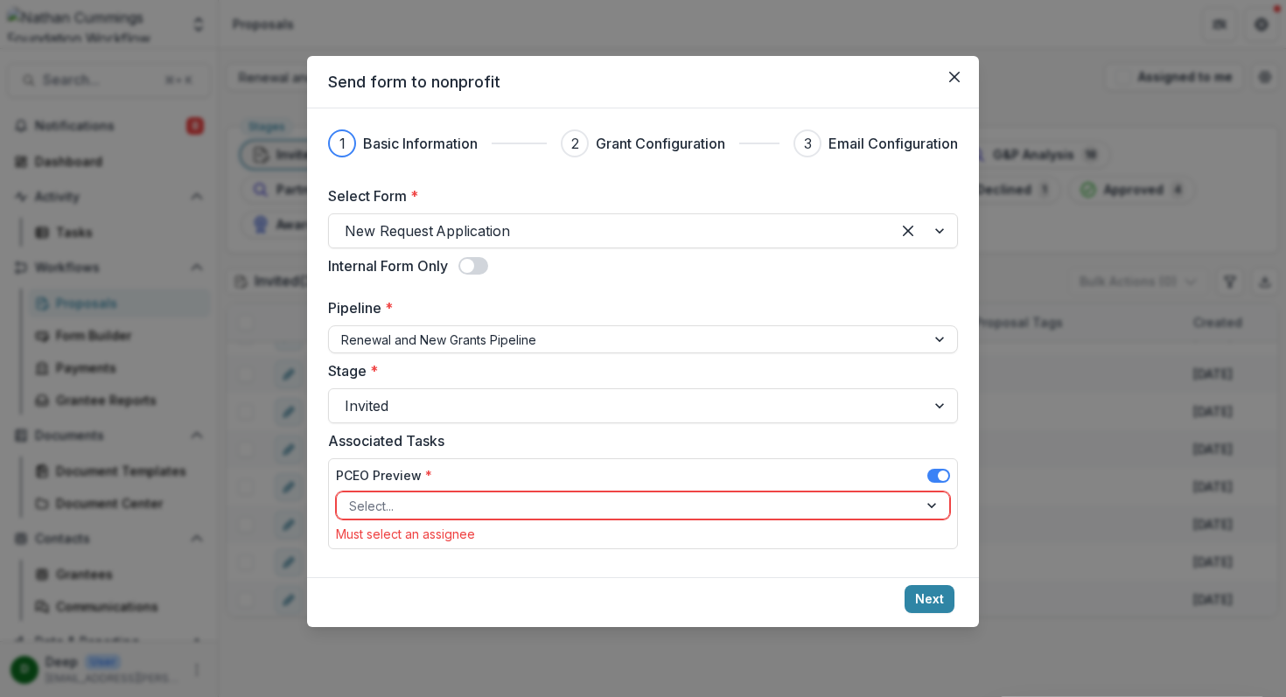
click at [477, 310] on label "Pipeline *" at bounding box center [637, 307] width 619 height 21
click at [345, 331] on input "Pipeline *" at bounding box center [342, 340] width 3 height 18
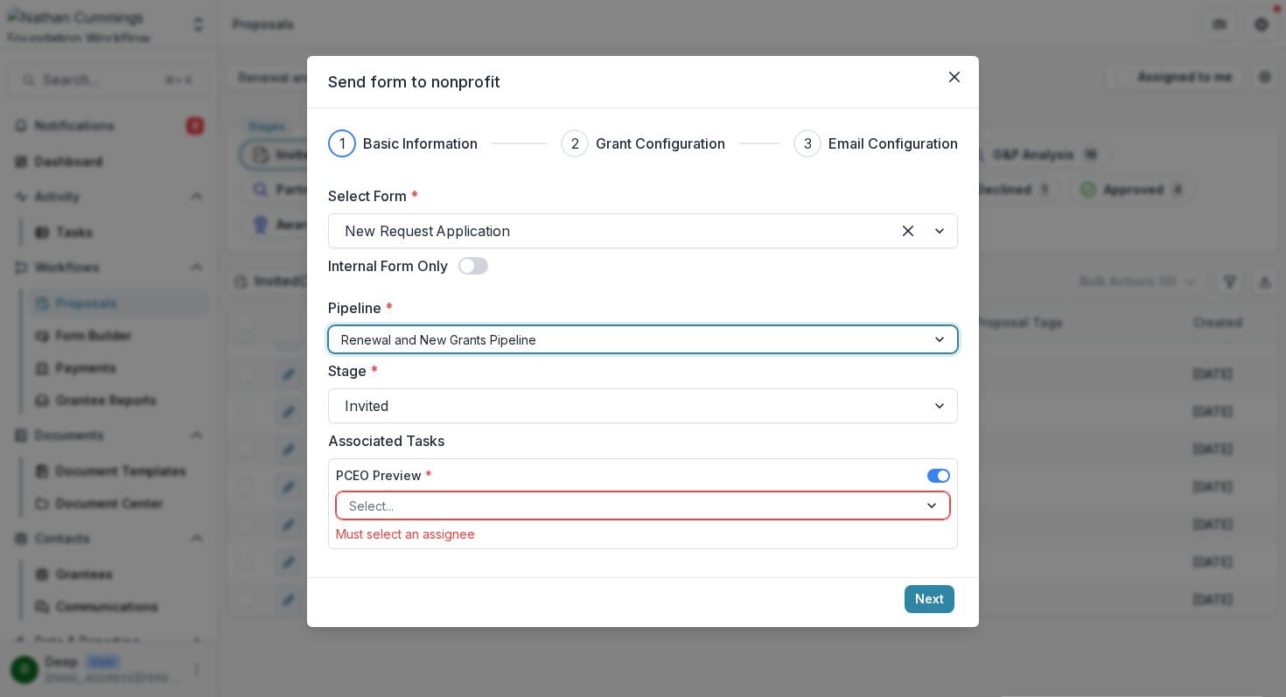
click at [413, 507] on div at bounding box center [627, 506] width 556 height 22
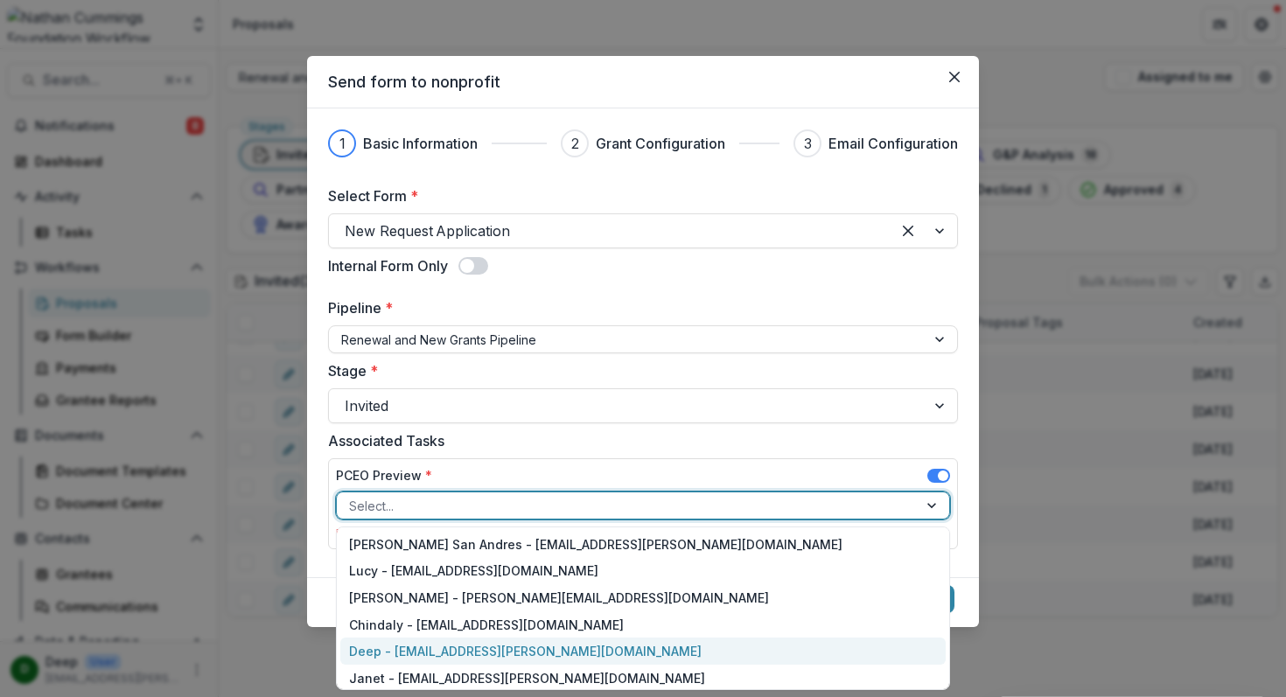
click at [419, 644] on div "Deep - deep.chadha@nathancummings.org" at bounding box center [642, 651] width 605 height 27
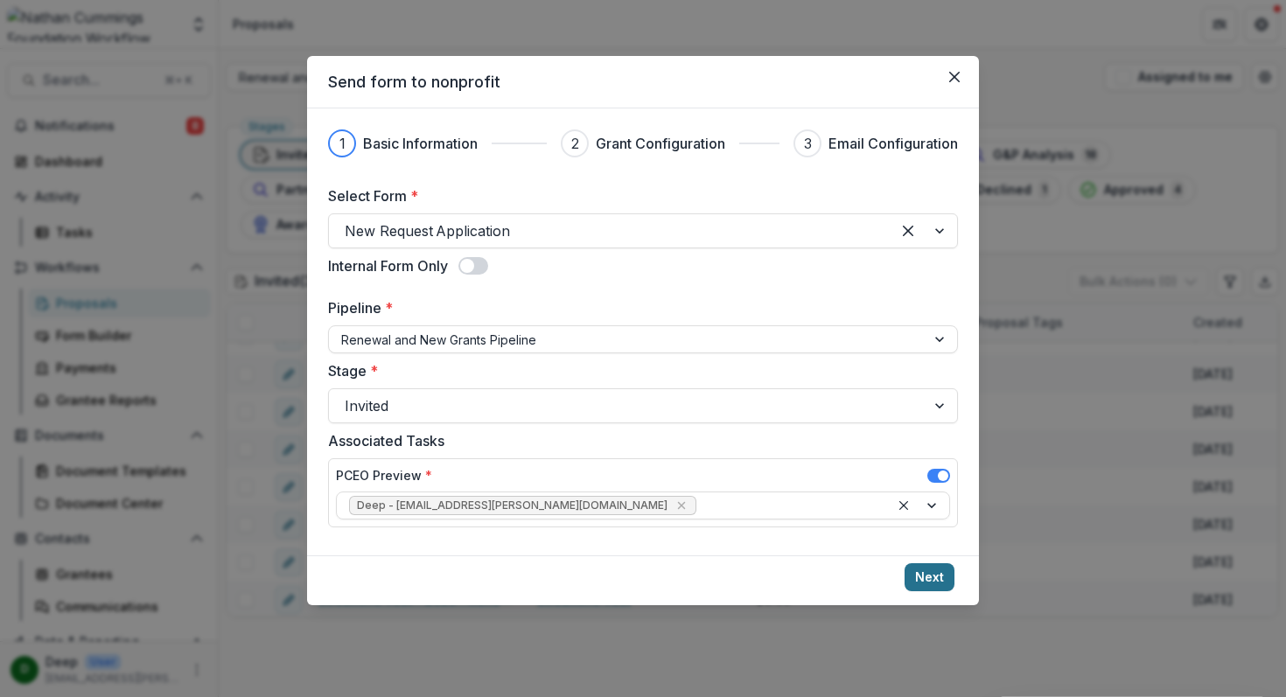
click at [928, 582] on button "Next" at bounding box center [930, 577] width 50 height 28
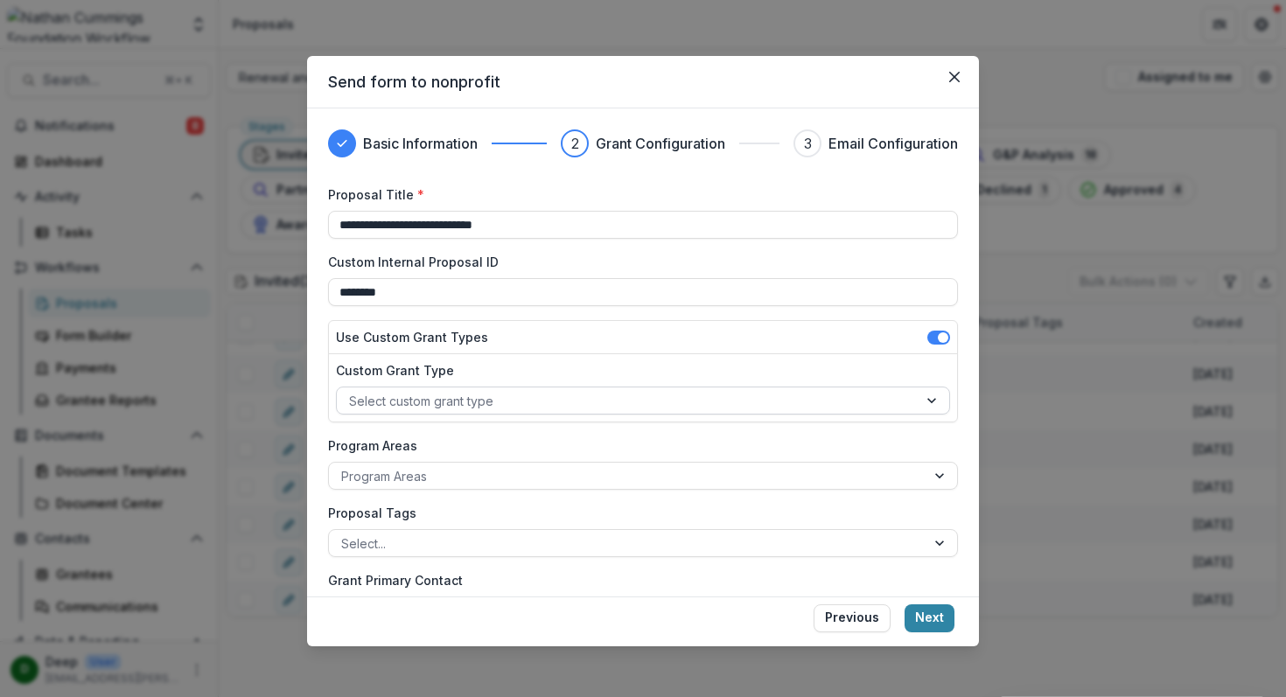
click at [488, 401] on div at bounding box center [627, 401] width 556 height 22
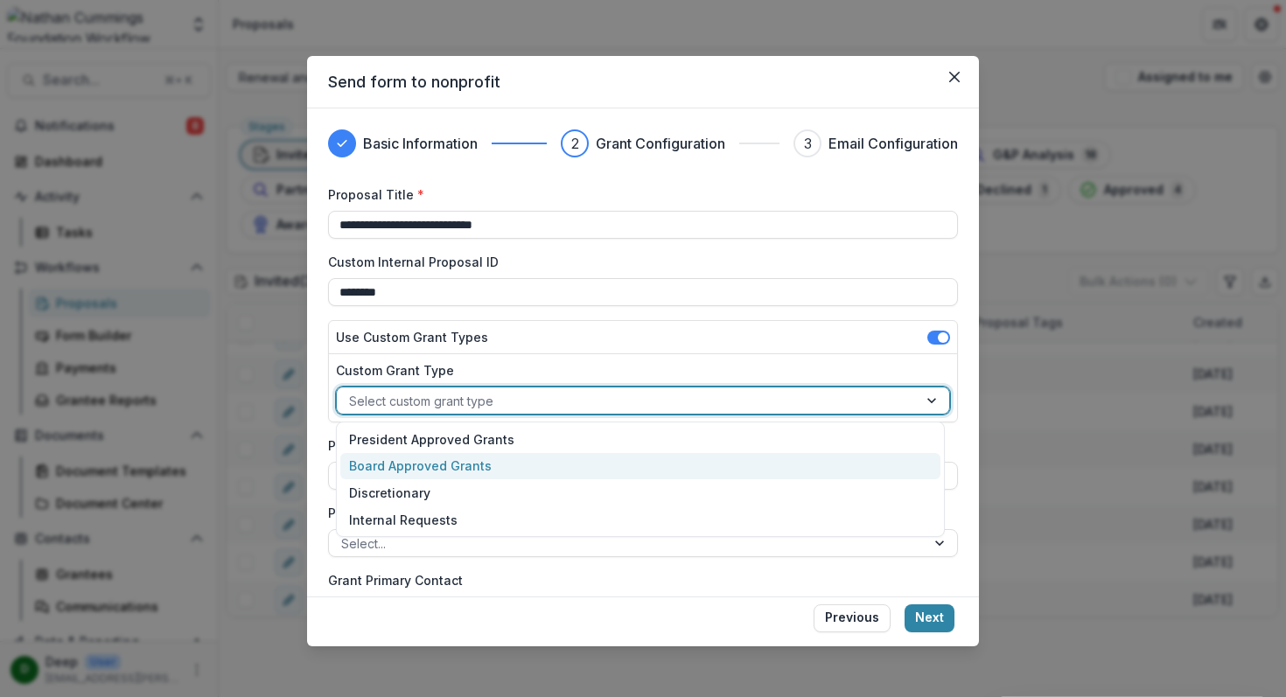
click at [479, 465] on div "Board Approved Grants" at bounding box center [640, 466] width 600 height 27
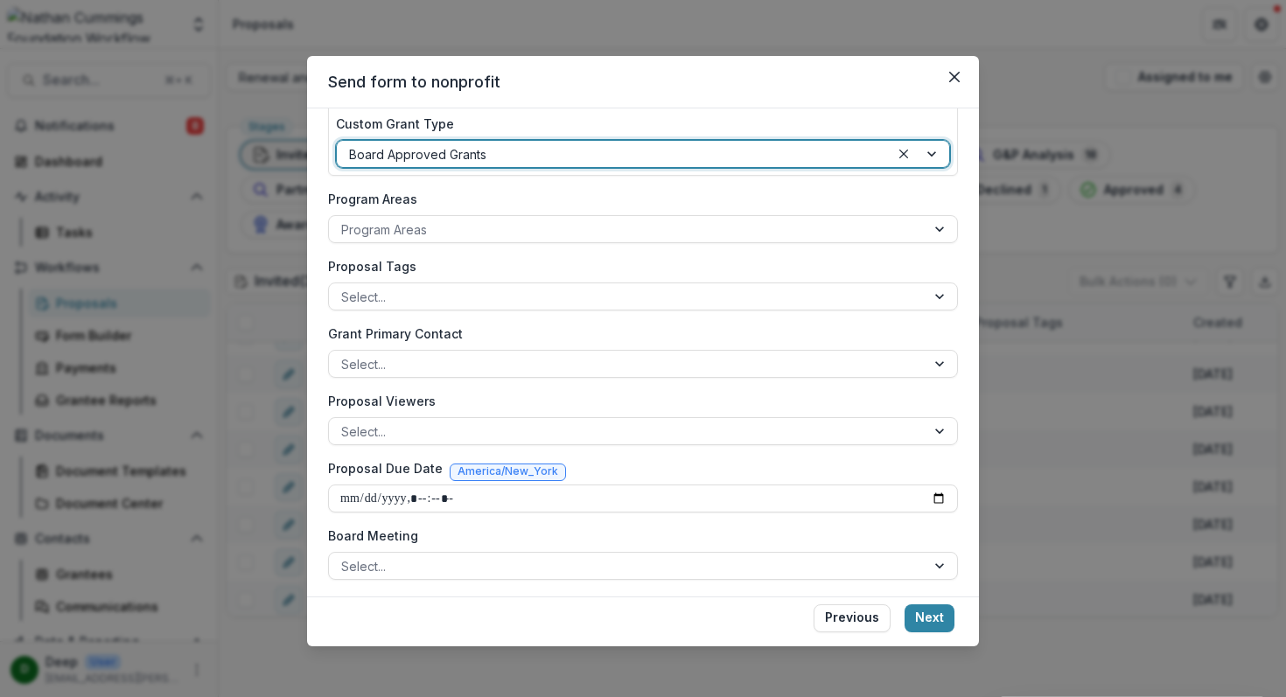
scroll to position [318, 0]
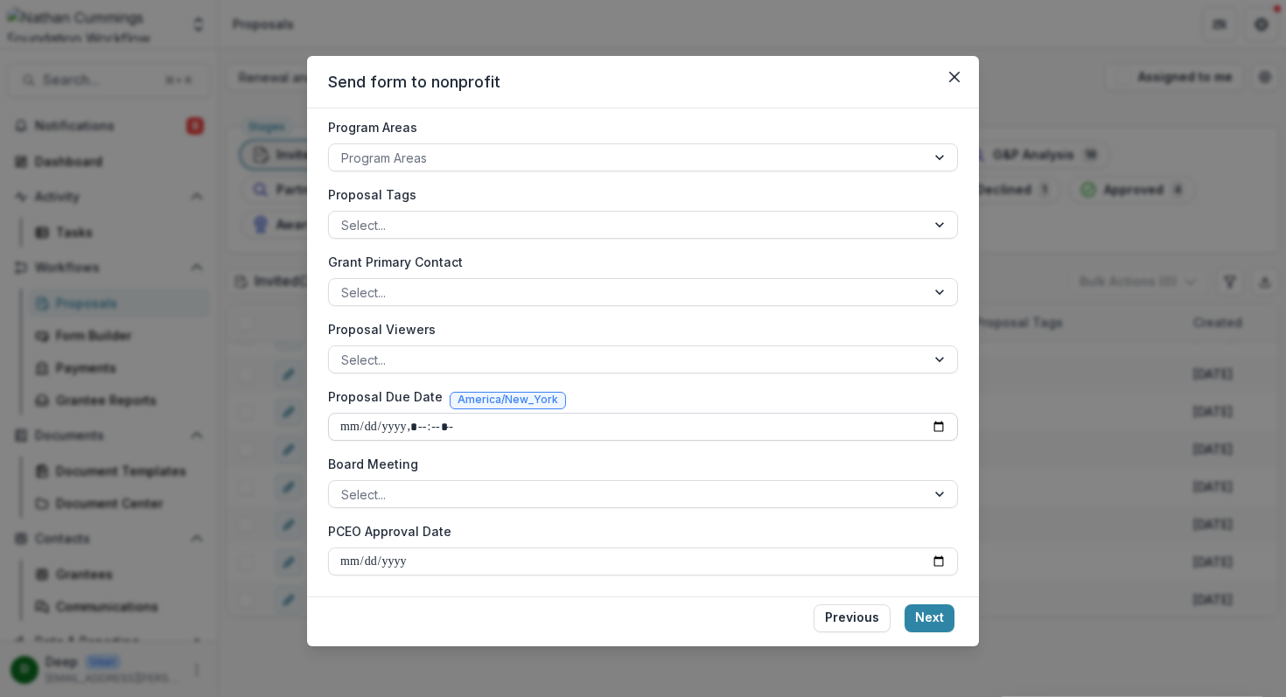
click at [934, 425] on input "Proposal Due Date" at bounding box center [643, 427] width 630 height 28
type input "**********"
click at [954, 446] on div "**********" at bounding box center [643, 352] width 672 height 488
click at [937, 614] on button "Next" at bounding box center [930, 619] width 50 height 28
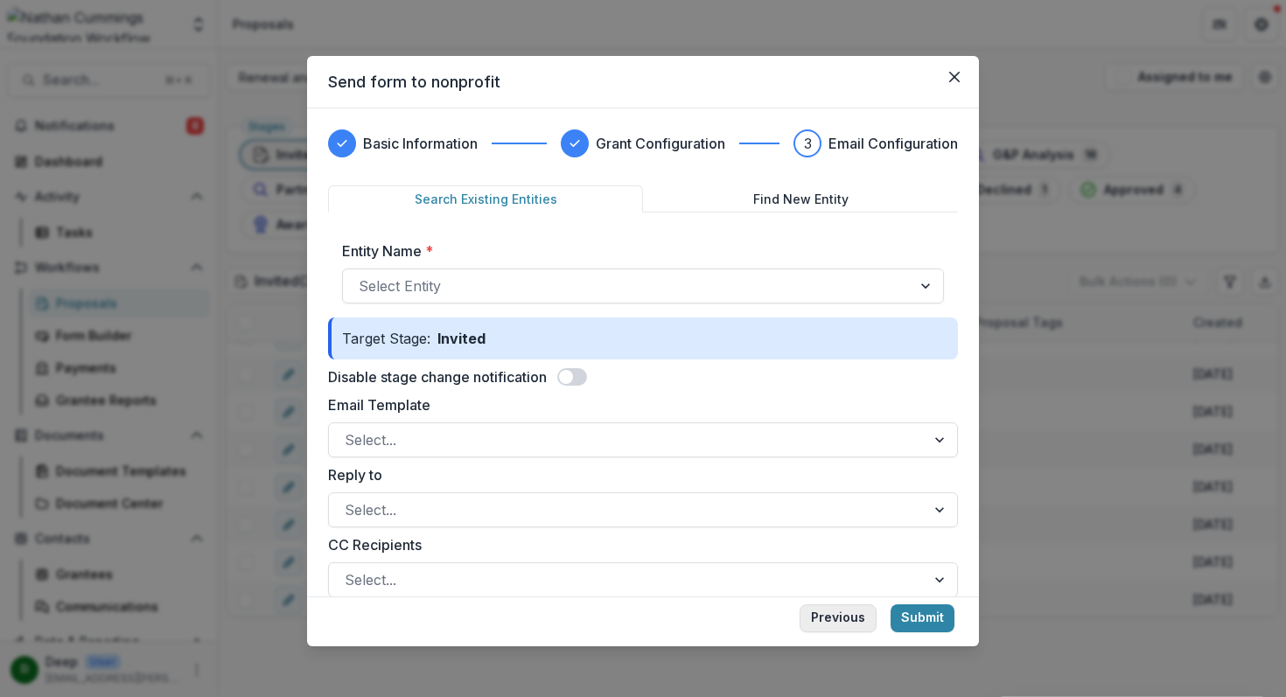
click at [842, 614] on button "Previous" at bounding box center [838, 619] width 77 height 28
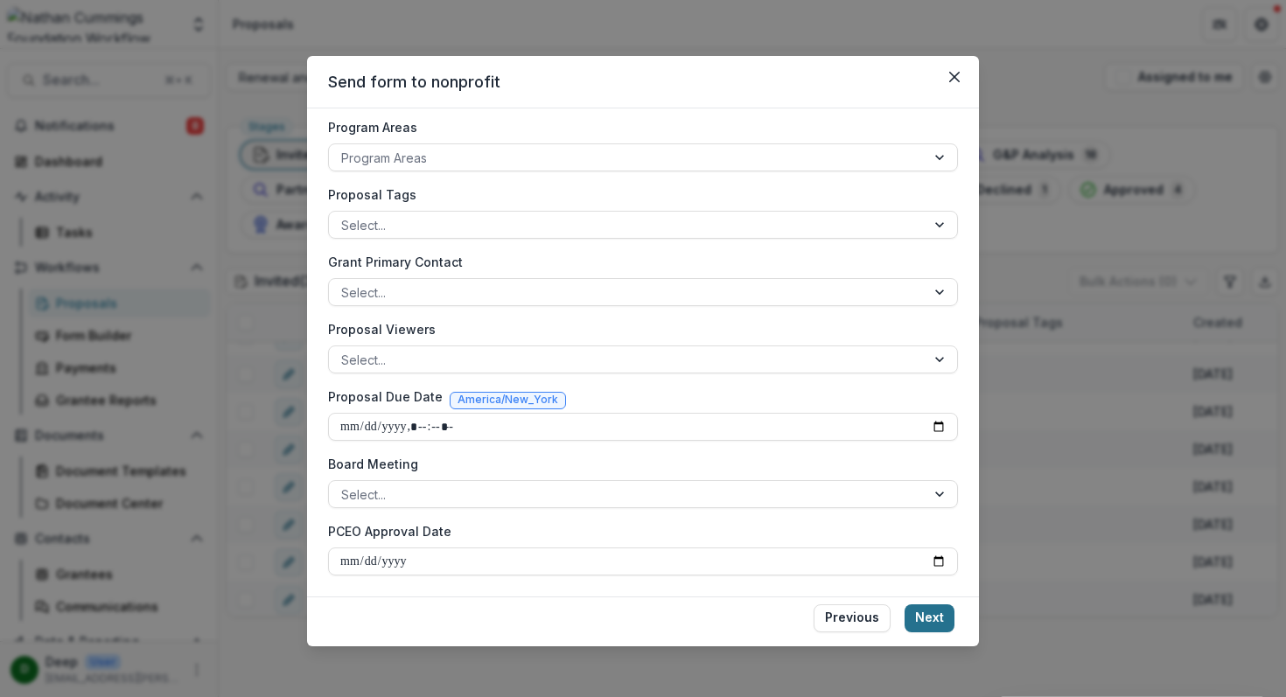
click at [926, 619] on button "Next" at bounding box center [930, 619] width 50 height 28
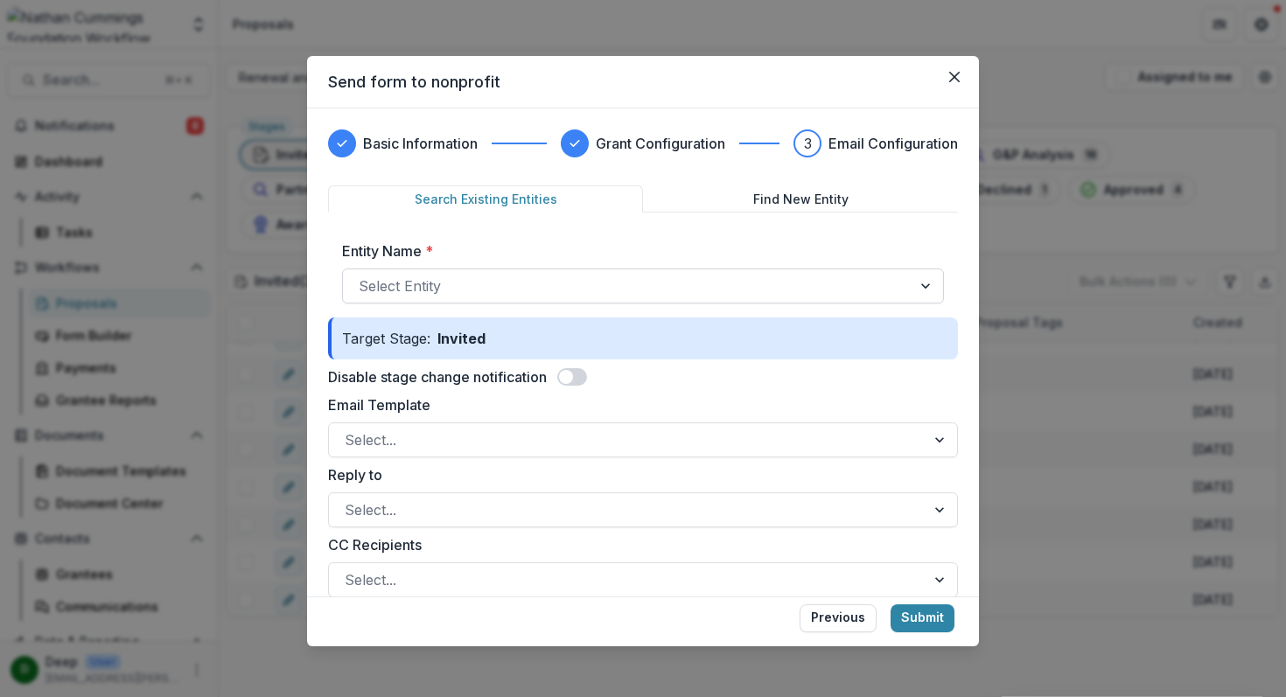
click at [540, 287] on div at bounding box center [627, 286] width 537 height 24
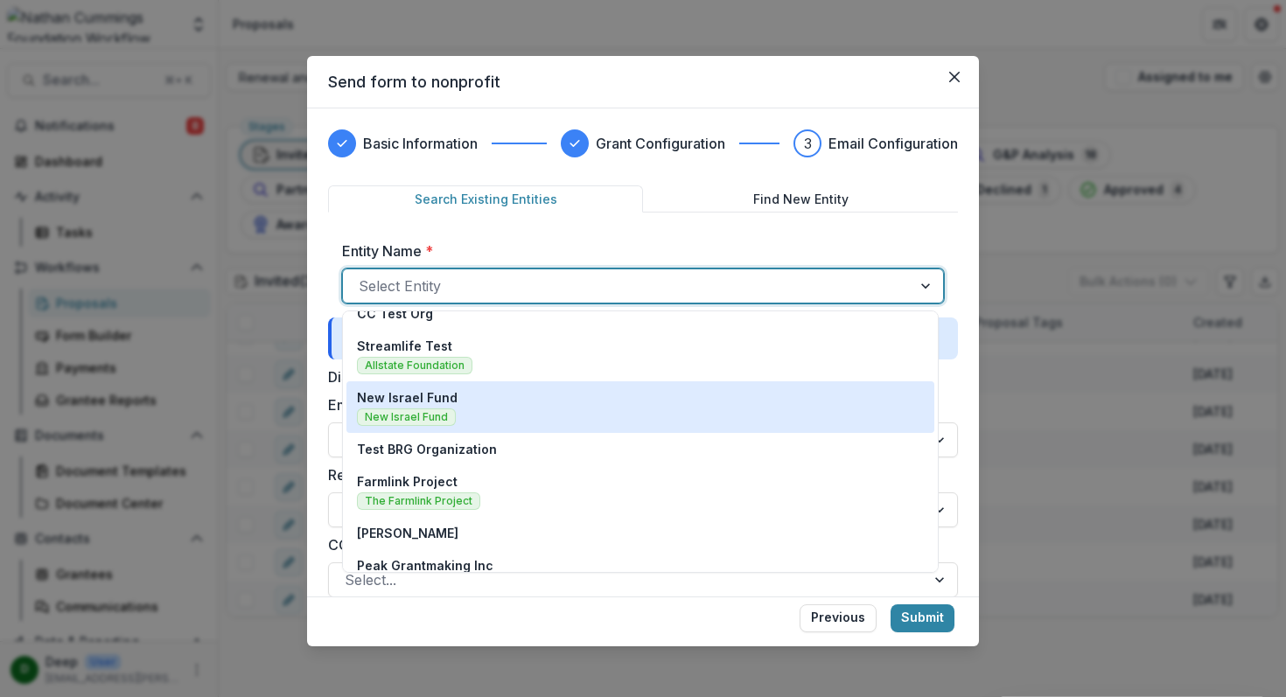
scroll to position [19, 0]
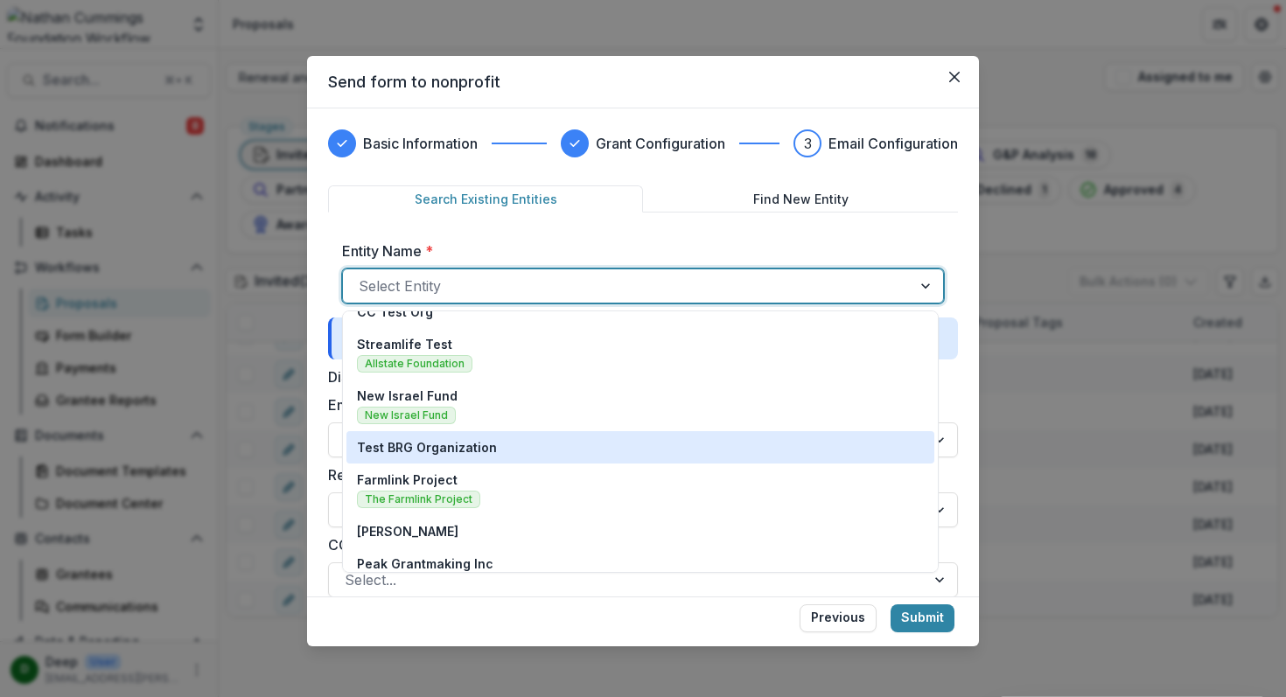
click at [491, 444] on div "Test BRG Organization" at bounding box center [640, 447] width 567 height 18
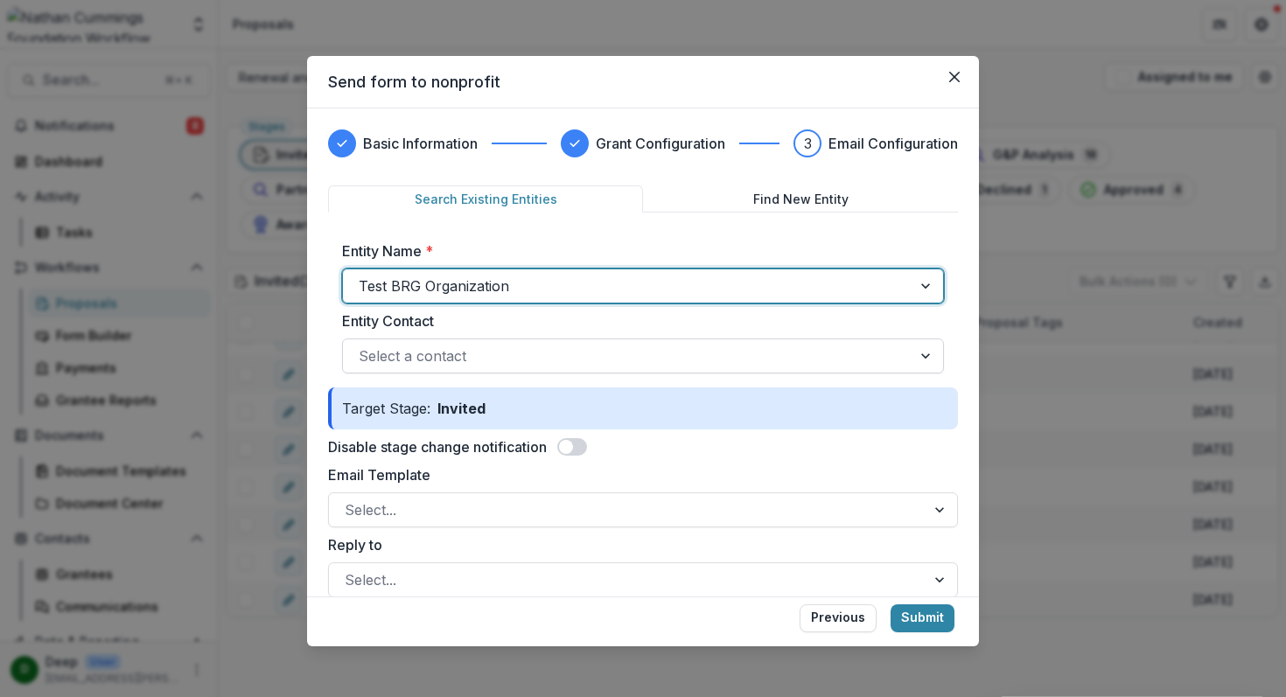
click at [476, 363] on div at bounding box center [627, 356] width 537 height 24
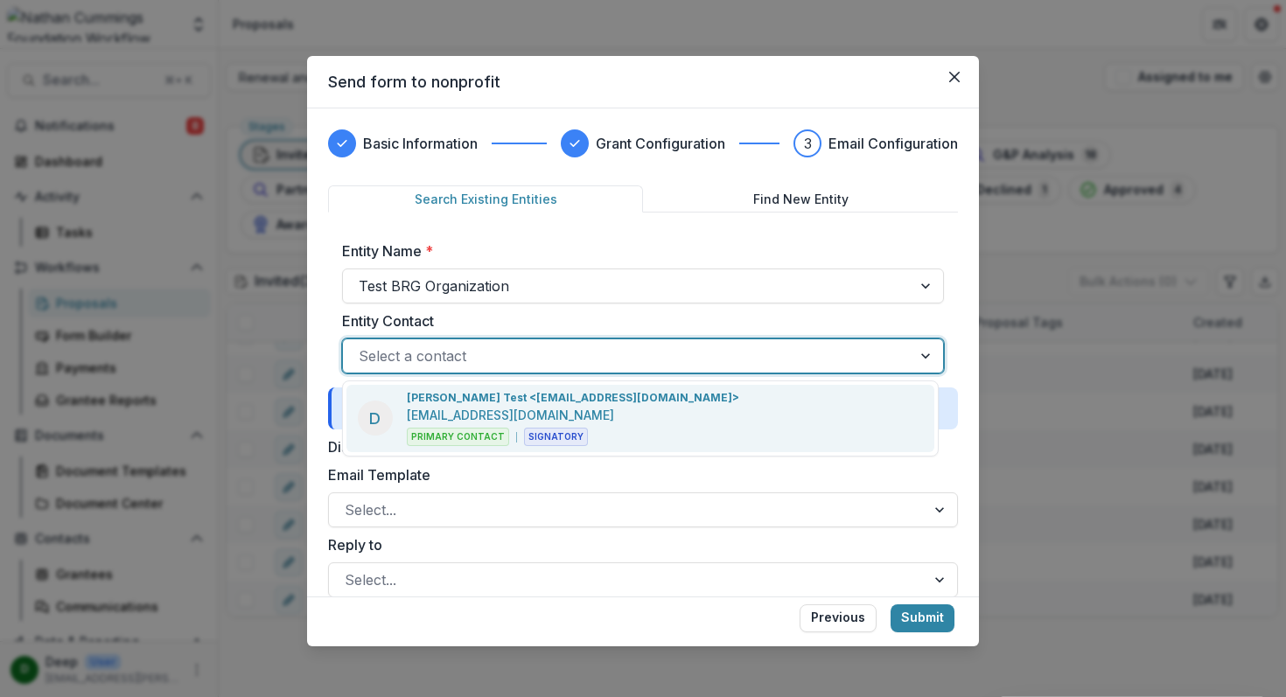
click at [473, 402] on p "Deeptansh Chadha Test <deepchadha95@gmail.com>" at bounding box center [573, 398] width 332 height 16
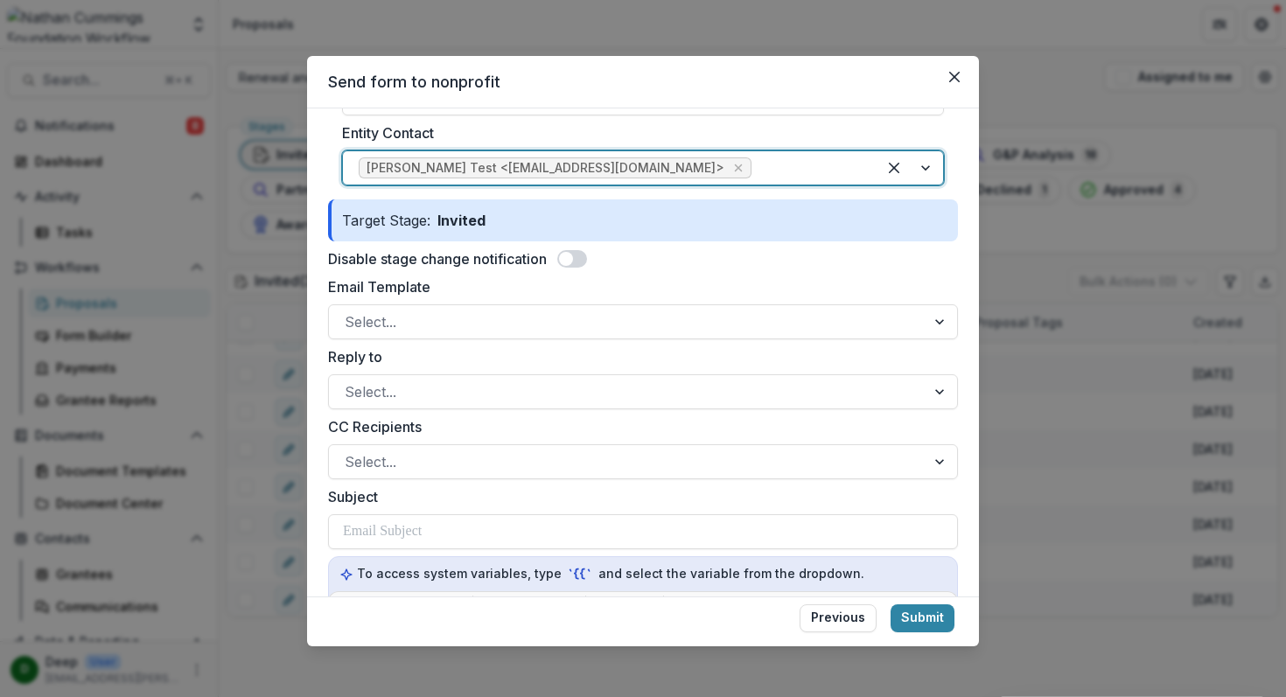
scroll to position [213, 0]
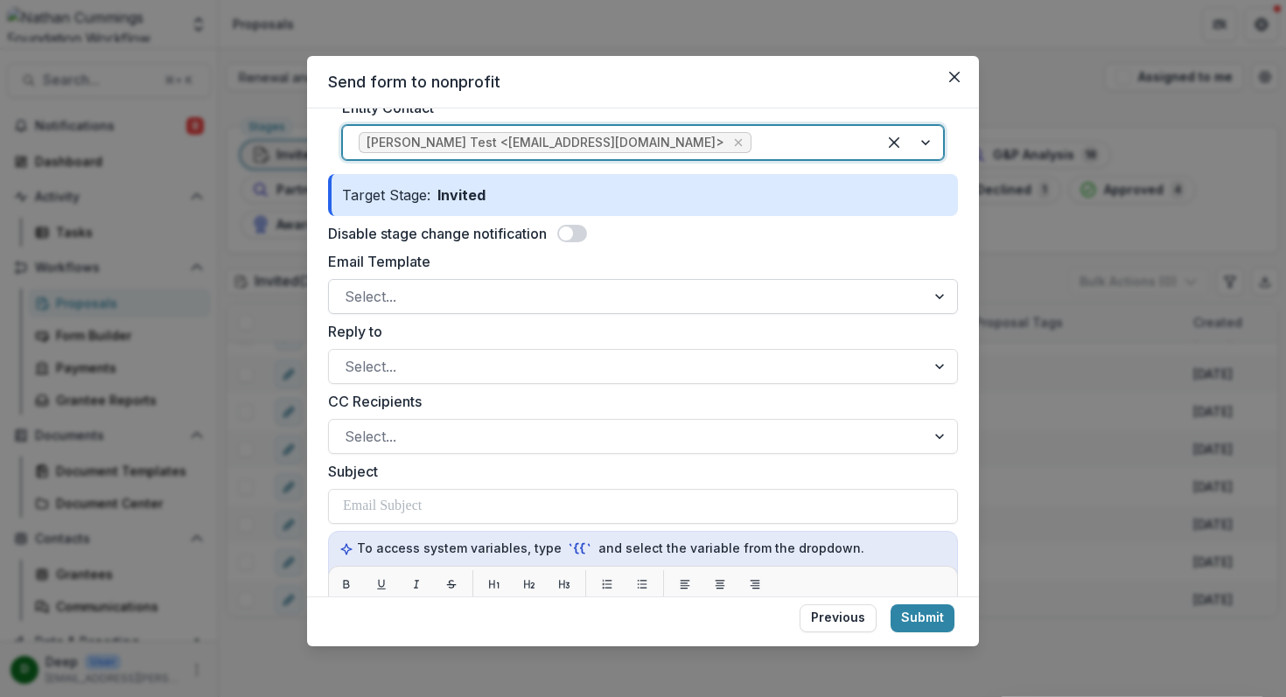
click at [432, 296] on div at bounding box center [627, 296] width 565 height 24
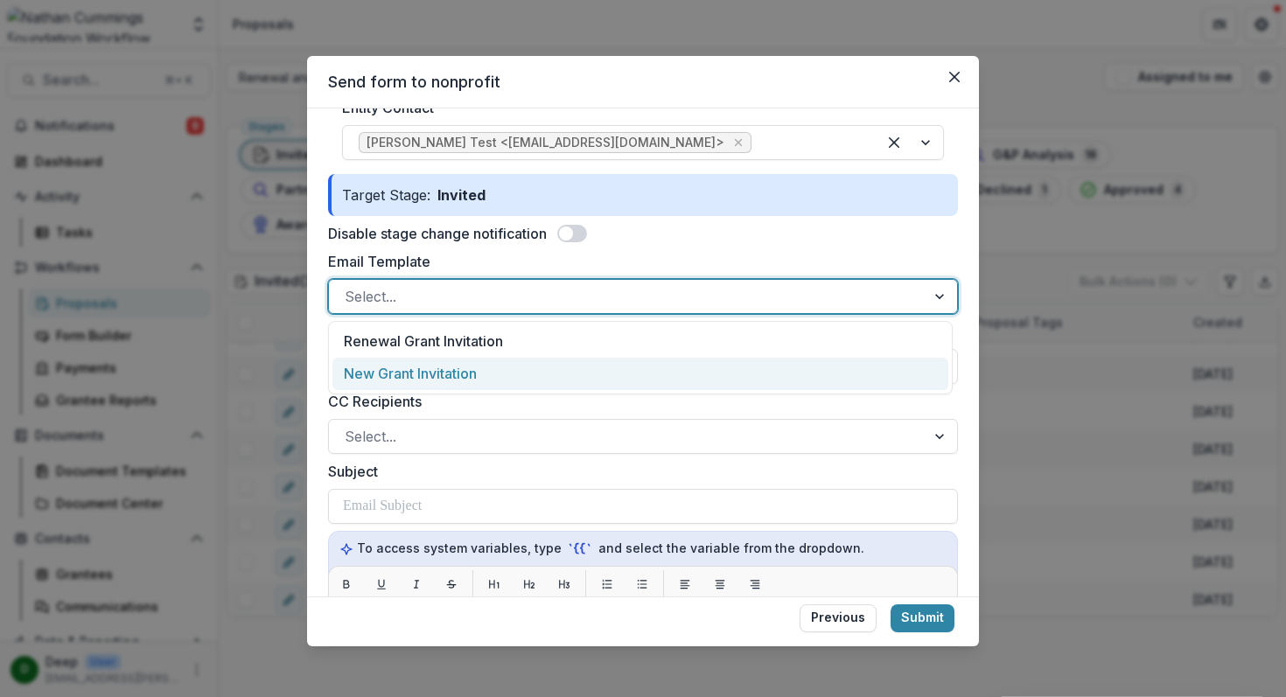
click at [427, 370] on div "New Grant Invitation" at bounding box center [640, 374] width 616 height 32
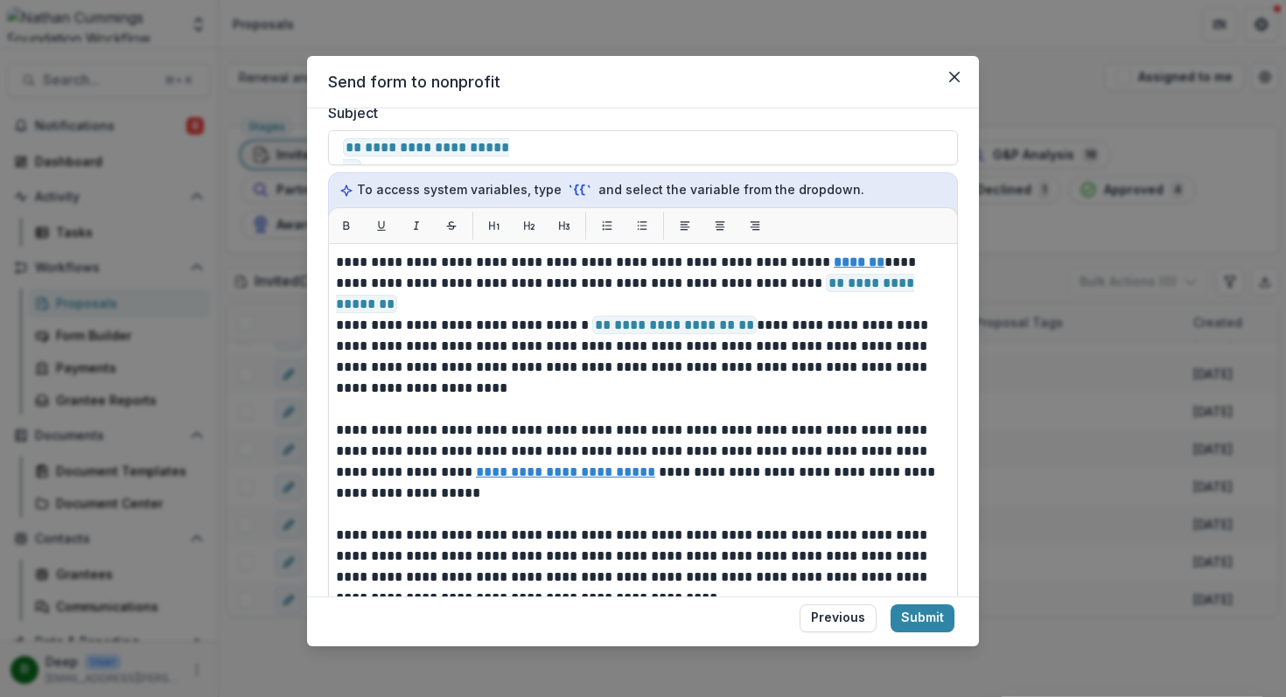
scroll to position [334, 0]
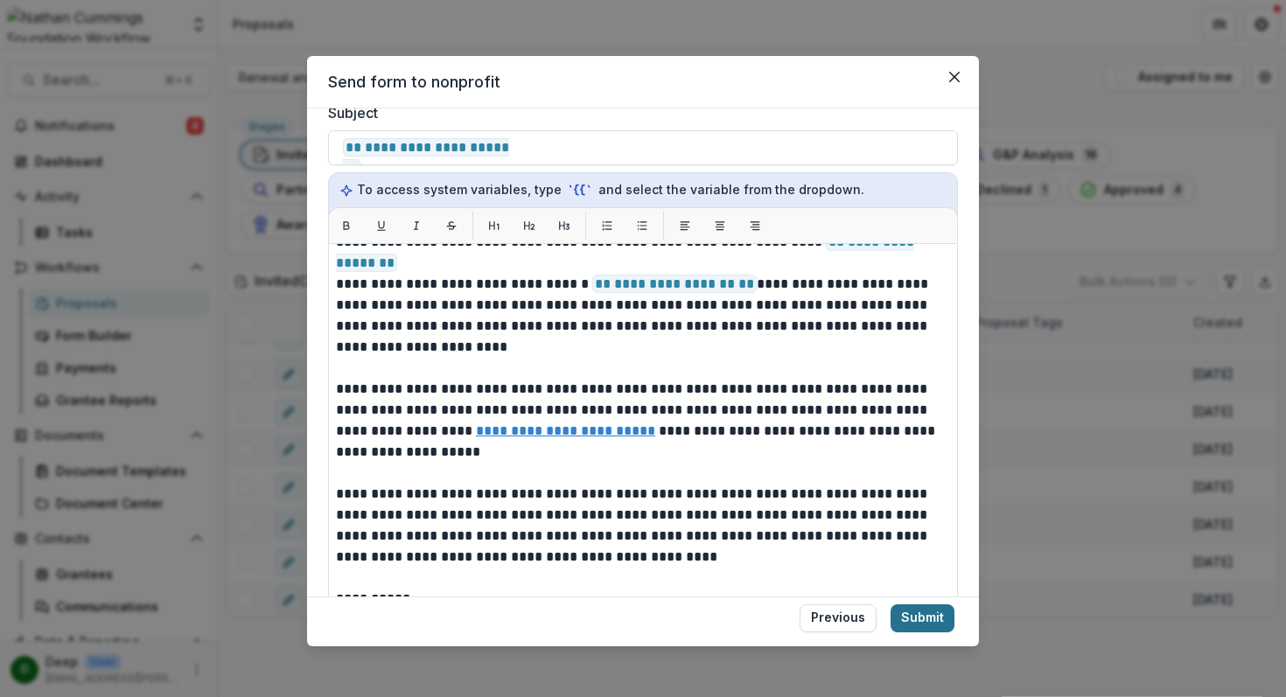
click at [923, 622] on button "Submit" at bounding box center [923, 619] width 64 height 28
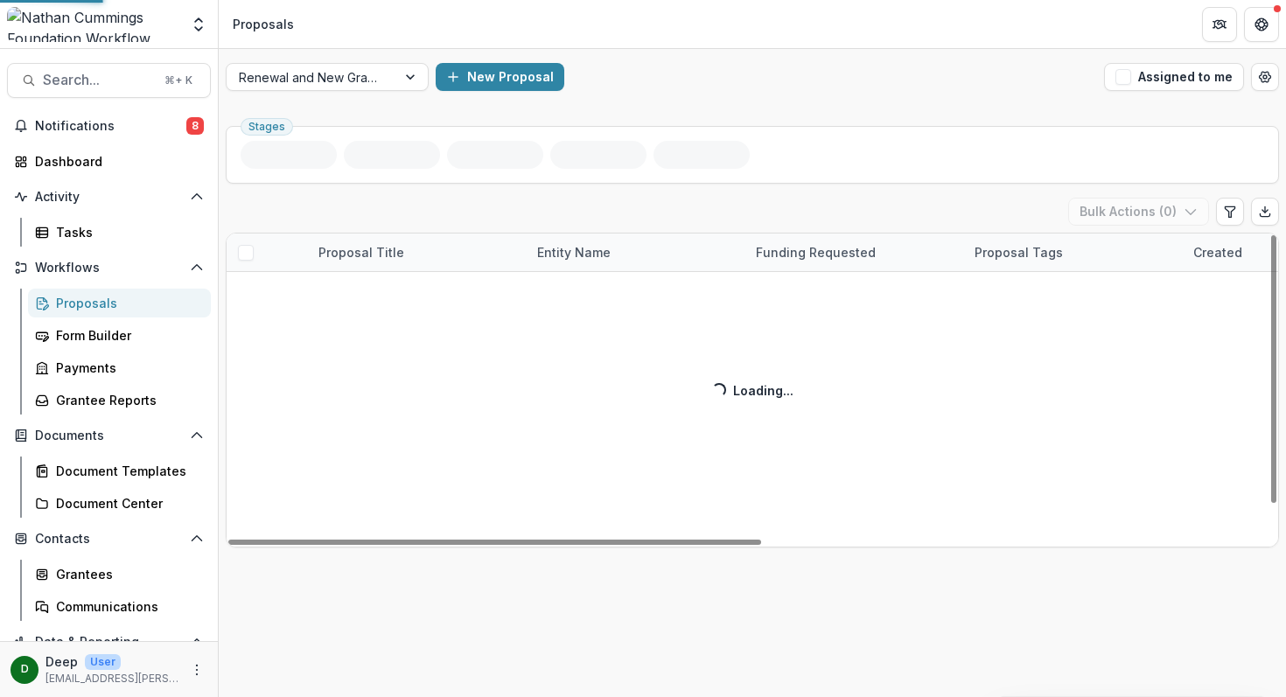
scroll to position [38, 0]
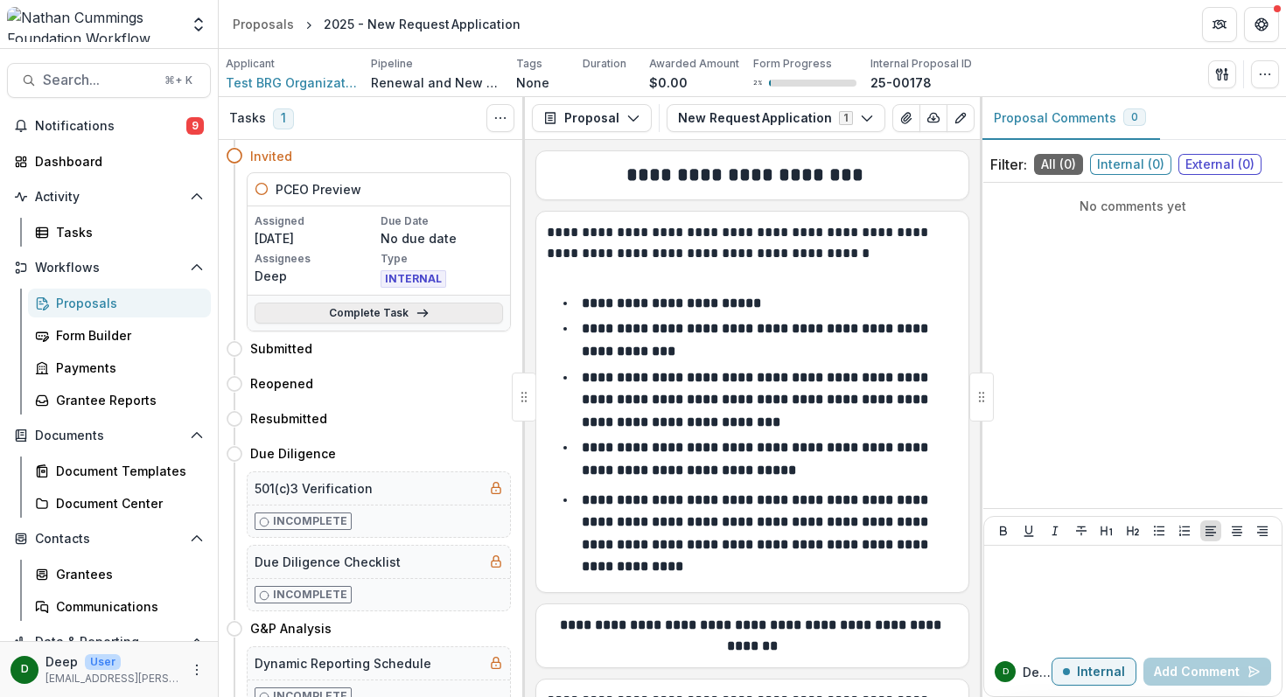
click at [368, 311] on link "Complete Task" at bounding box center [379, 313] width 248 height 21
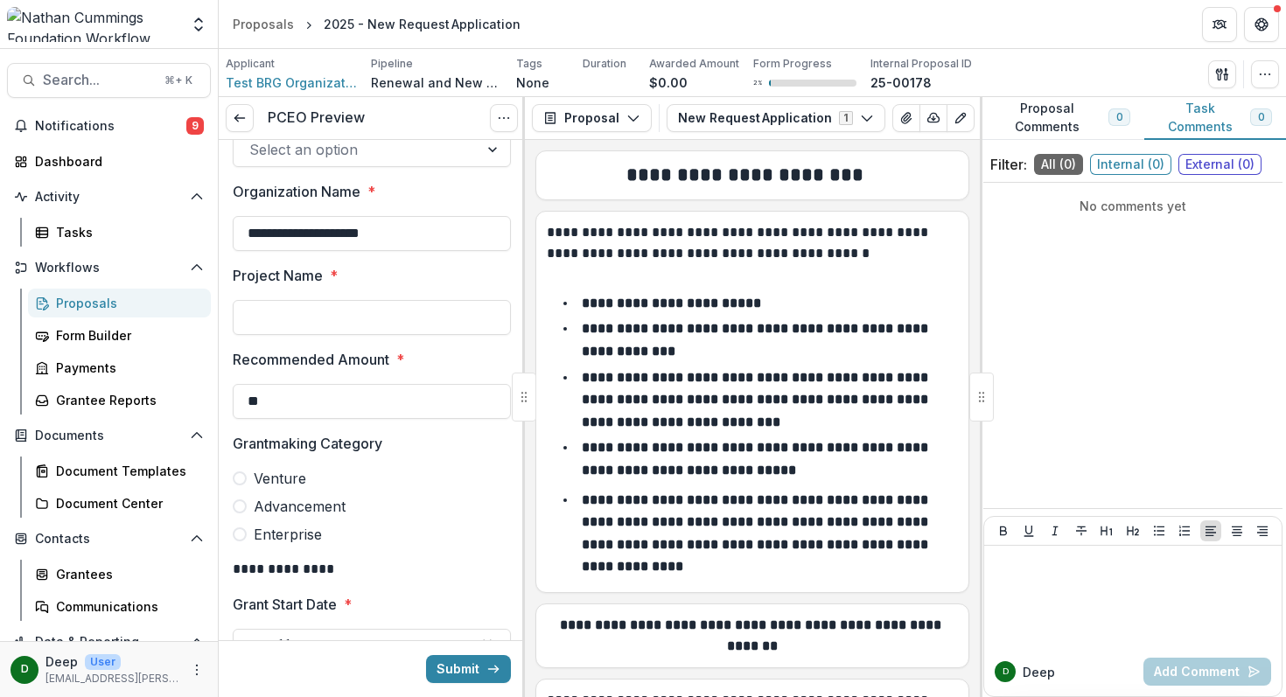
scroll to position [143, 0]
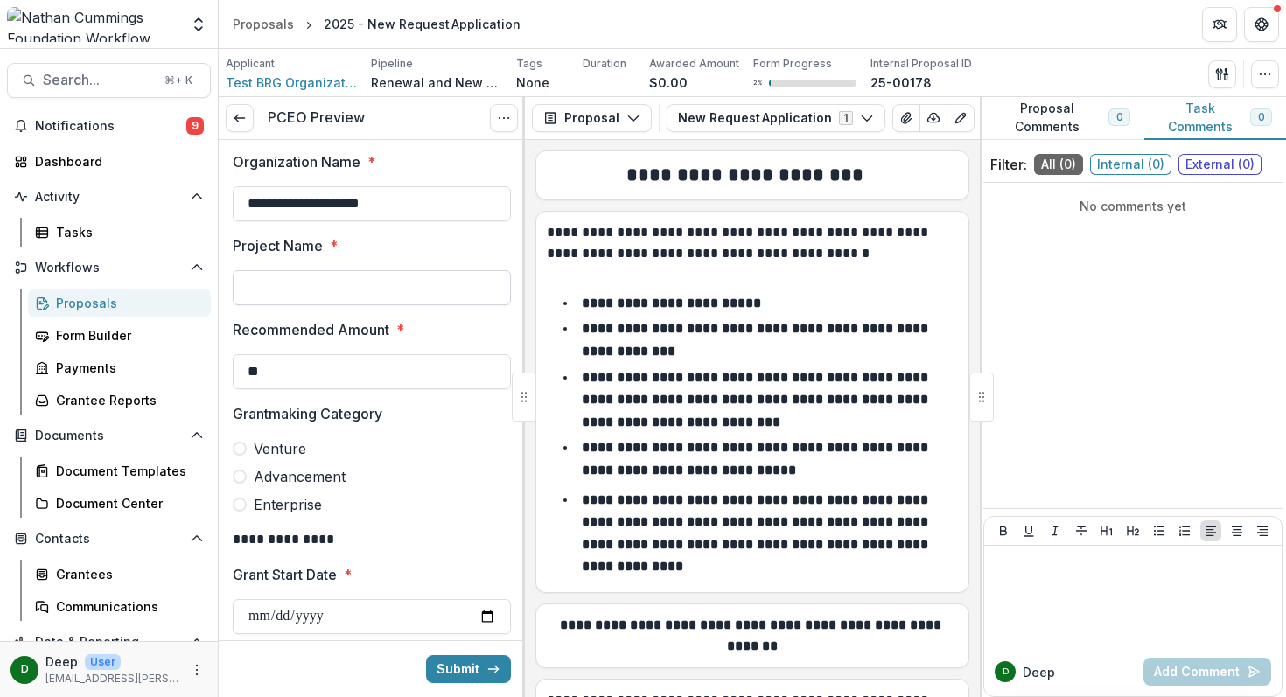
click at [347, 288] on input "Project Name *" at bounding box center [372, 287] width 278 height 35
type input "**********"
click at [304, 371] on input "**" at bounding box center [372, 371] width 278 height 35
type input "********"
click at [237, 479] on span at bounding box center [240, 477] width 14 height 14
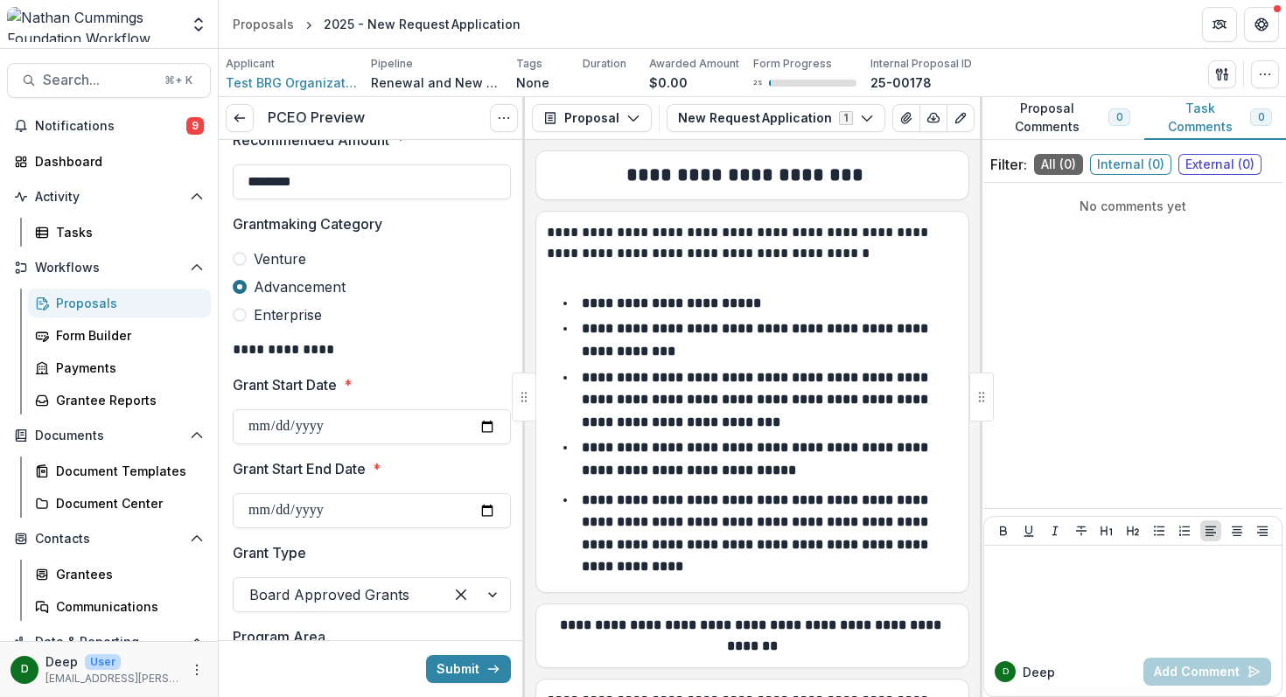
scroll to position [372, 0]
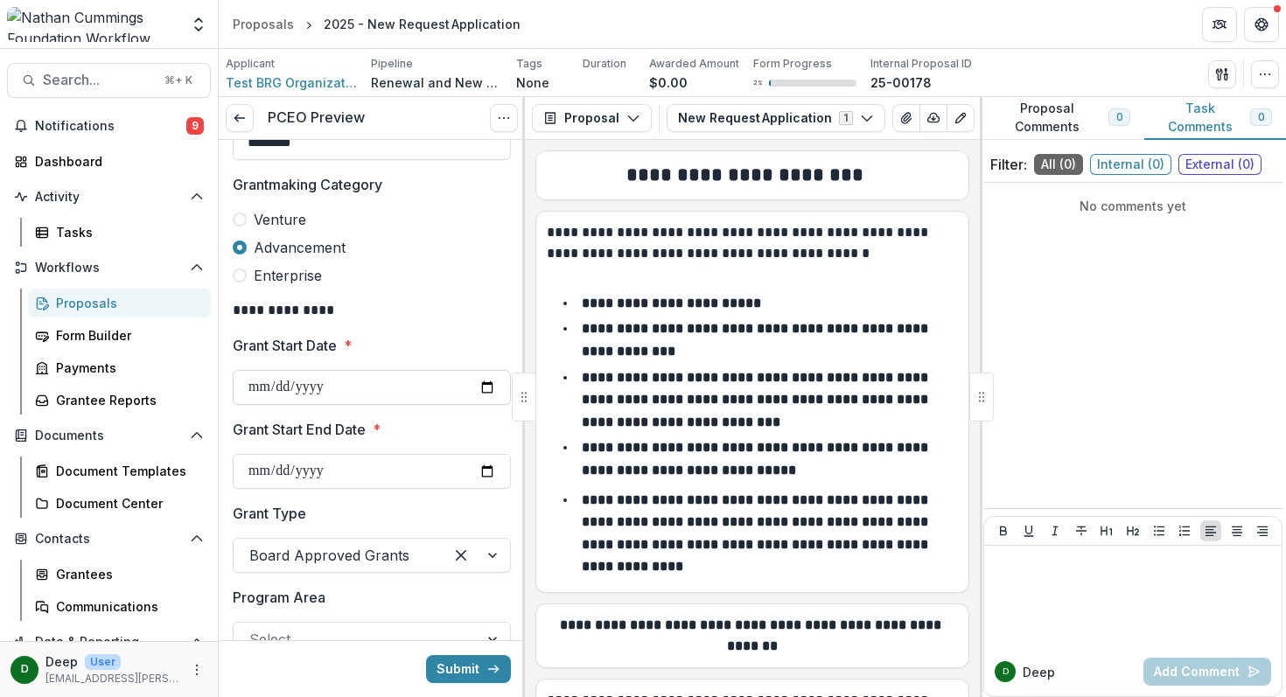
click at [484, 385] on input "Grant Start Date *" at bounding box center [372, 387] width 278 height 35
type input "**********"
click at [257, 478] on input "Grant Start End Date *" at bounding box center [372, 471] width 278 height 35
type input "**********"
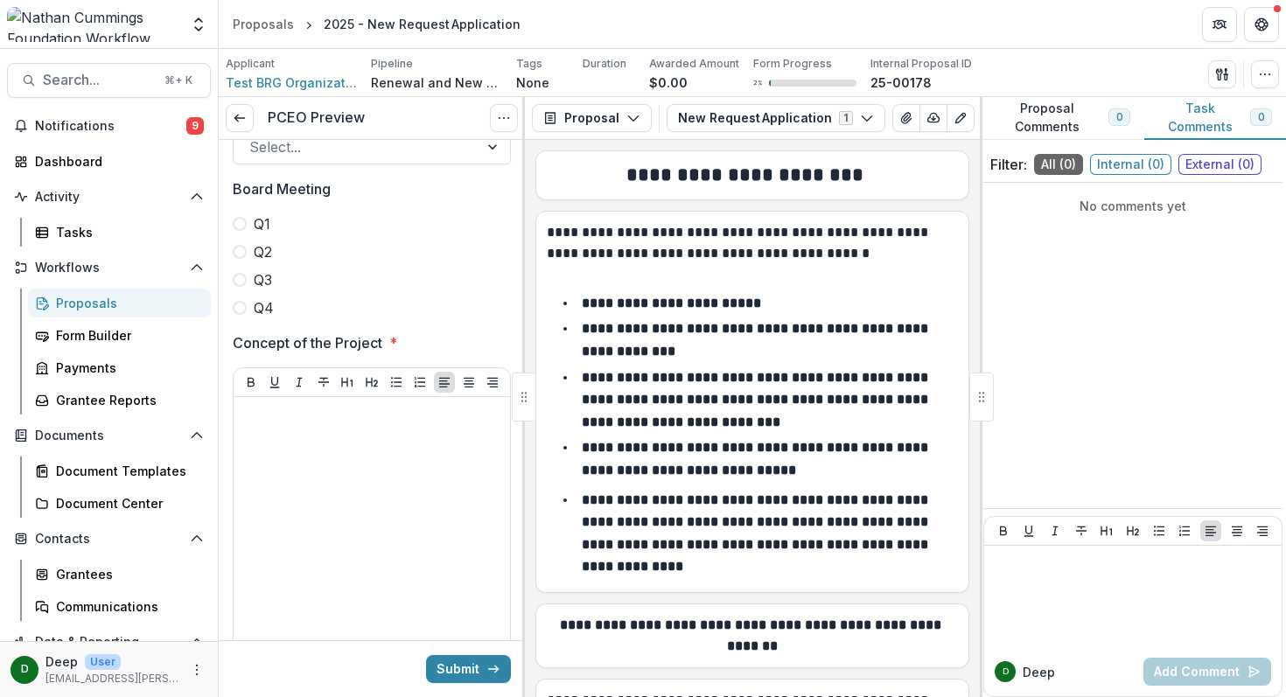
scroll to position [894, 0]
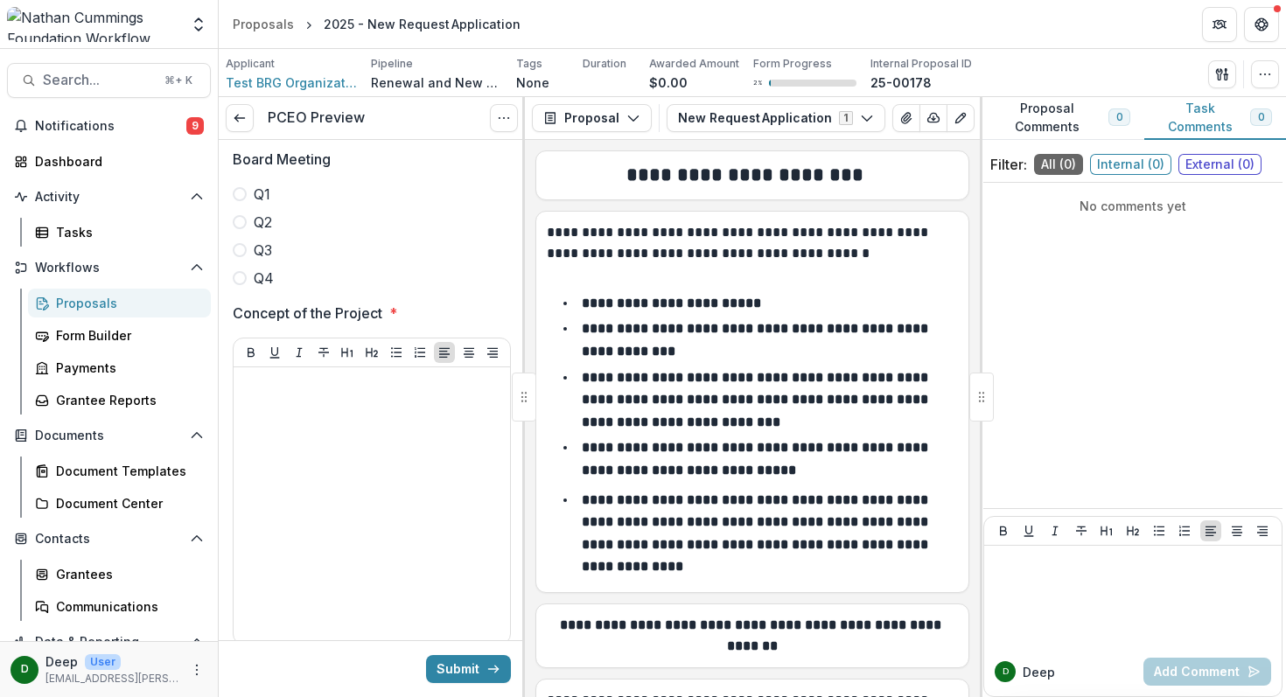
click at [241, 276] on span at bounding box center [240, 278] width 14 height 14
click at [283, 431] on div at bounding box center [372, 505] width 262 height 262
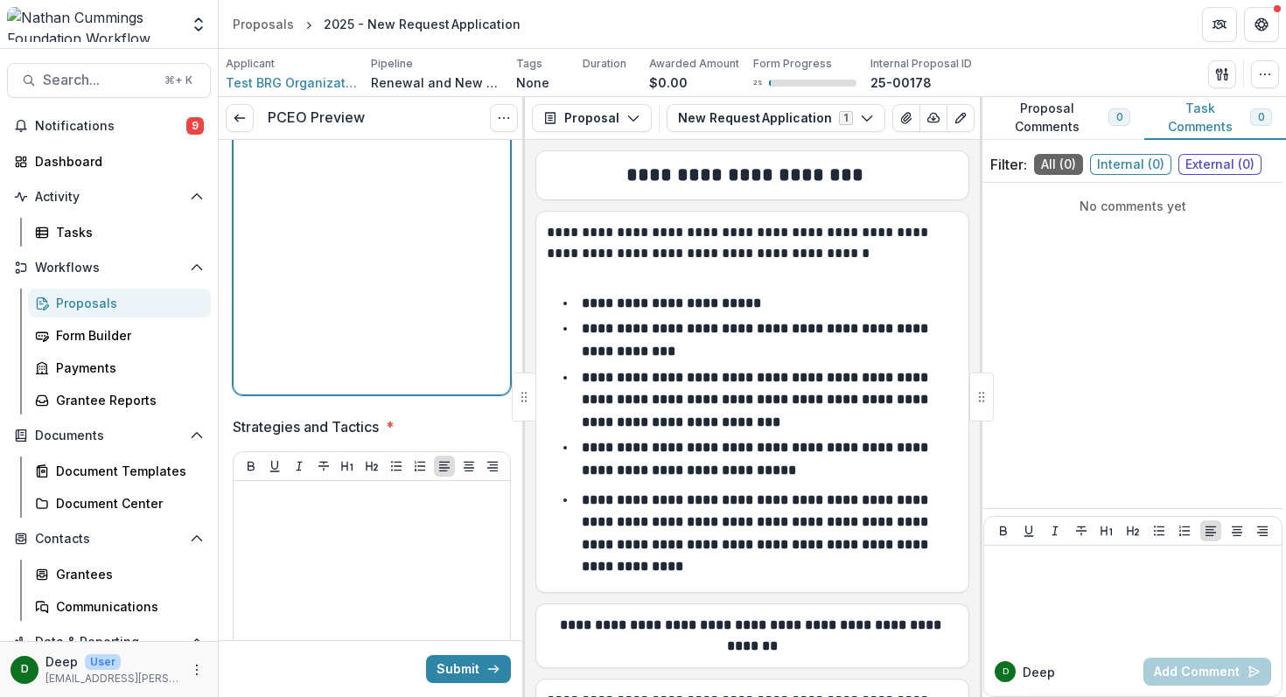
scroll to position [1279, 0]
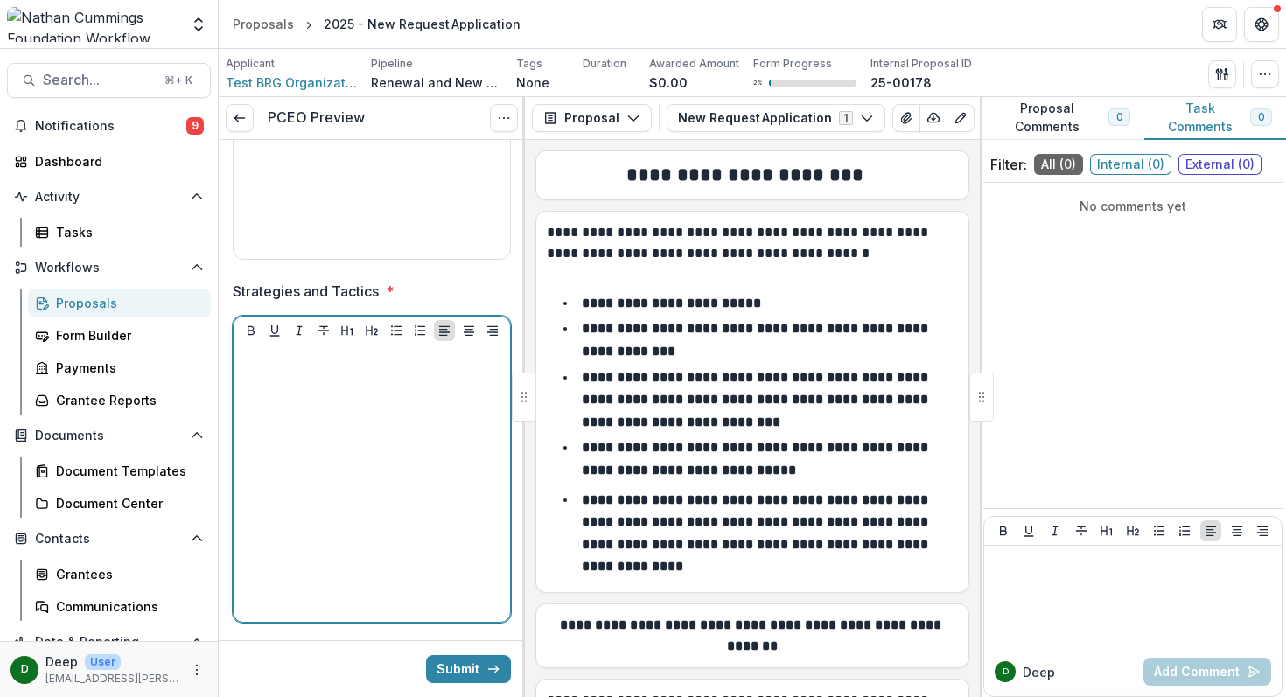
click at [291, 485] on div at bounding box center [372, 484] width 262 height 262
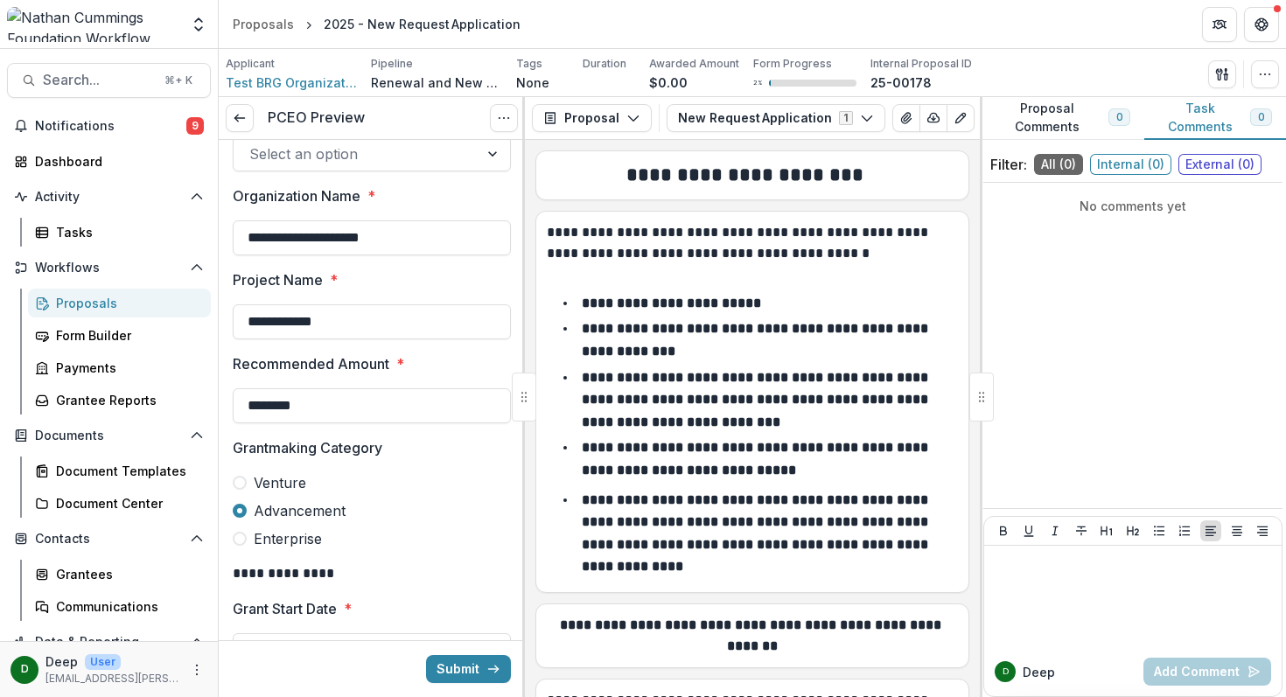
scroll to position [0, 0]
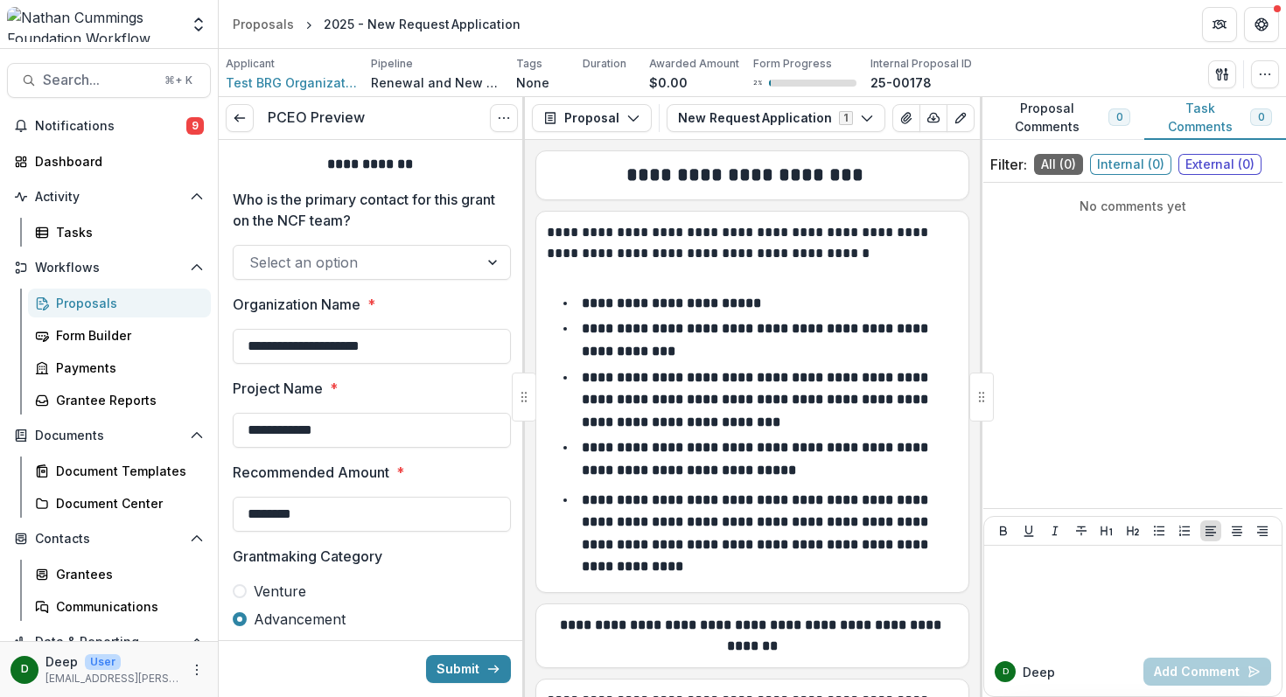
click at [468, 267] on div "Select an option" at bounding box center [356, 262] width 245 height 28
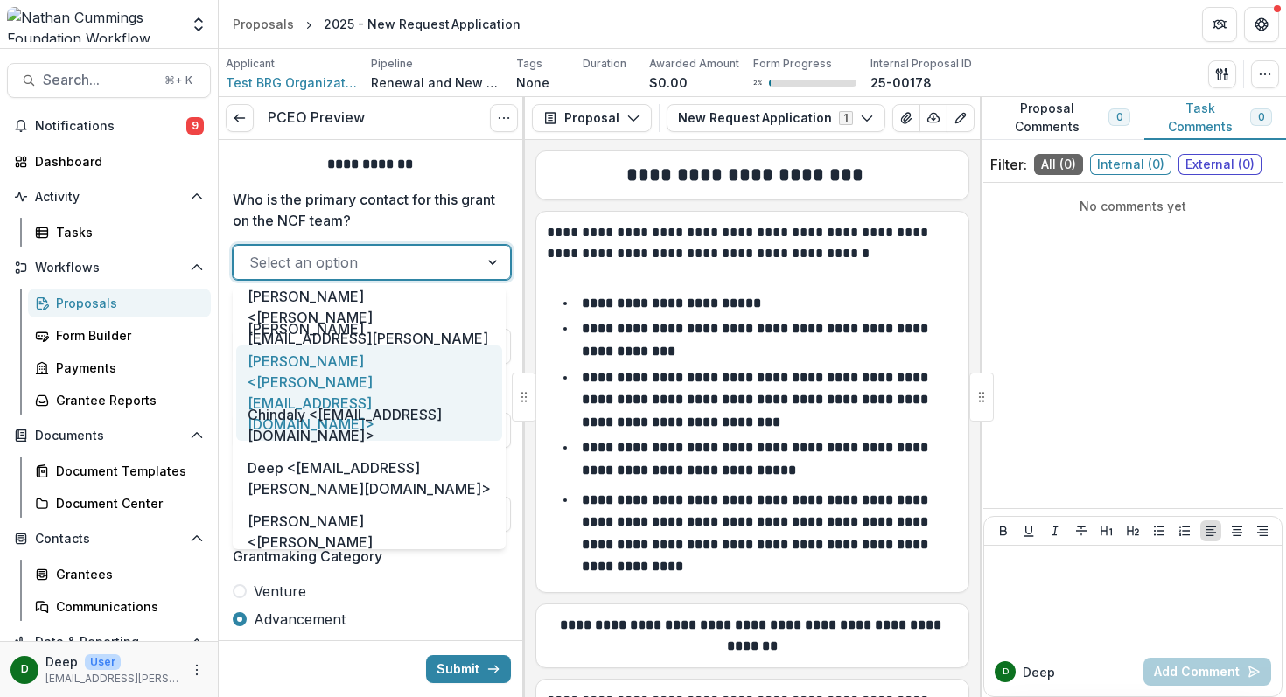
scroll to position [29, 0]
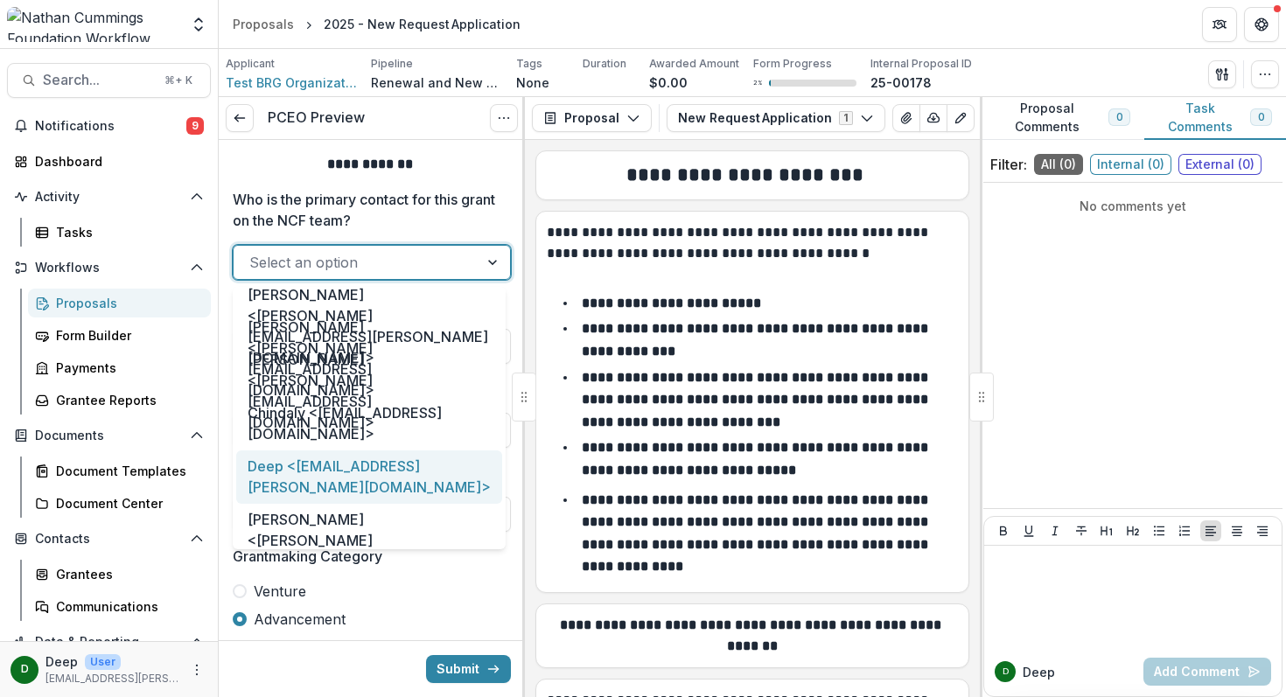
click at [395, 484] on div "Deep <deep.chadha@nathancummings.org>" at bounding box center [369, 477] width 266 height 53
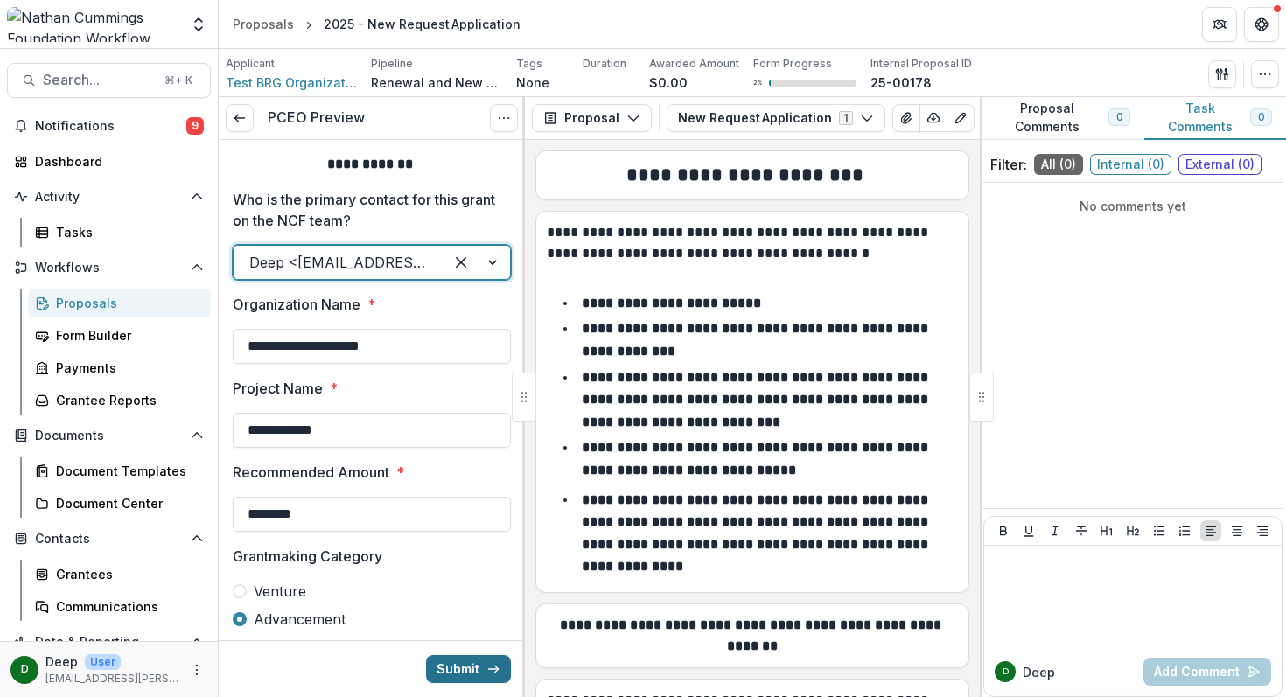
click at [479, 667] on button "Submit" at bounding box center [468, 669] width 85 height 28
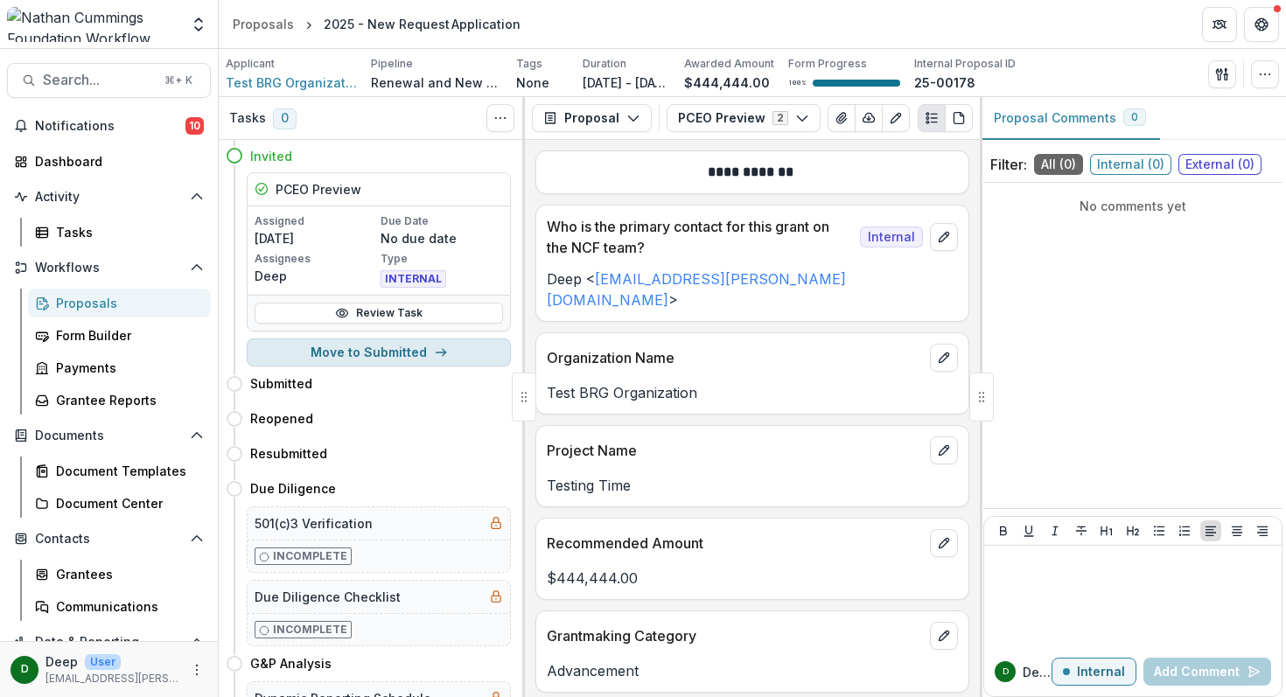
click at [402, 355] on button "Move to Submitted" at bounding box center [379, 353] width 264 height 28
select select "*********"
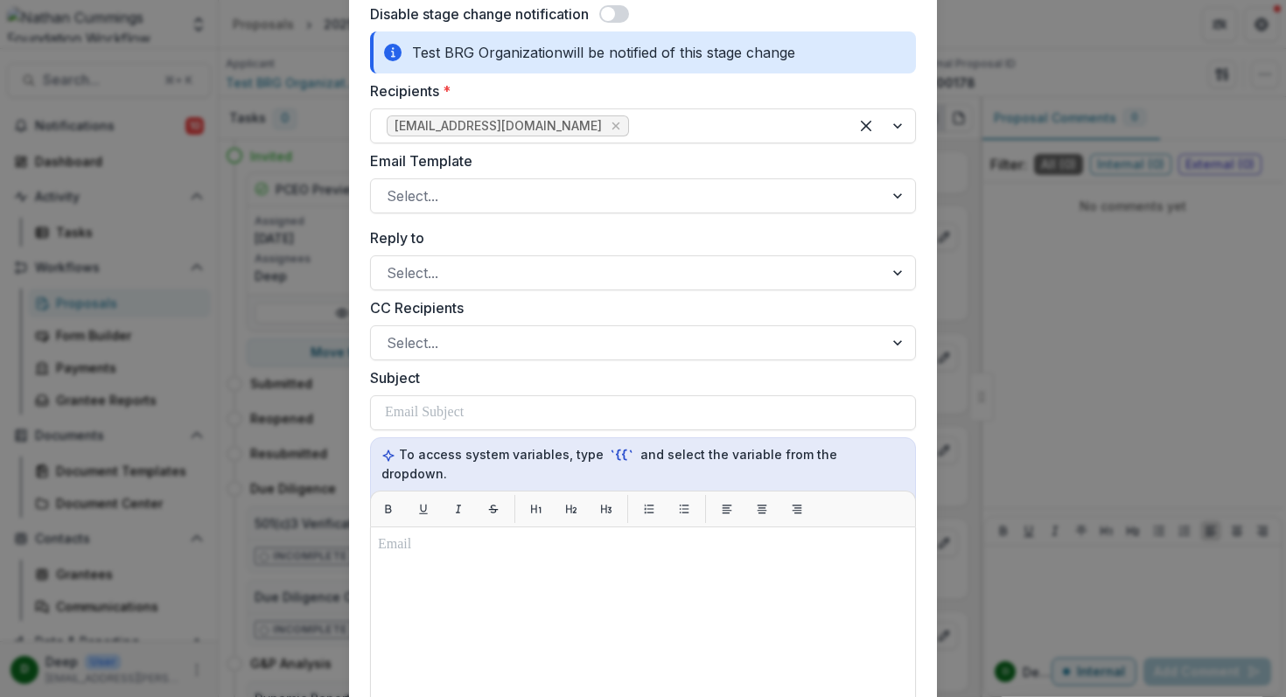
scroll to position [185, 0]
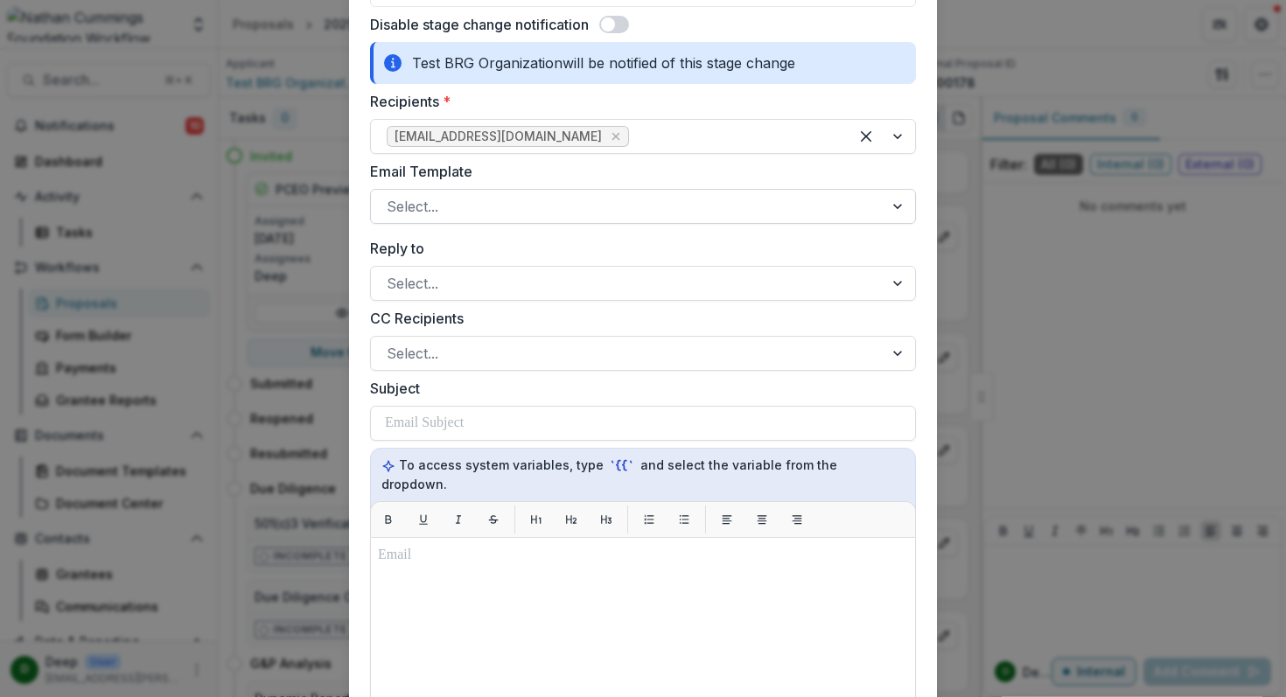
click at [533, 205] on div at bounding box center [627, 206] width 481 height 24
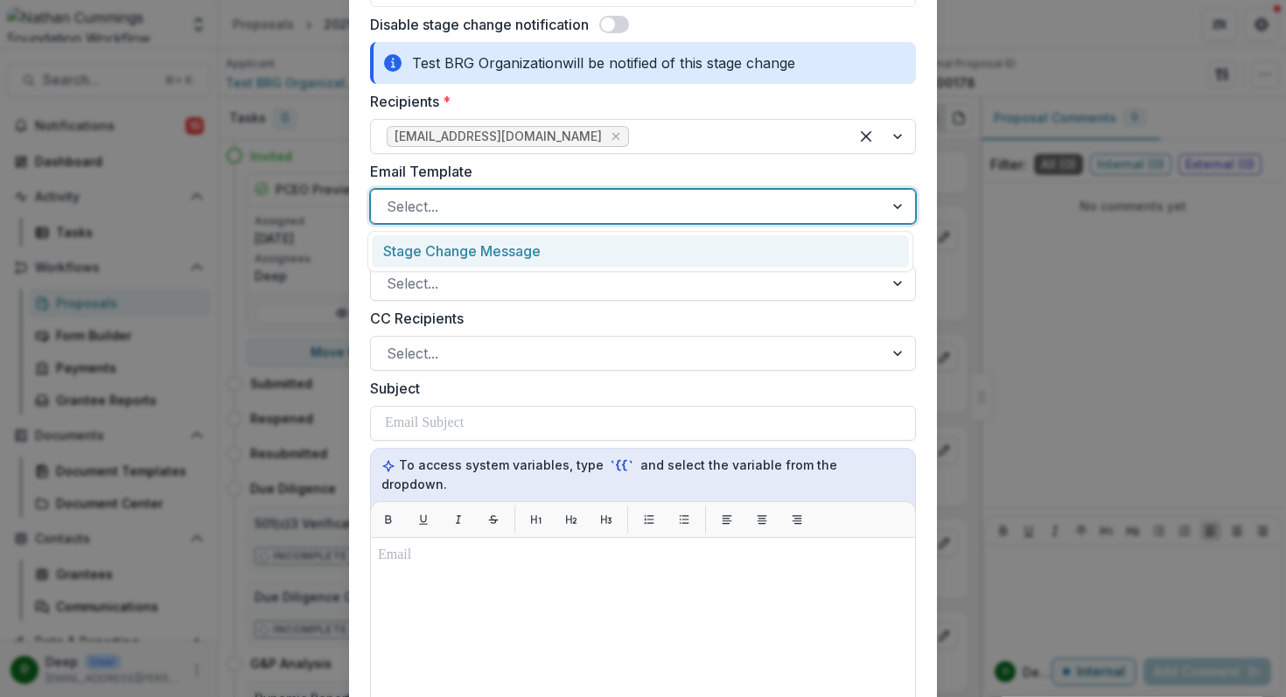
click at [569, 250] on div "Stage Change Message" at bounding box center [640, 251] width 537 height 32
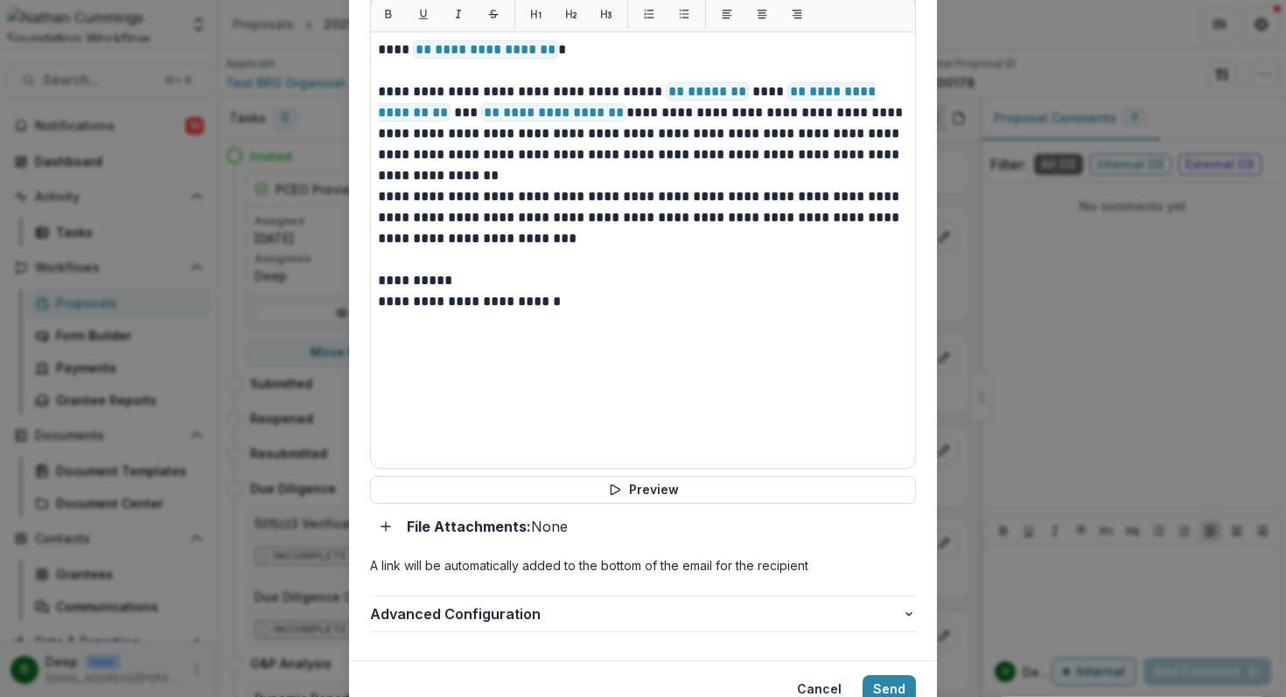
scroll to position [748, 0]
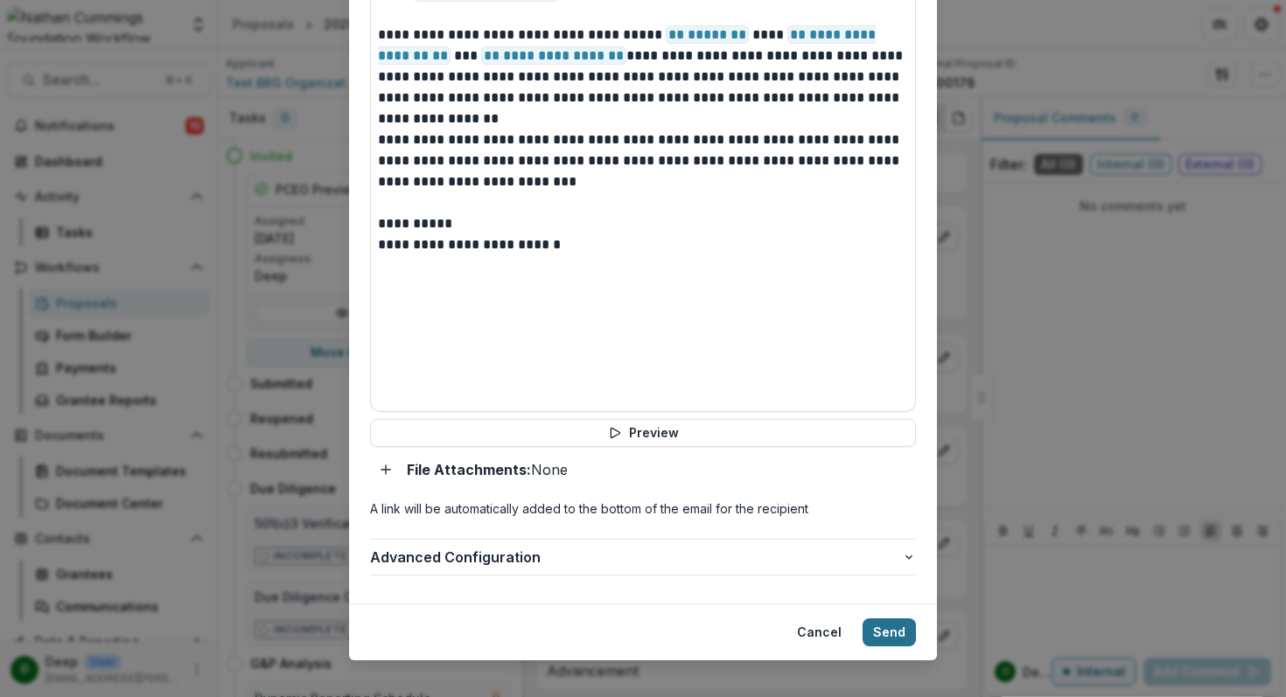
click at [881, 619] on button "Send" at bounding box center [889, 633] width 53 height 28
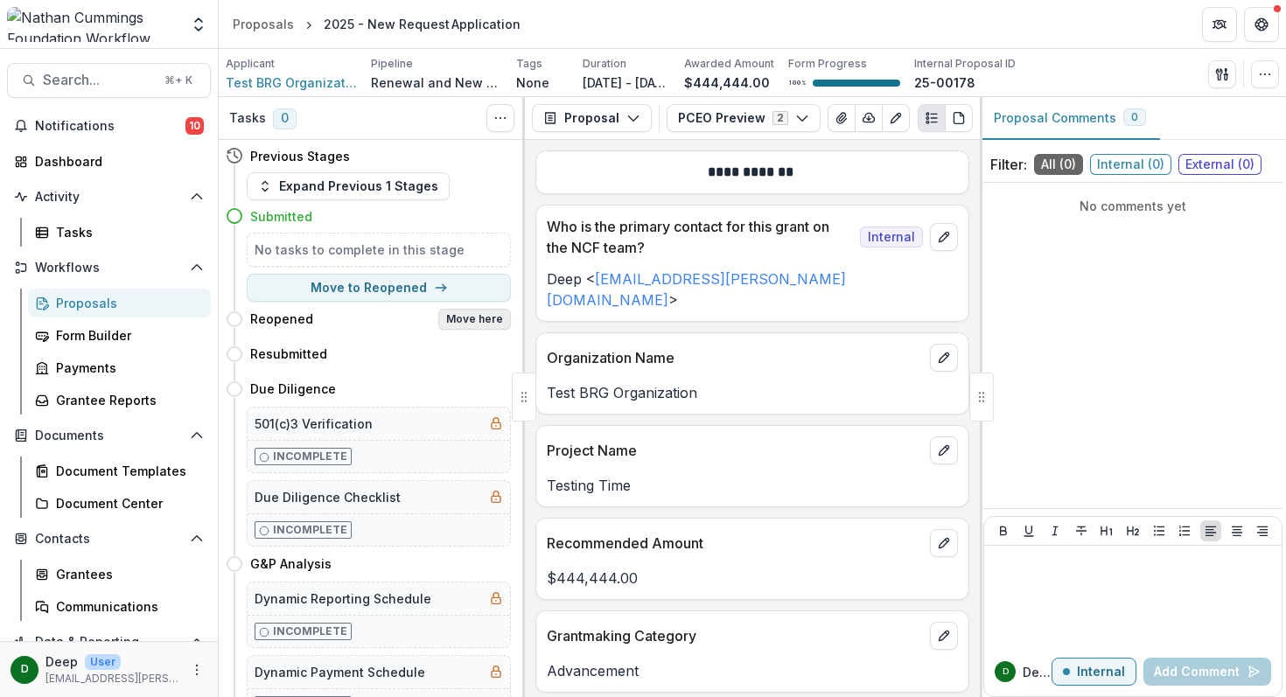
click at [448, 316] on button "Move here" at bounding box center [474, 319] width 73 height 21
select select "********"
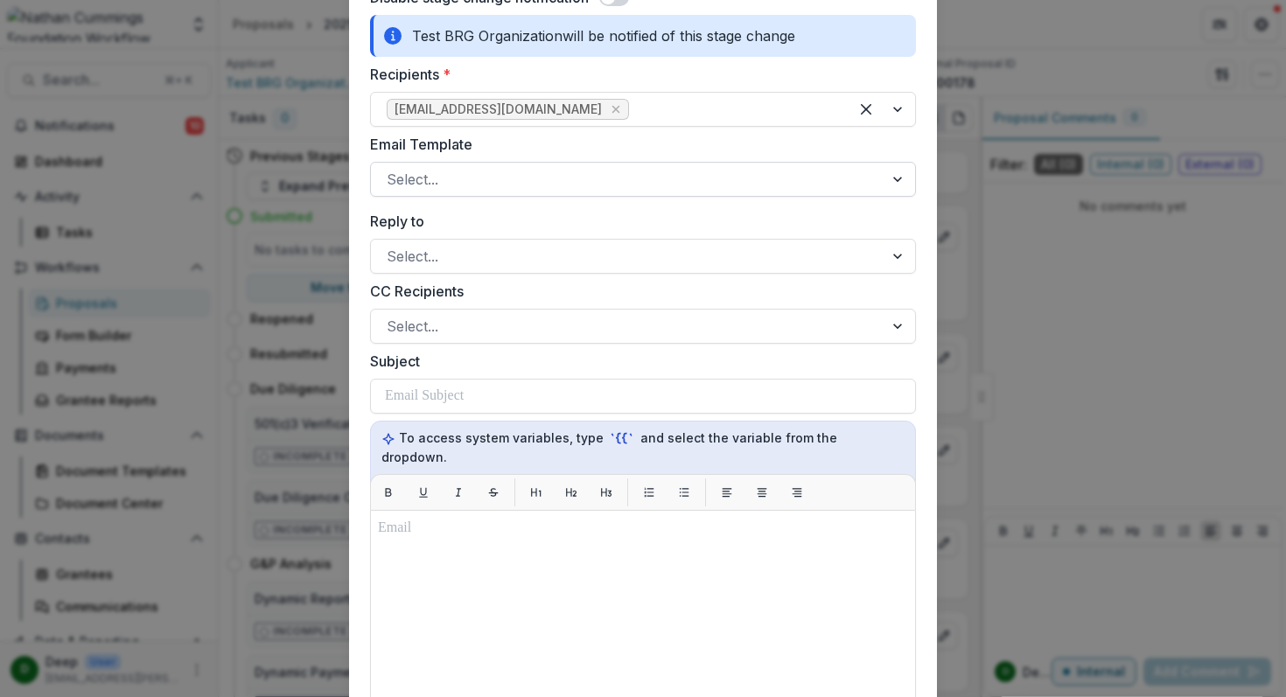
scroll to position [184, 0]
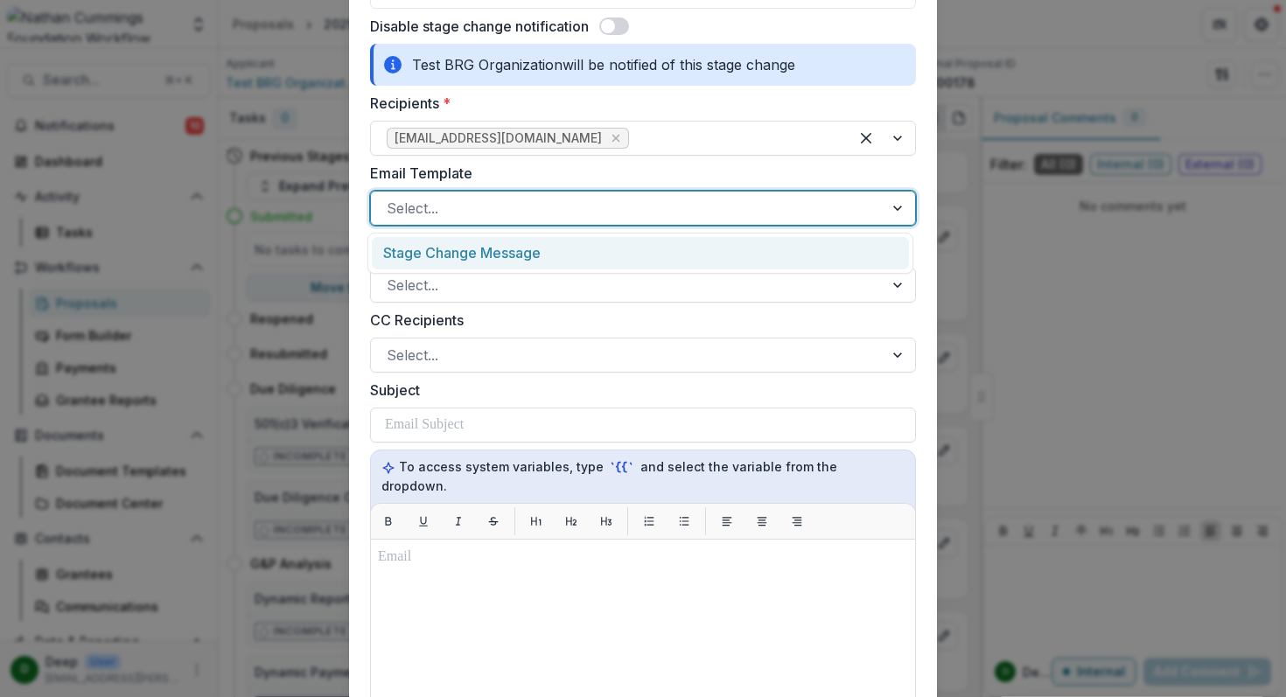
click at [477, 206] on div at bounding box center [627, 208] width 481 height 24
click at [454, 256] on div "Stage Change Message" at bounding box center [640, 253] width 537 height 32
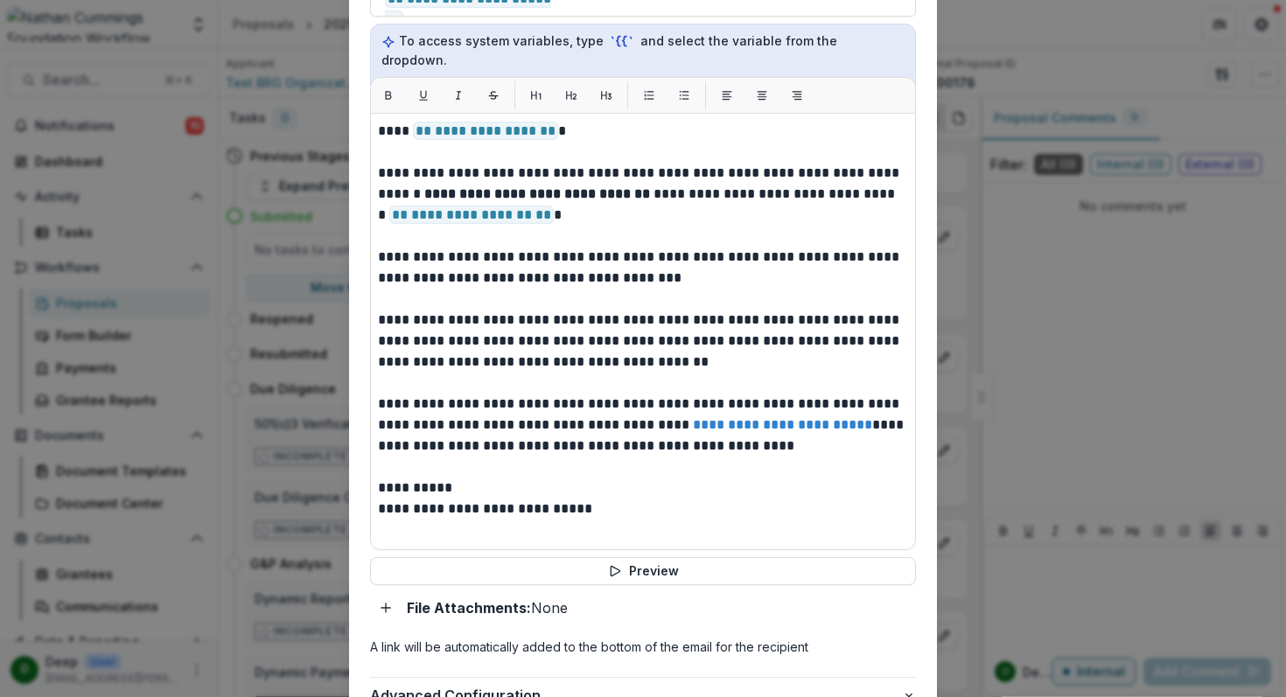
scroll to position [748, 0]
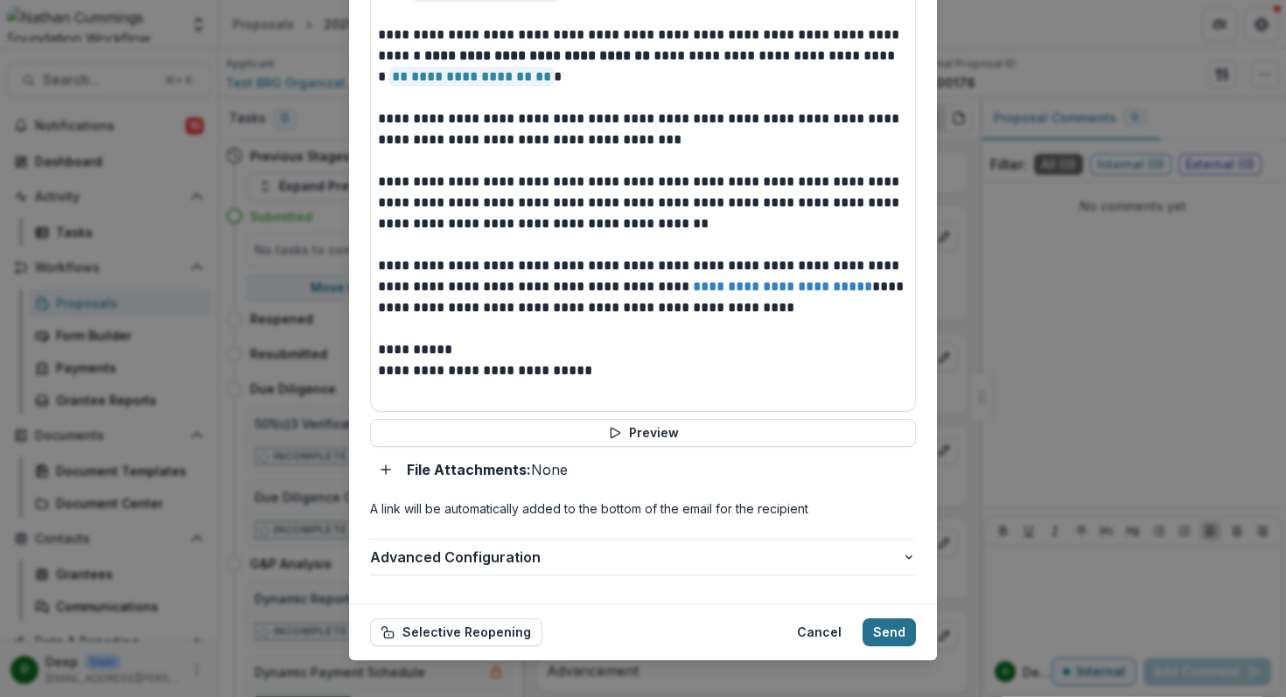
click at [899, 619] on button "Send" at bounding box center [889, 633] width 53 height 28
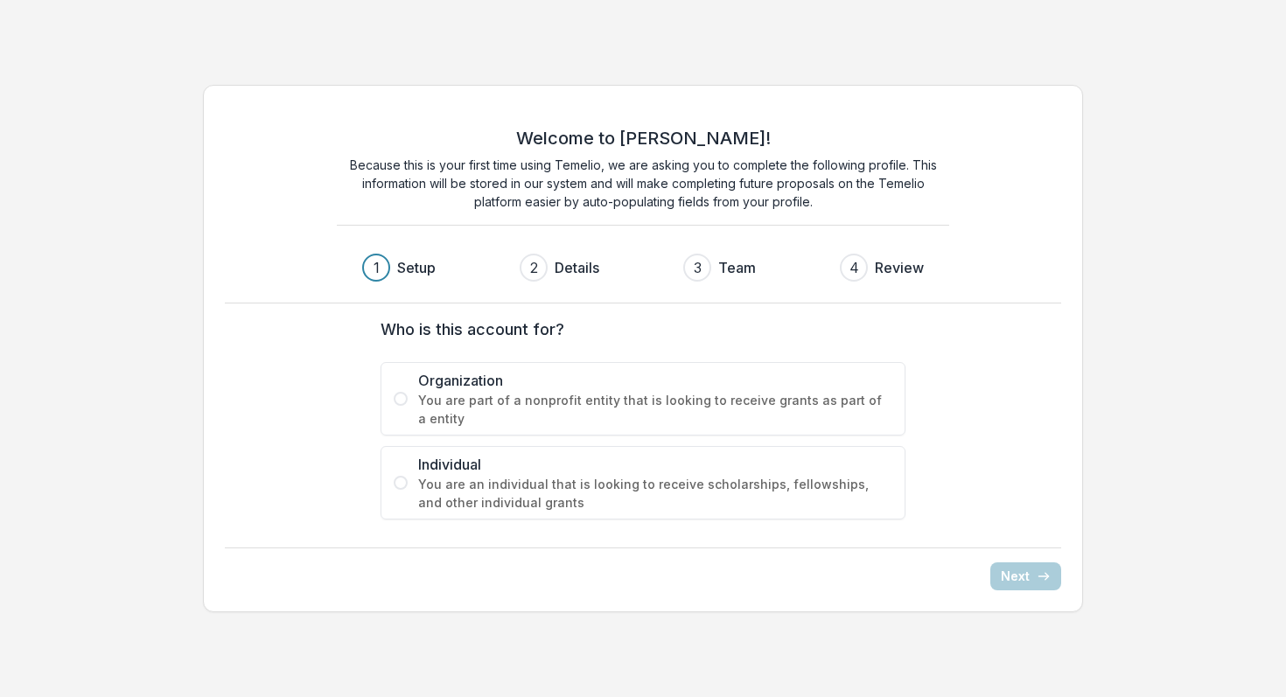
click at [463, 421] on span "You are part of a nonprofit entity that is looking to receive grants as part of…" at bounding box center [655, 409] width 474 height 37
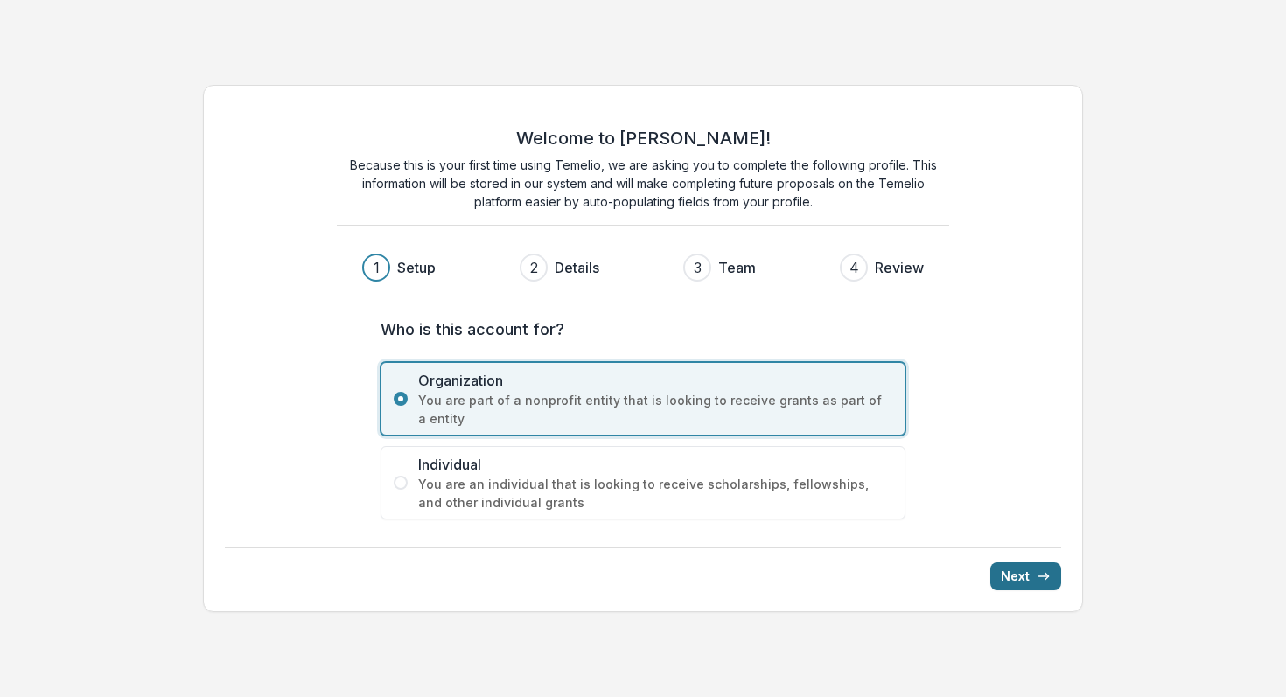
click at [1027, 584] on button "Next" at bounding box center [1025, 577] width 71 height 28
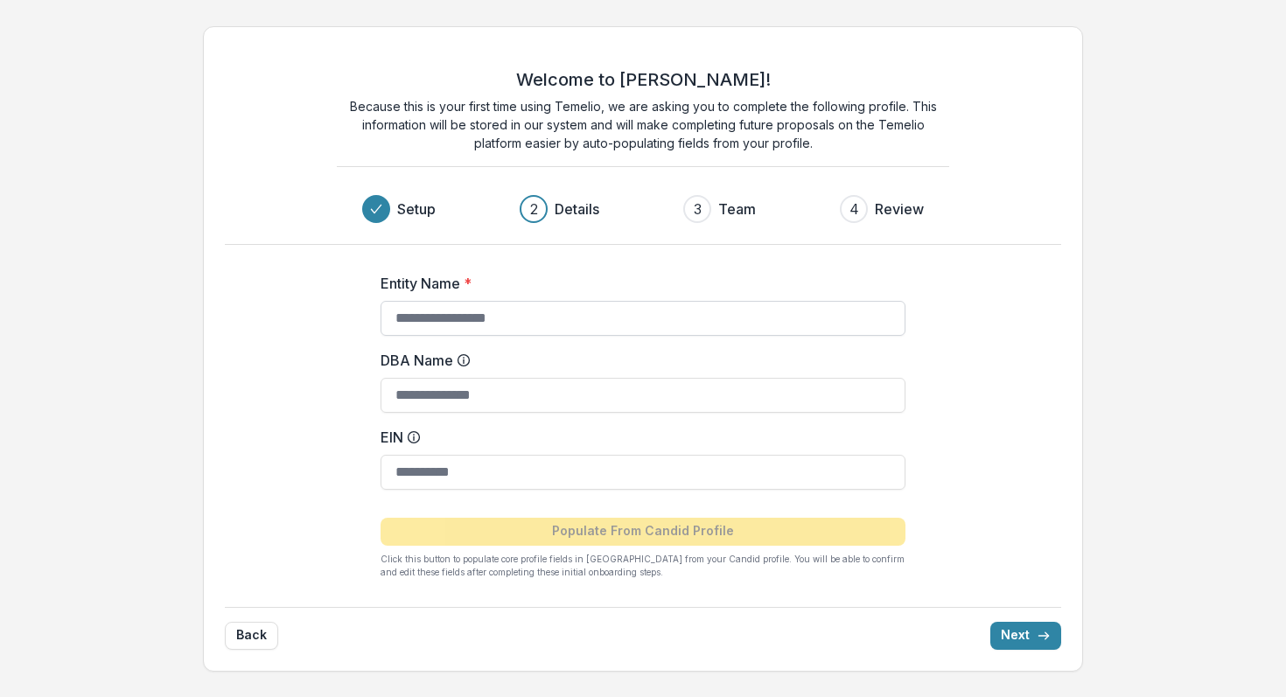
click at [507, 318] on input "Entity Name *" at bounding box center [643, 318] width 525 height 35
type input "*"
type input "**********"
click at [1020, 646] on button "Next" at bounding box center [1025, 636] width 71 height 28
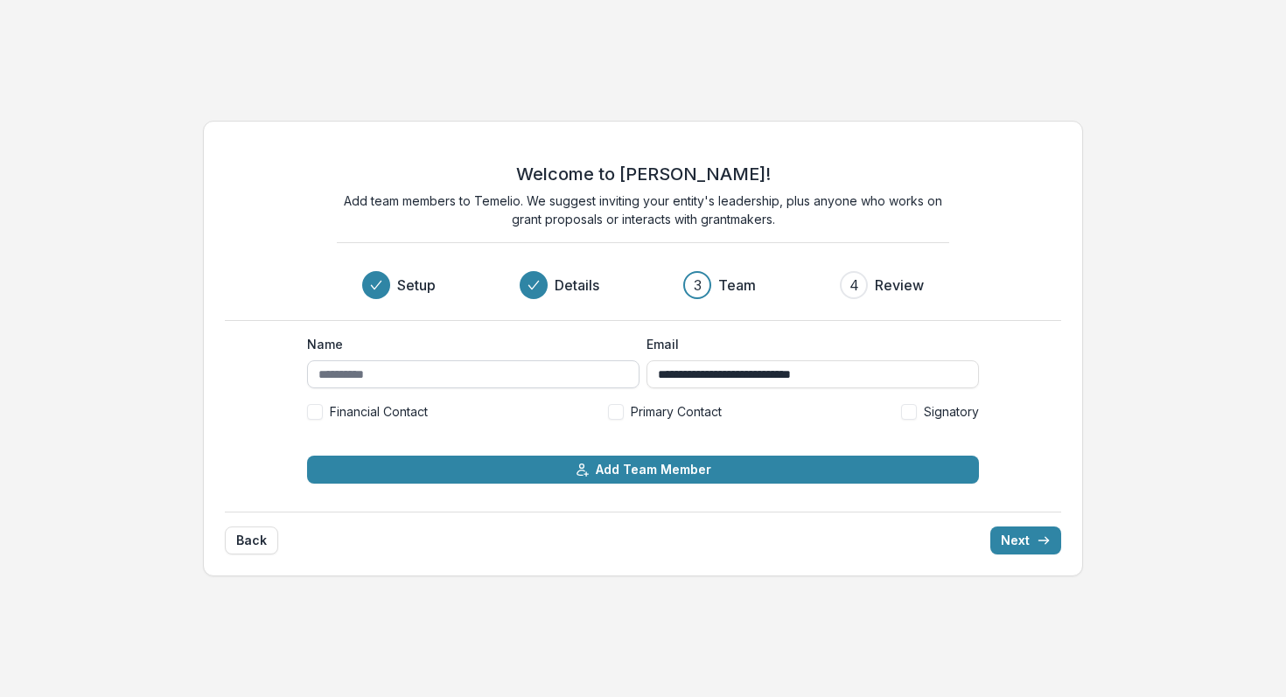
click at [434, 376] on input "Name" at bounding box center [473, 374] width 332 height 28
type input "**********"
drag, startPoint x: 887, startPoint y: 377, endPoint x: 731, endPoint y: 315, distance: 167.7
click at [731, 315] on div "**********" at bounding box center [643, 349] width 881 height 456
type input "**********"
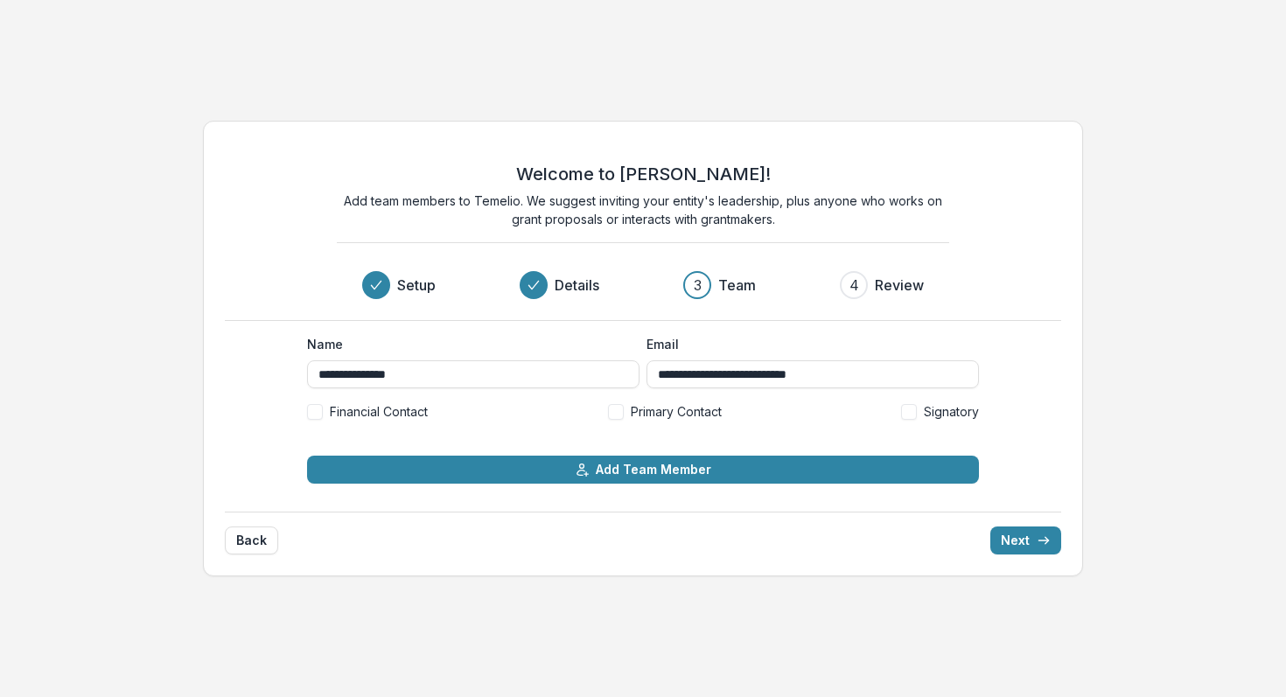
click at [611, 411] on span at bounding box center [616, 412] width 16 height 16
click at [912, 414] on span at bounding box center [909, 412] width 16 height 16
click at [1010, 533] on button "Next" at bounding box center [1025, 541] width 71 height 28
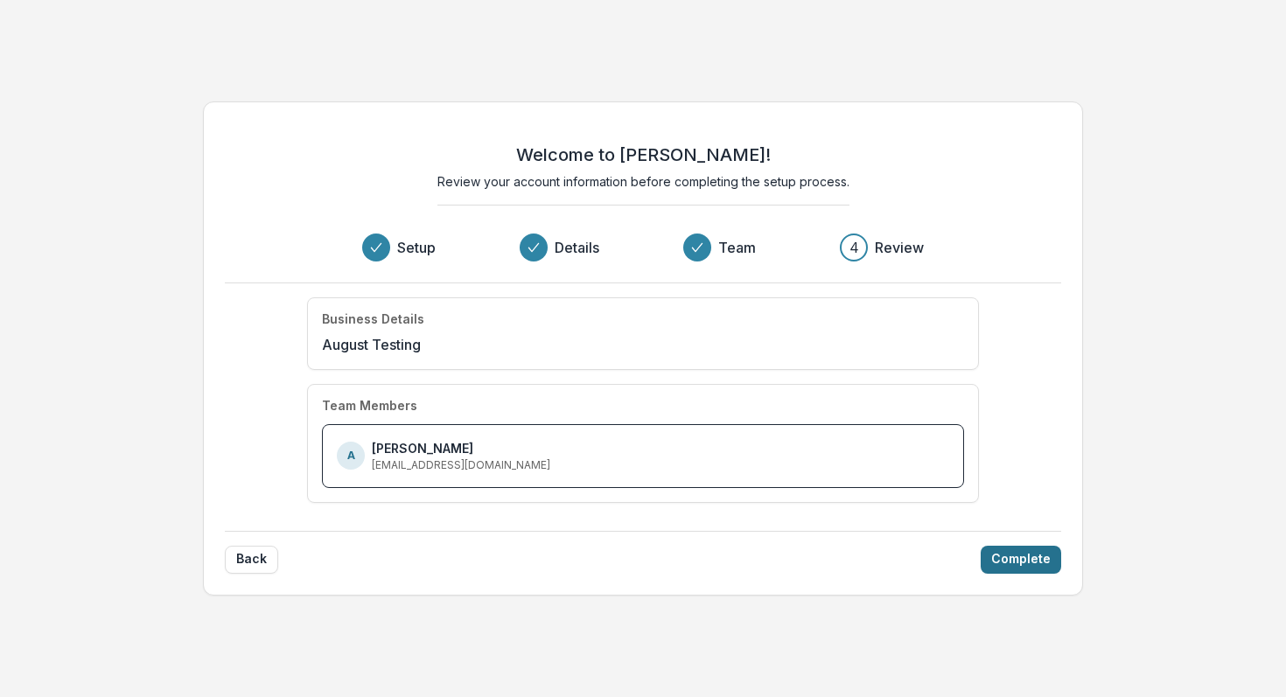
click at [1024, 559] on button "Complete" at bounding box center [1021, 560] width 80 height 28
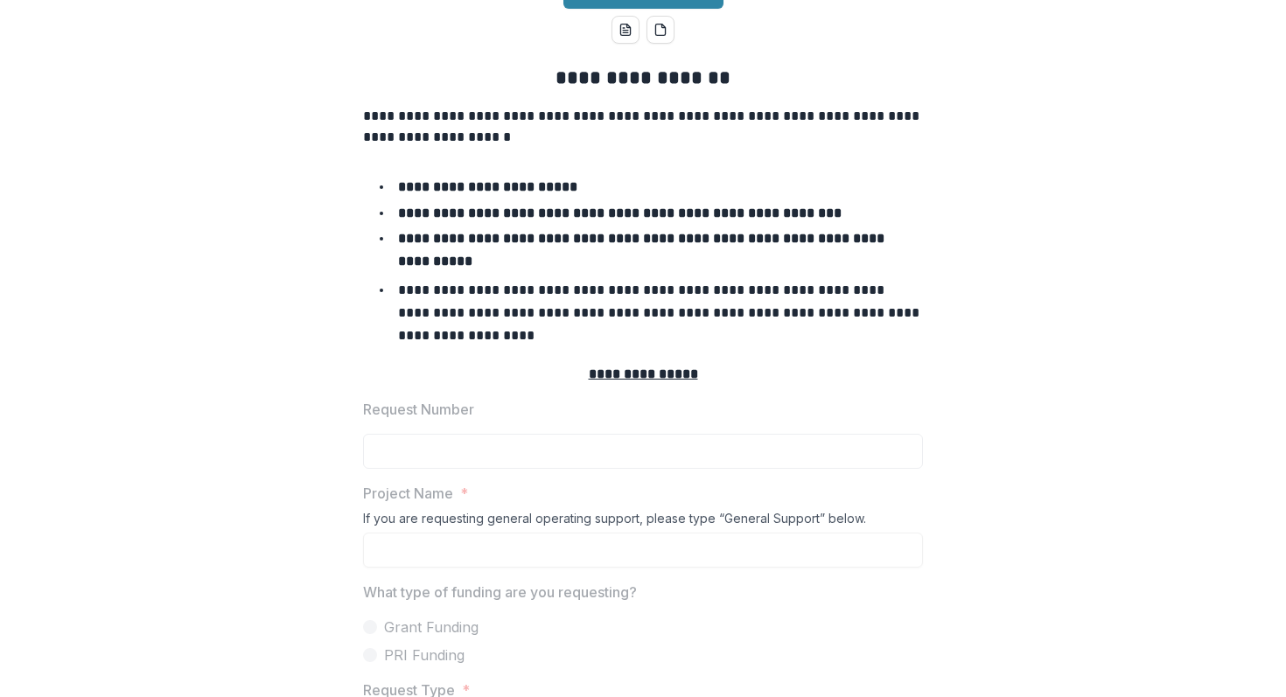
scroll to position [195, 0]
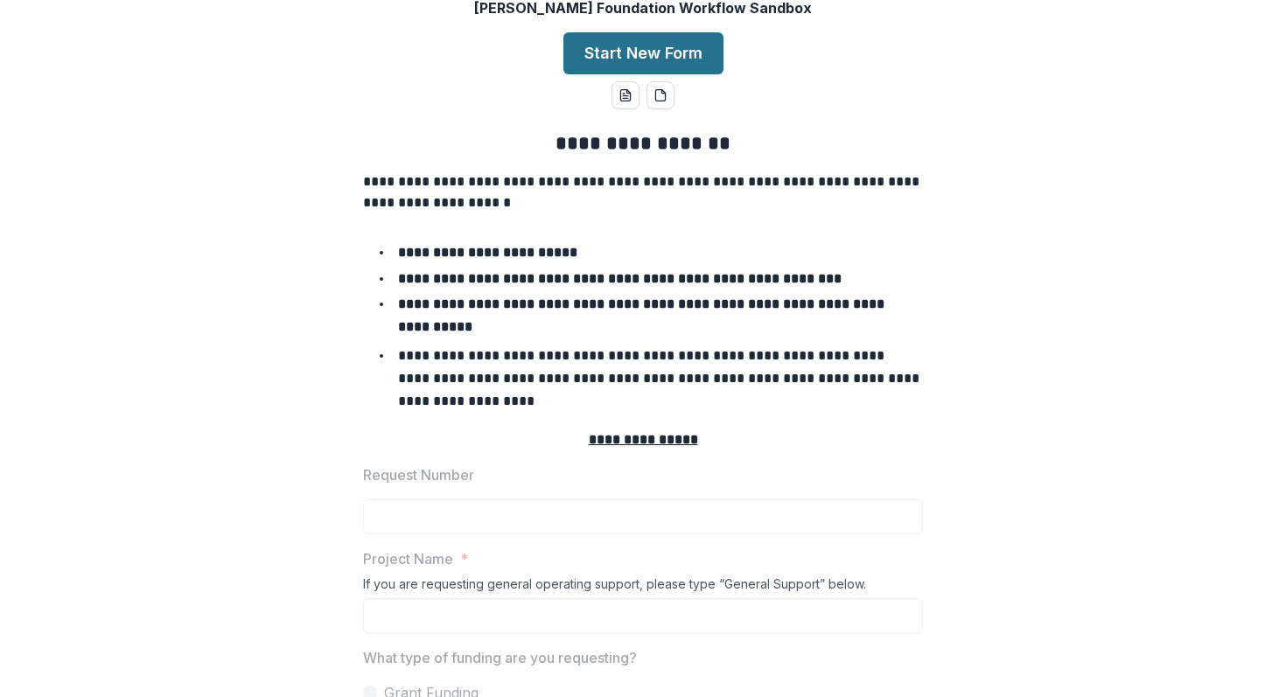
click at [649, 62] on button "Start New Form" at bounding box center [643, 53] width 160 height 42
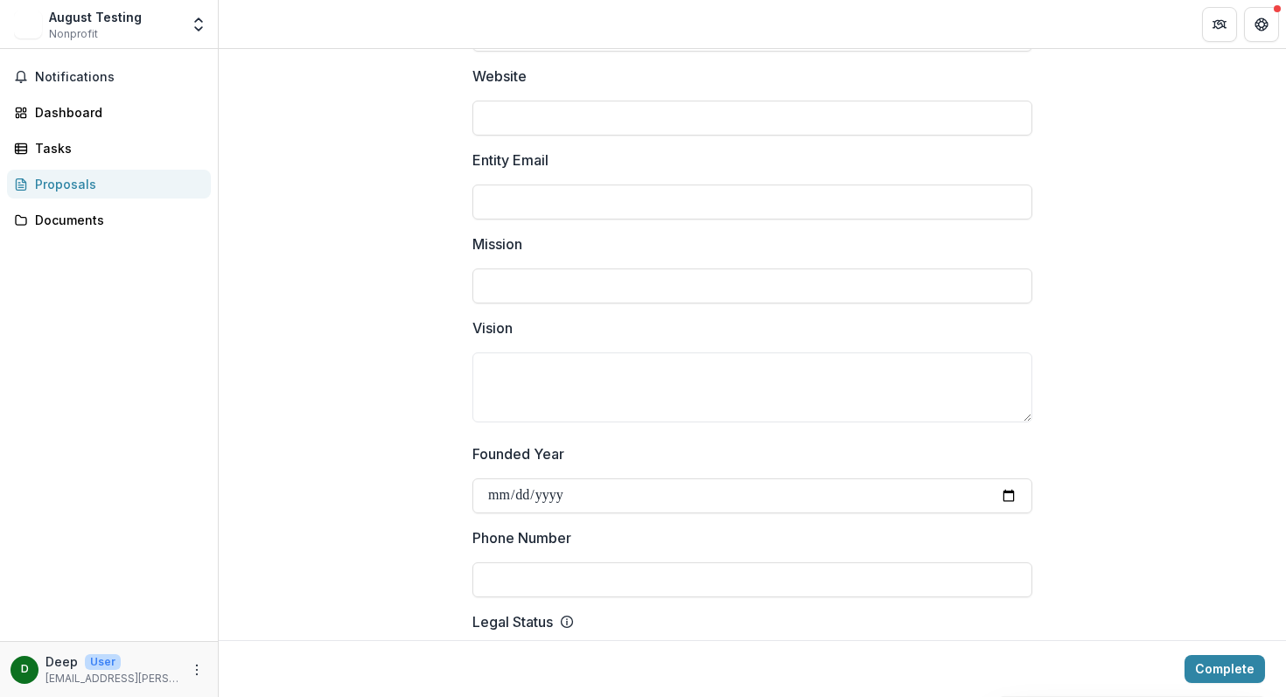
scroll to position [395, 0]
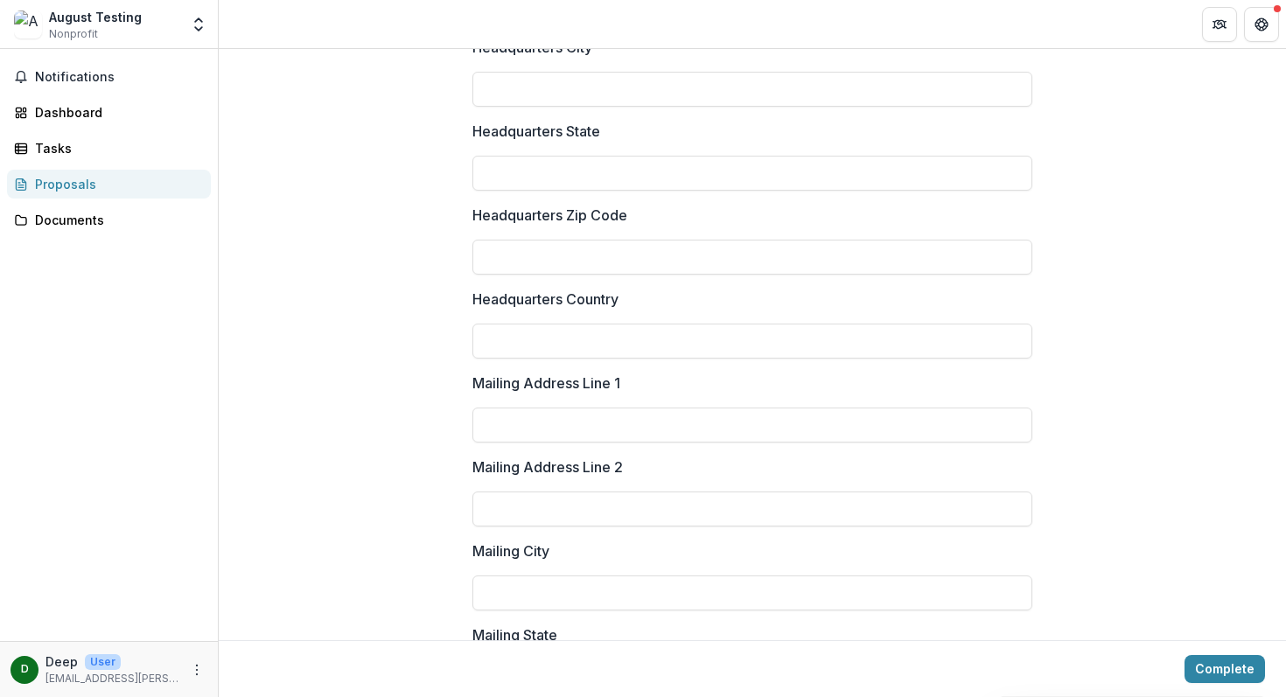
scroll to position [1519, 0]
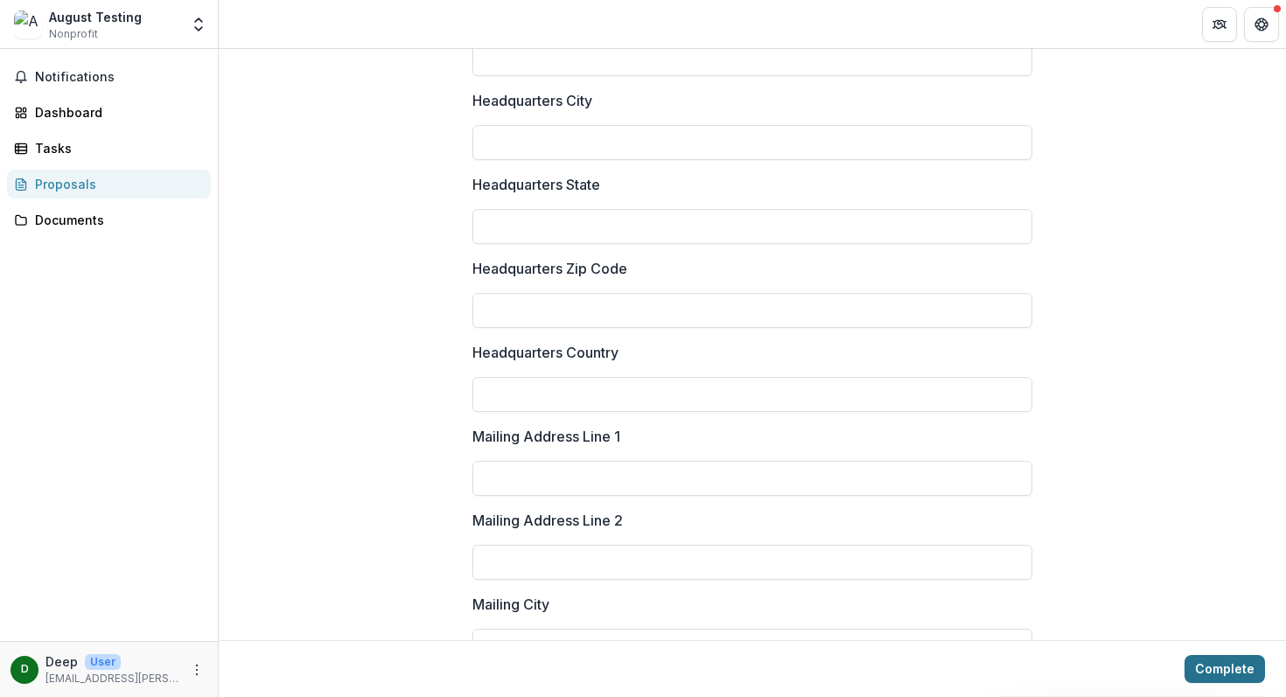
click at [1211, 667] on button "Complete" at bounding box center [1225, 669] width 80 height 28
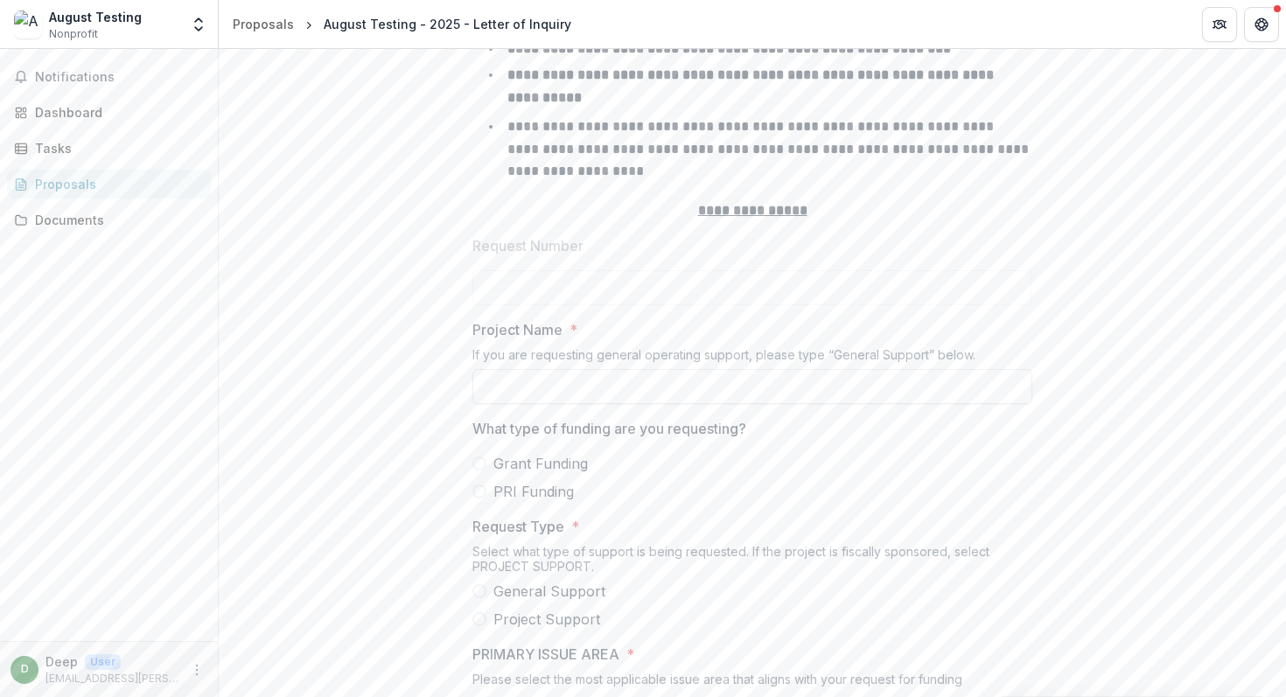
scroll to position [519, 0]
